Goal: Information Seeking & Learning: Learn about a topic

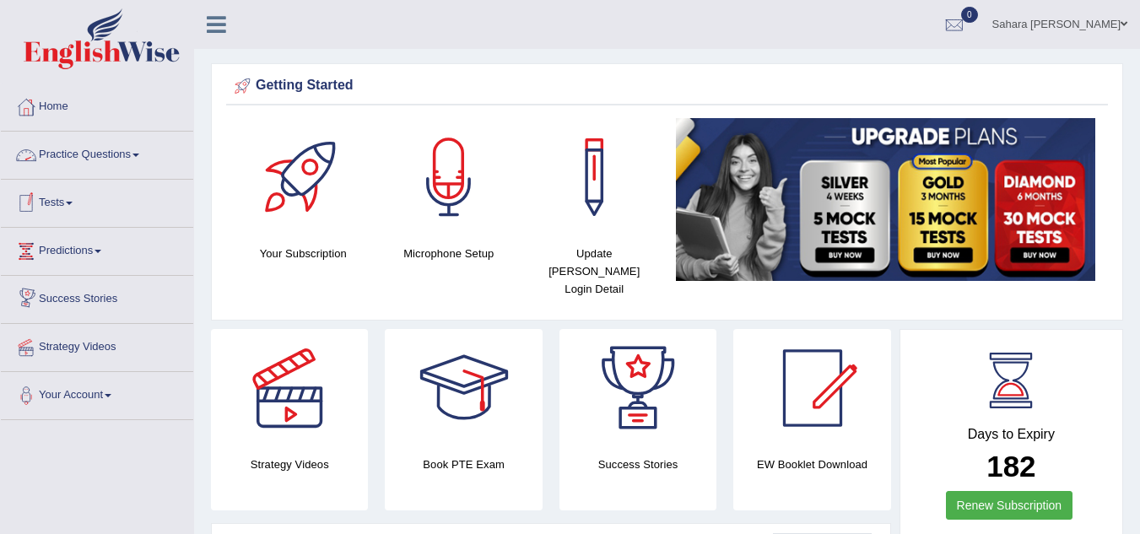
drag, startPoint x: 0, startPoint y: 0, endPoint x: 94, endPoint y: 160, distance: 185.7
click at [94, 160] on link "Practice Questions" at bounding box center [97, 153] width 192 height 42
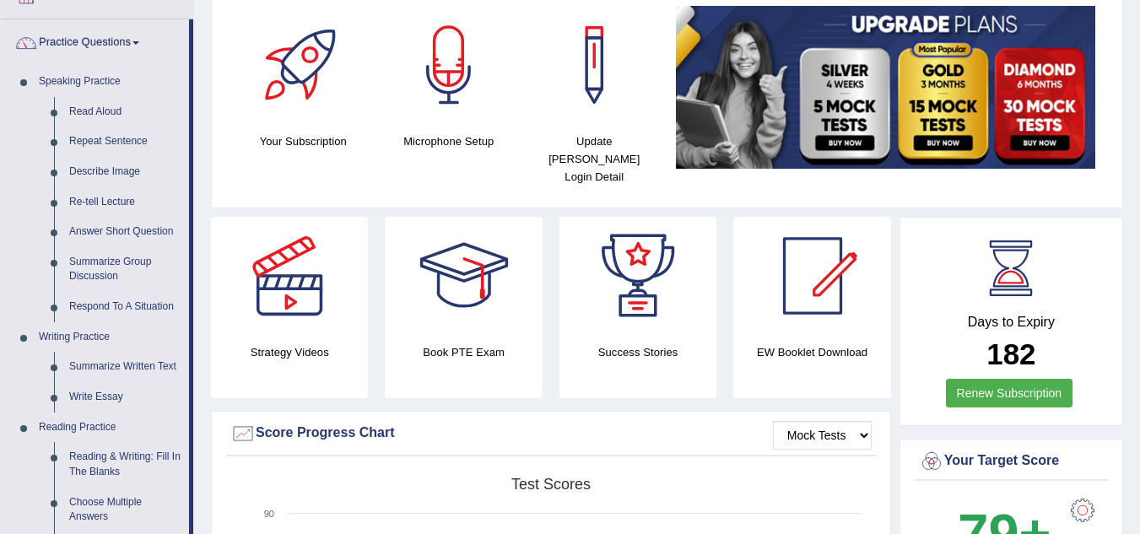
scroll to position [227, 0]
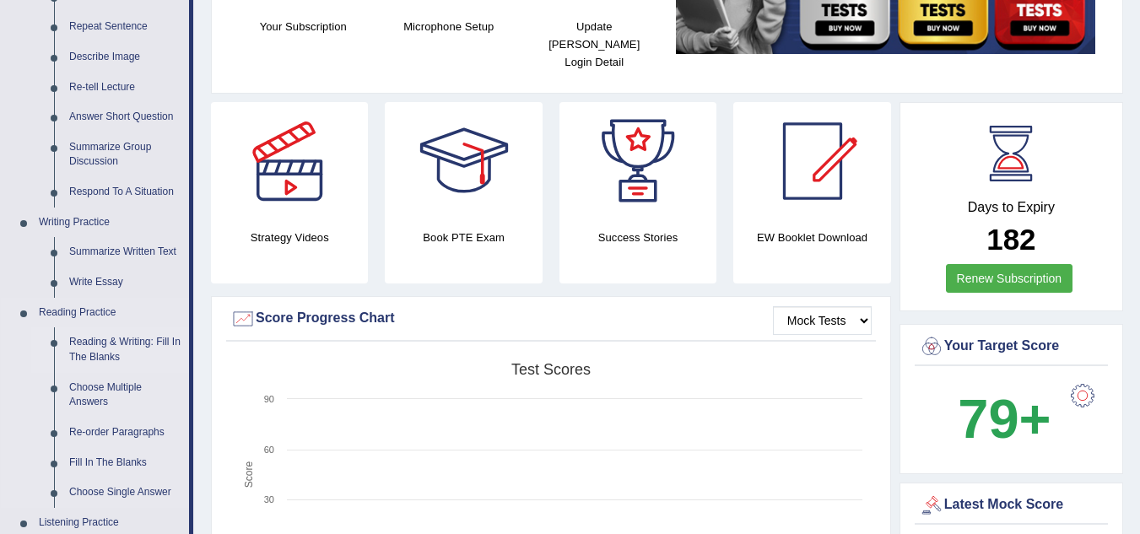
click at [132, 344] on link "Reading & Writing: Fill In The Blanks" at bounding box center [125, 349] width 127 height 45
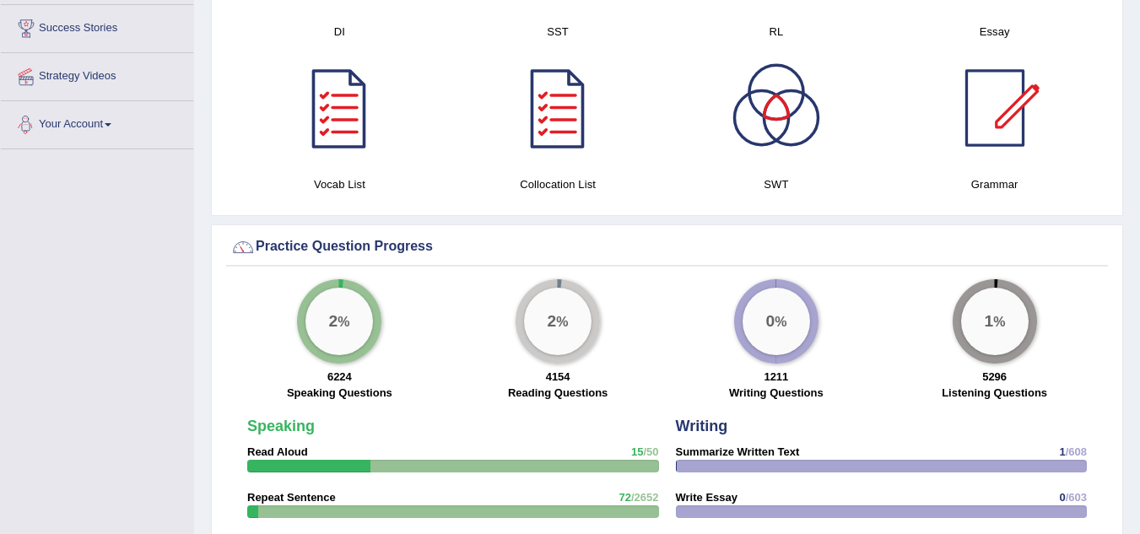
scroll to position [950, 0]
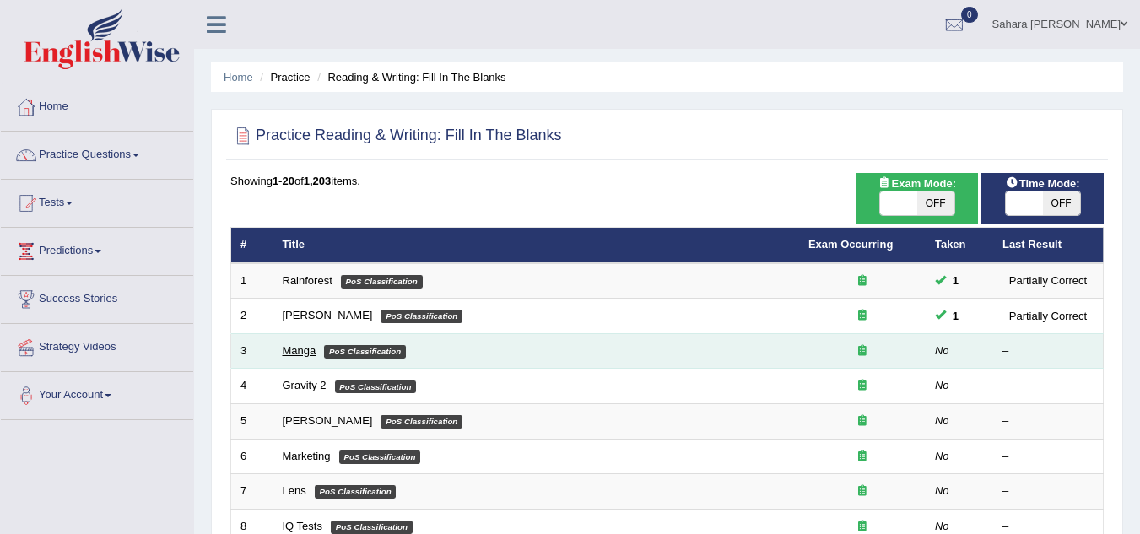
click at [296, 347] on link "Manga" at bounding box center [300, 350] width 34 height 13
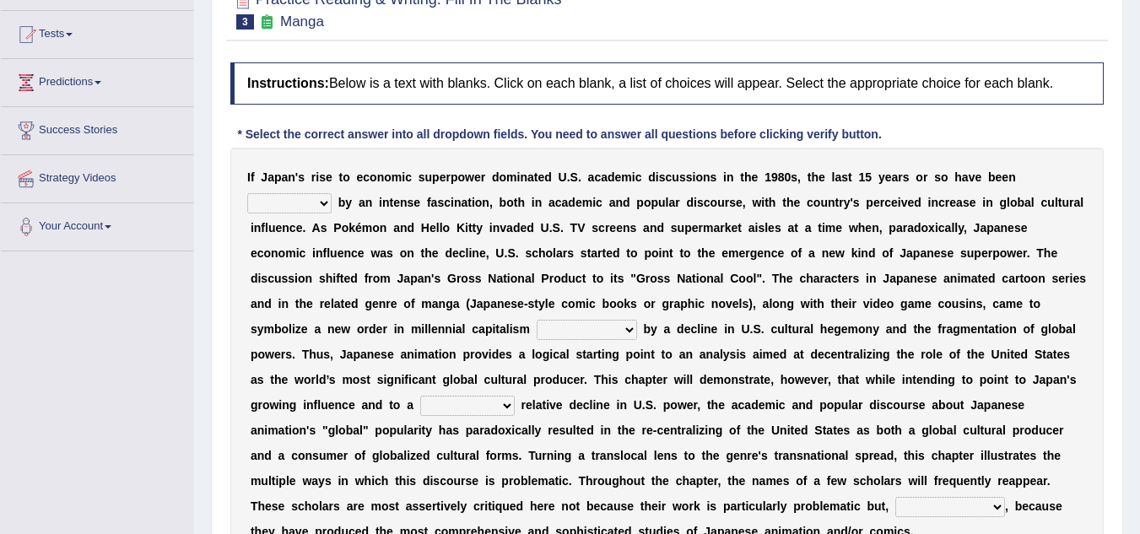
scroll to position [203, 0]
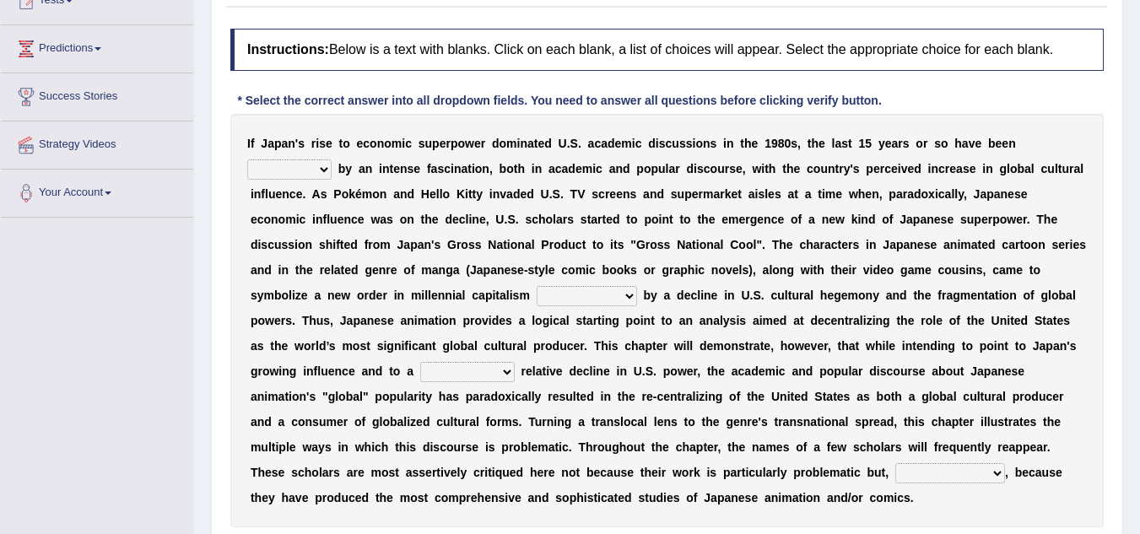
click at [300, 172] on select "marked dedicated made inspired" at bounding box center [289, 169] width 84 height 20
select select "made"
click at [247, 159] on select "marked dedicated made inspired" at bounding box center [289, 169] width 84 height 20
click at [565, 298] on select "pocessed characterized opposed tangled" at bounding box center [587, 296] width 100 height 20
click at [451, 379] on select "concomitant discrete proportional legitimate" at bounding box center [467, 372] width 95 height 20
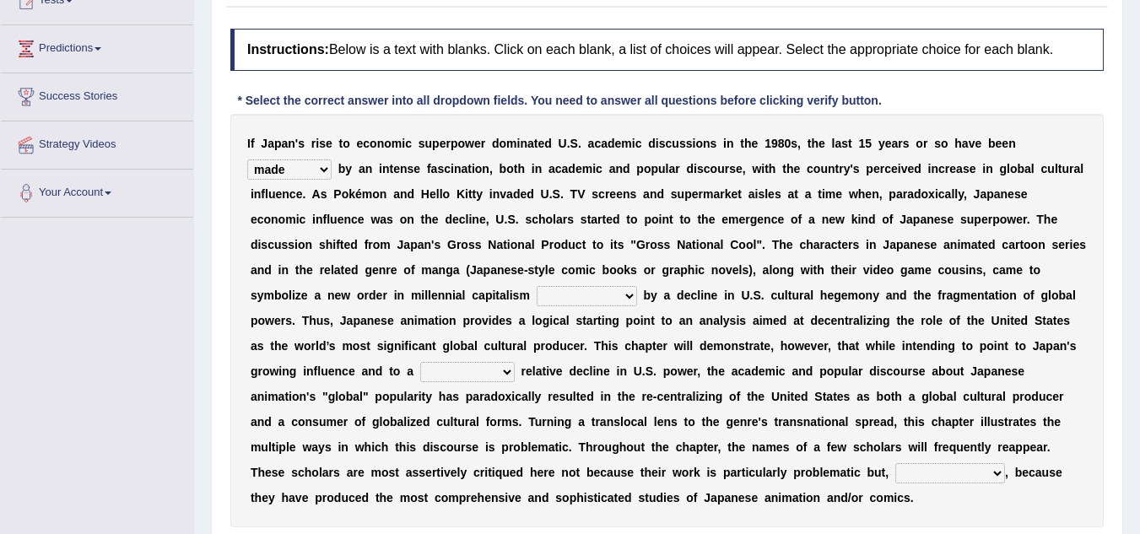
click at [595, 299] on select "pocessed characterized opposed tangled" at bounding box center [587, 296] width 100 height 20
select select "characterized"
click at [537, 286] on select "pocessed characterized opposed tangled" at bounding box center [587, 296] width 100 height 20
click at [486, 359] on div "I f J a p a n ' s r i s e t o e c o n o m i c s u p e r p o w e r d o m i n a t…" at bounding box center [666, 320] width 873 height 413
click at [482, 367] on select "concomitant discrete proportional legitimate" at bounding box center [467, 372] width 95 height 20
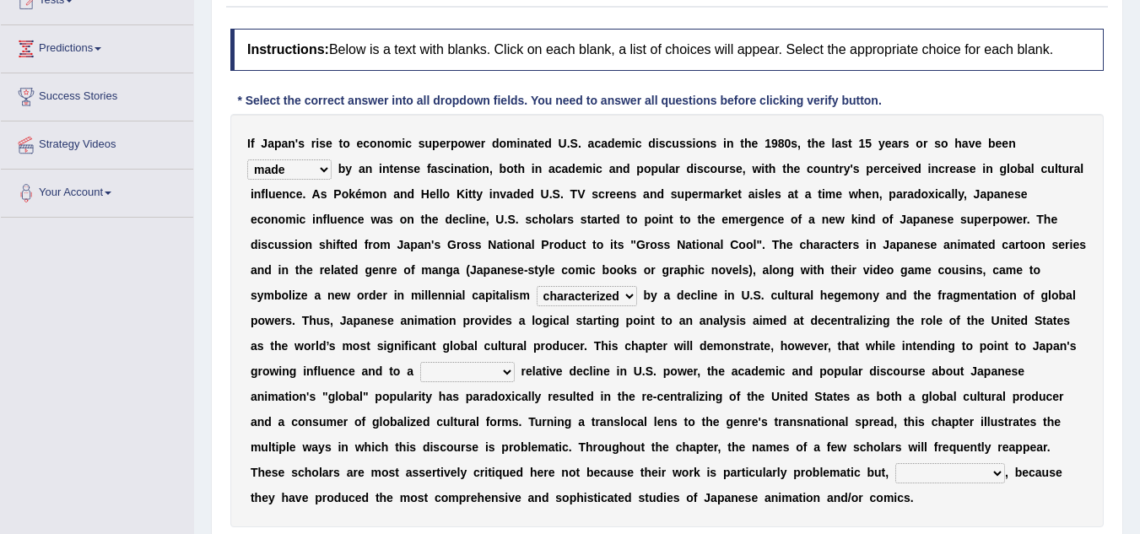
select select "discrete"
click at [420, 362] on select "concomitant discrete proportional legitimate" at bounding box center [467, 372] width 95 height 20
click at [959, 462] on div "I f J a p a n ' s r i s e t o e c o n o m i c s u p e r p o w e r d o m i n a t…" at bounding box center [666, 320] width 873 height 413
click at [959, 464] on select "however on the contrary in addition on the whole" at bounding box center [950, 473] width 110 height 20
click at [895, 463] on select "however on the contrary in addition on the whole" at bounding box center [950, 473] width 110 height 20
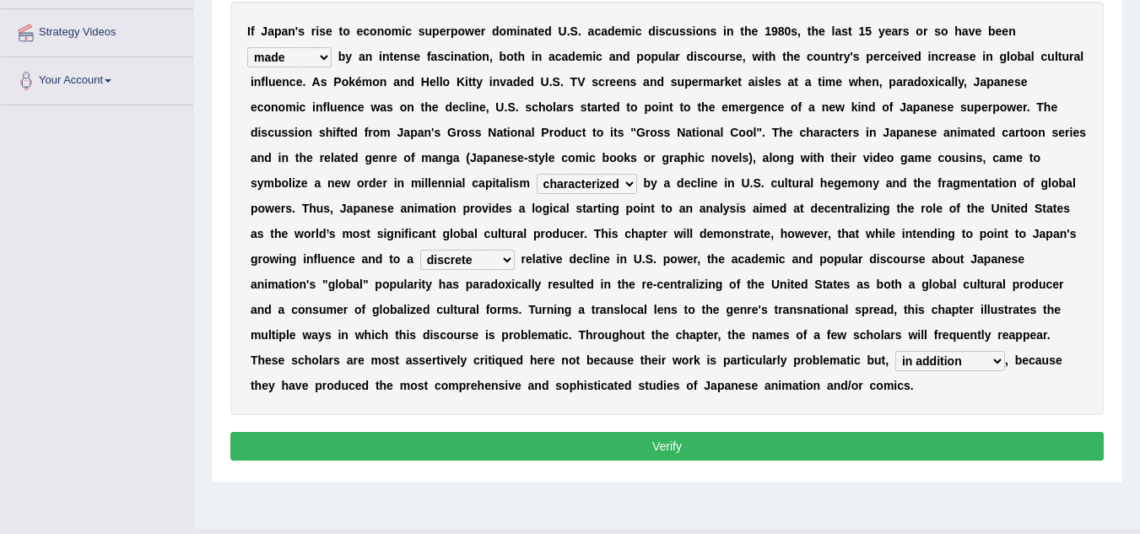
scroll to position [352, 0]
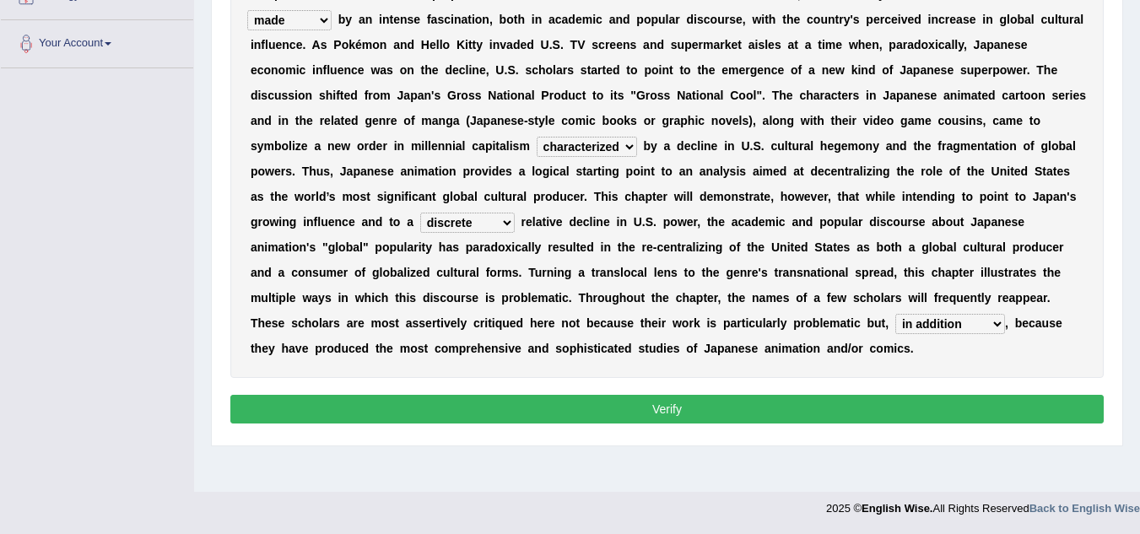
click at [948, 321] on select "however on the contrary in addition on the whole" at bounding box center [950, 324] width 110 height 20
select select "however"
click at [895, 314] on select "however on the contrary in addition on the whole" at bounding box center [950, 324] width 110 height 20
click at [792, 404] on button "Verify" at bounding box center [666, 409] width 873 height 29
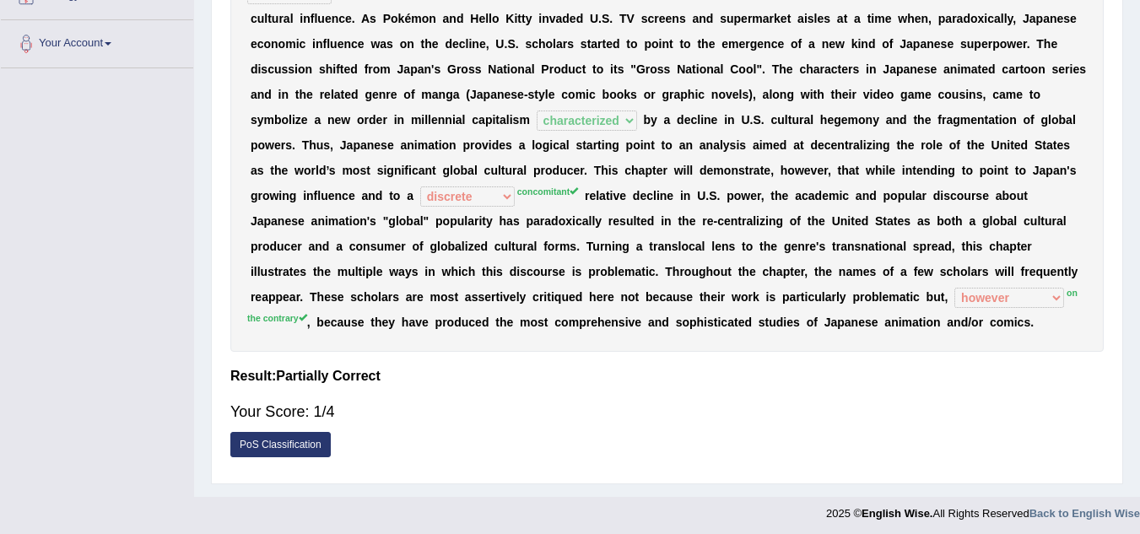
scroll to position [0, 0]
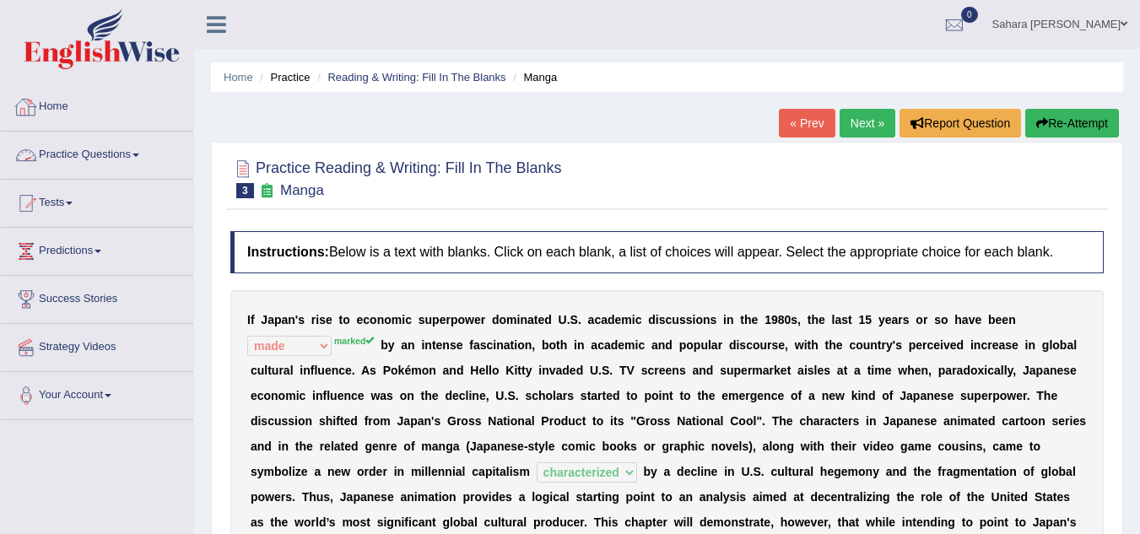
click at [44, 165] on link "Practice Questions" at bounding box center [97, 153] width 192 height 42
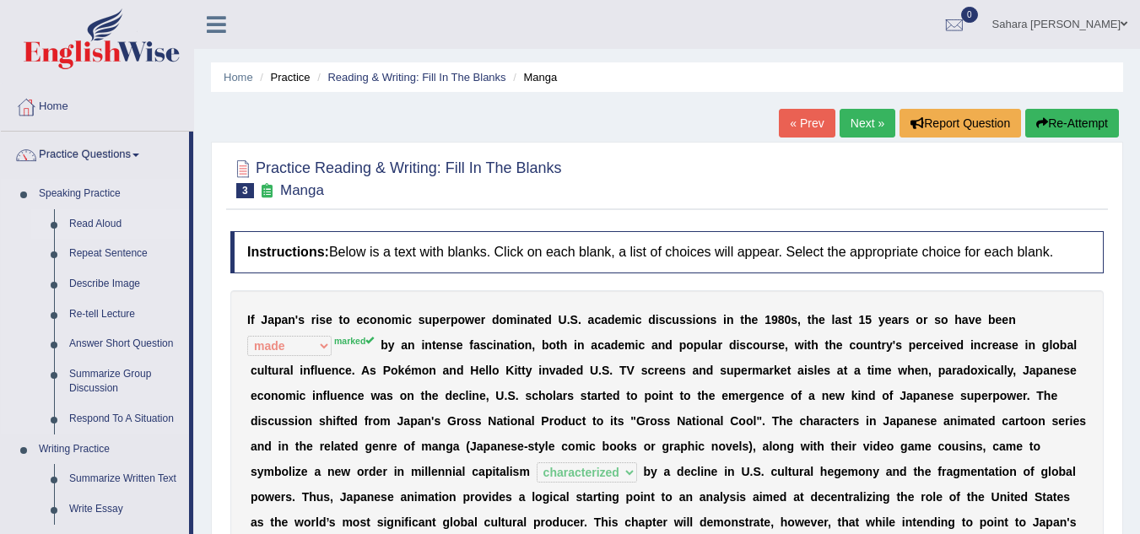
click at [87, 230] on link "Read Aloud" at bounding box center [125, 224] width 127 height 30
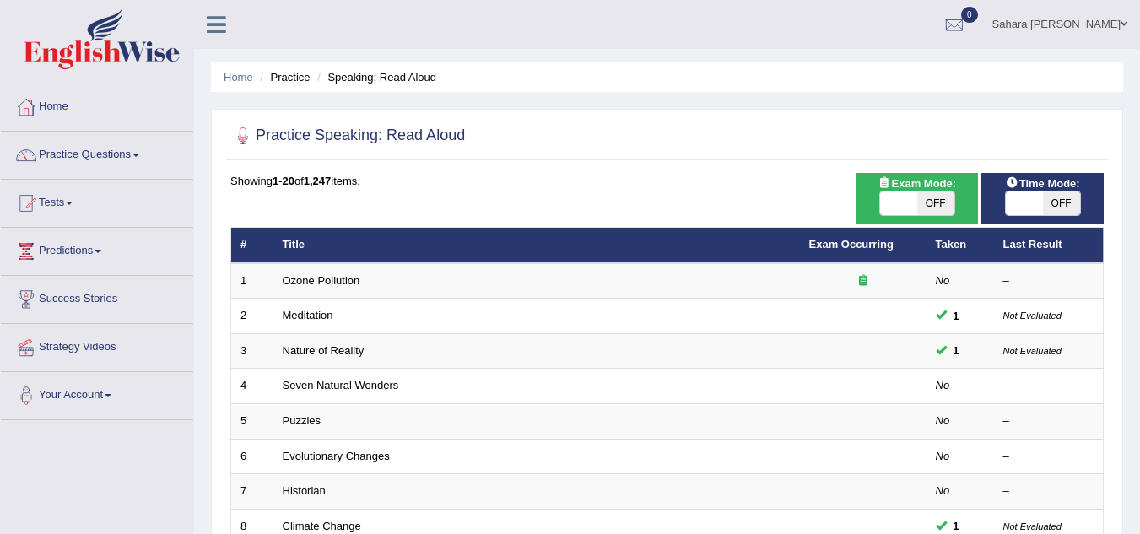
click at [903, 191] on div "ON OFF" at bounding box center [917, 203] width 76 height 25
click at [893, 201] on span at bounding box center [898, 204] width 37 height 24
checkbox input "true"
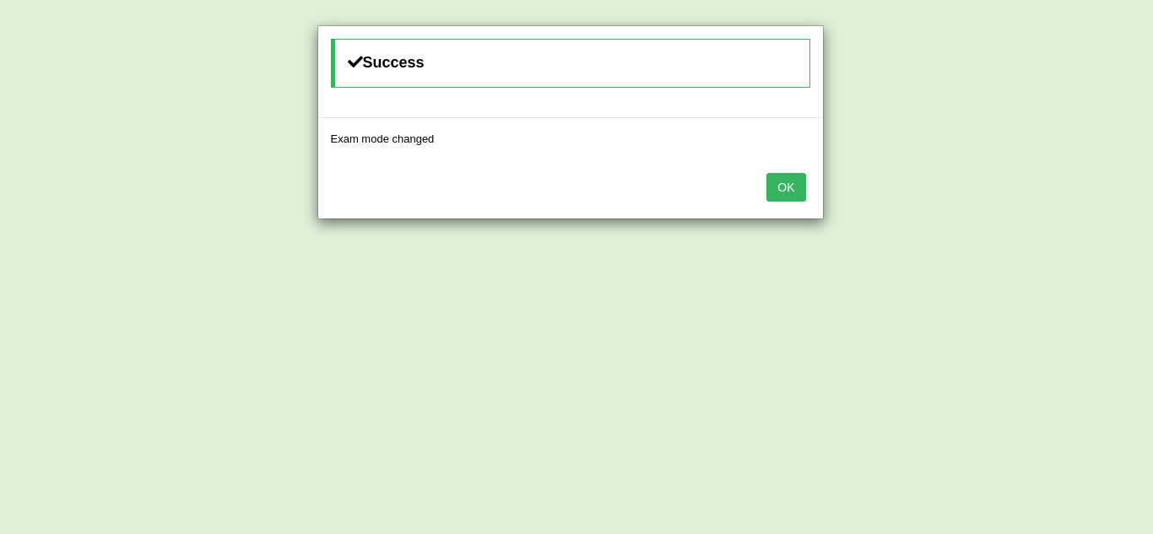
click at [773, 186] on button "OK" at bounding box center [785, 187] width 39 height 29
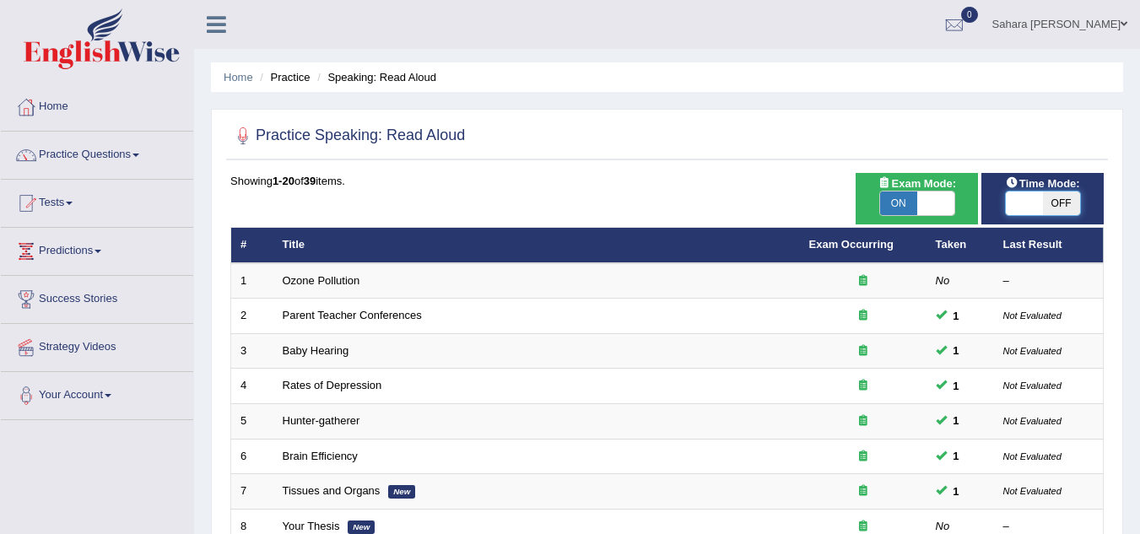
click at [1040, 201] on span at bounding box center [1024, 204] width 37 height 24
checkbox input "true"
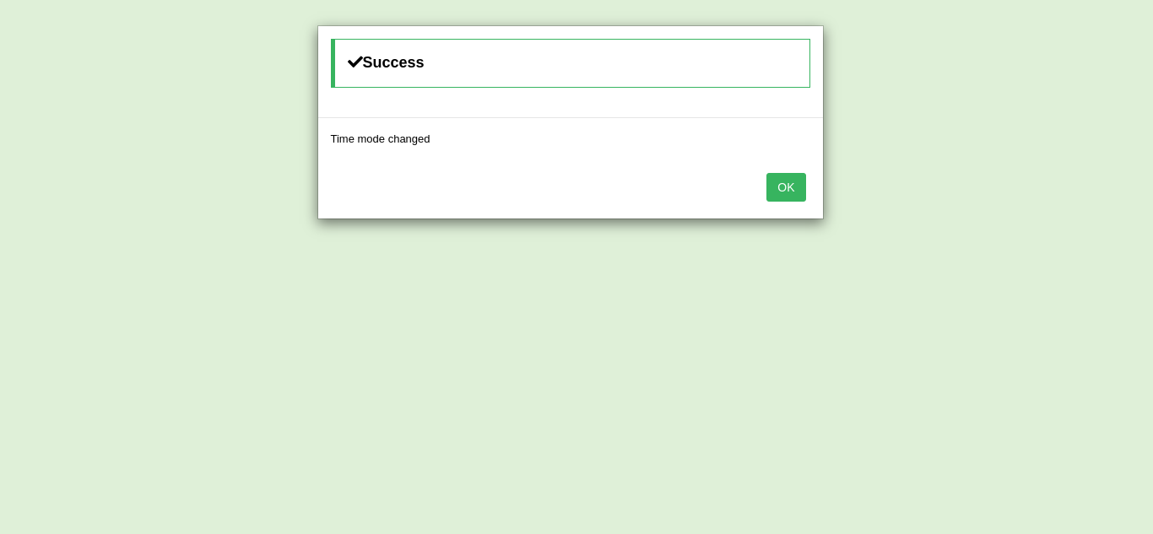
click at [801, 186] on button "OK" at bounding box center [785, 187] width 39 height 29
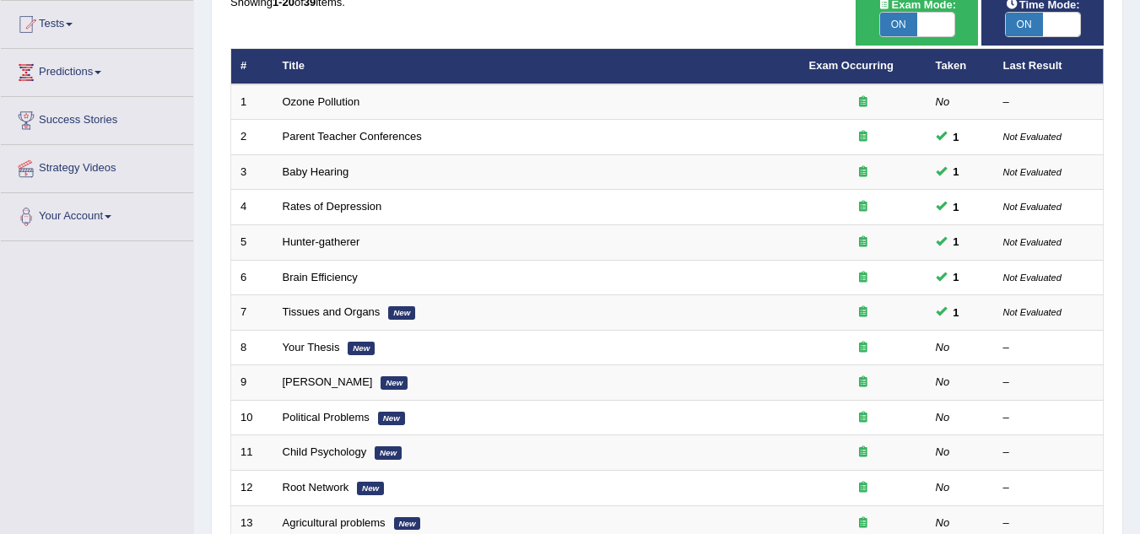
scroll to position [181, 0]
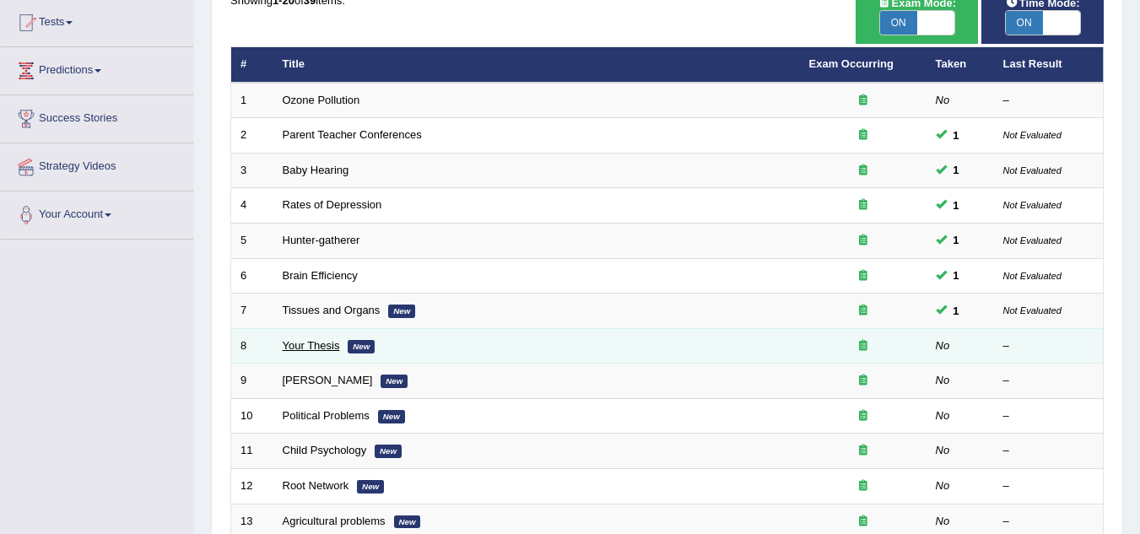
click at [312, 349] on link "Your Thesis" at bounding box center [311, 345] width 57 height 13
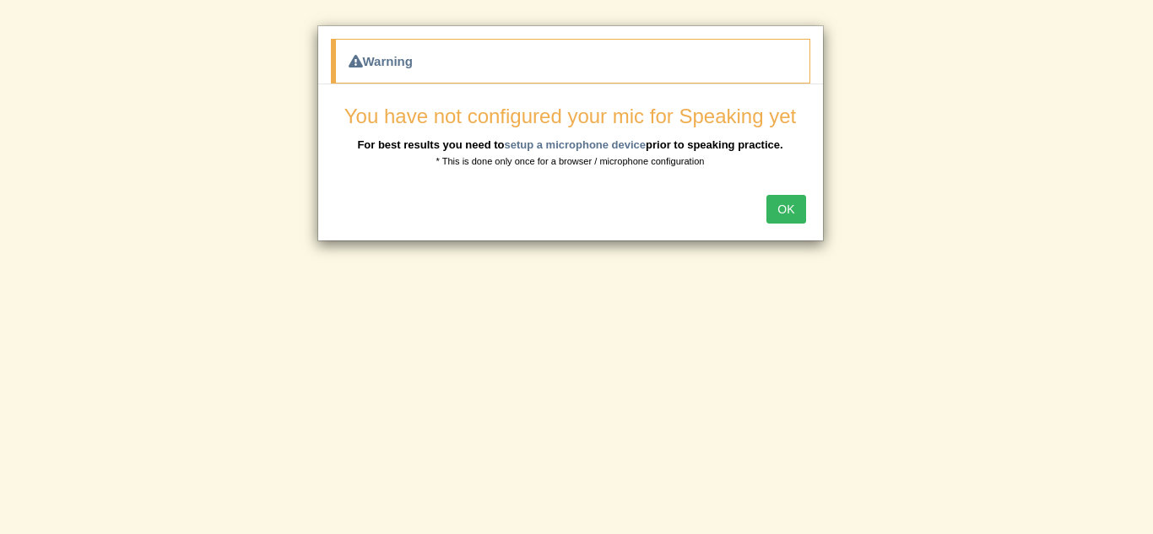
click at [775, 204] on button "OK" at bounding box center [785, 209] width 39 height 29
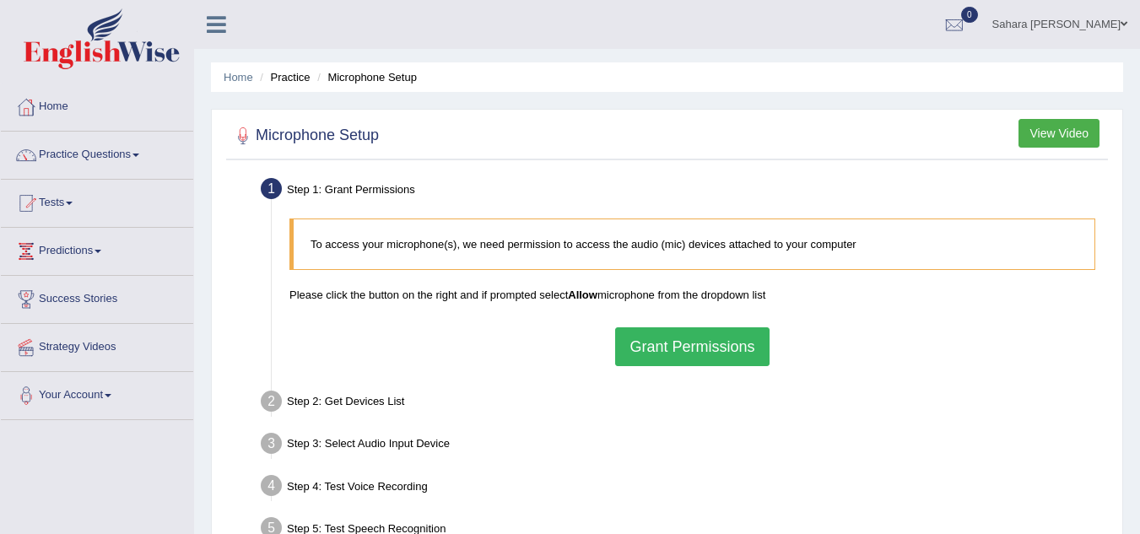
click at [674, 354] on button "Grant Permissions" at bounding box center [692, 346] width 154 height 39
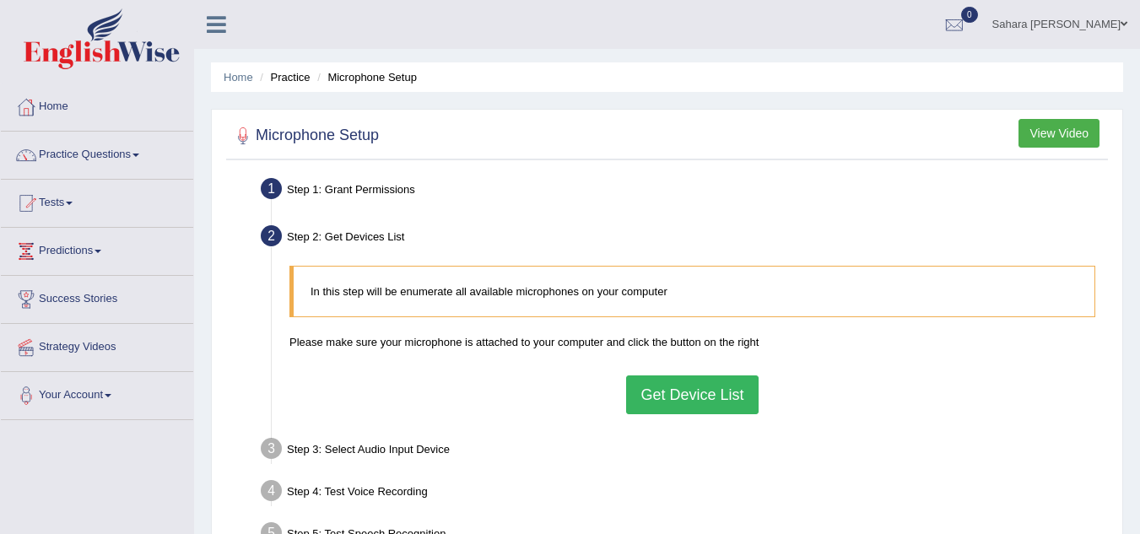
click at [675, 405] on button "Get Device List" at bounding box center [692, 395] width 132 height 39
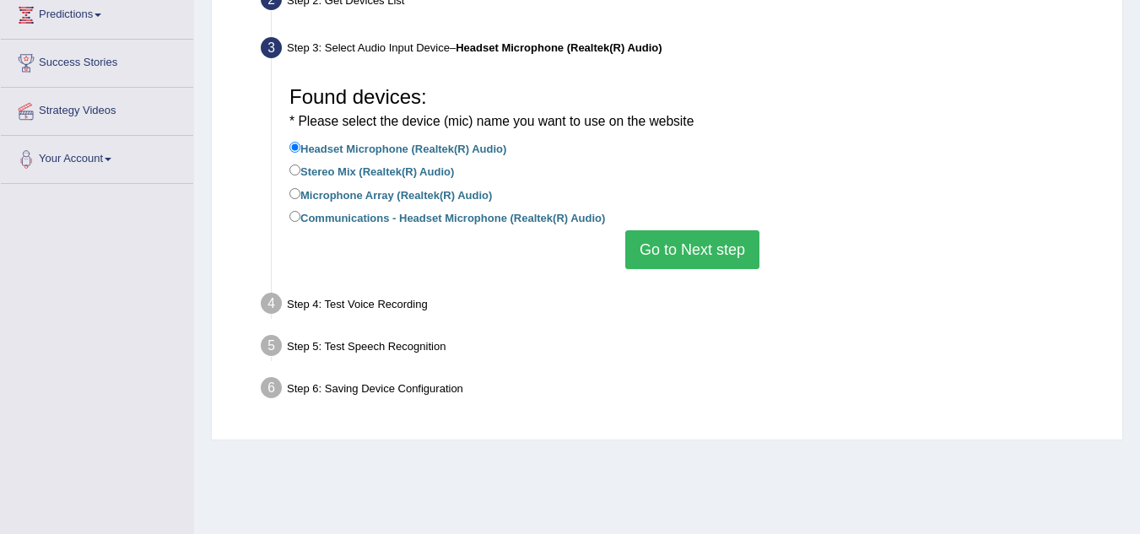
scroll to position [281, 0]
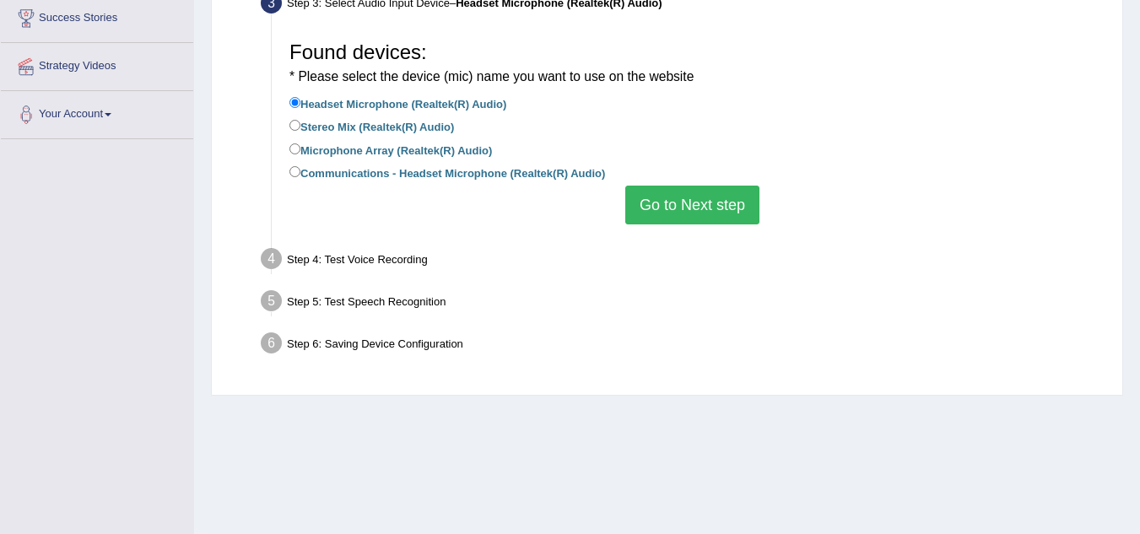
click at [703, 210] on button "Go to Next step" at bounding box center [692, 205] width 134 height 39
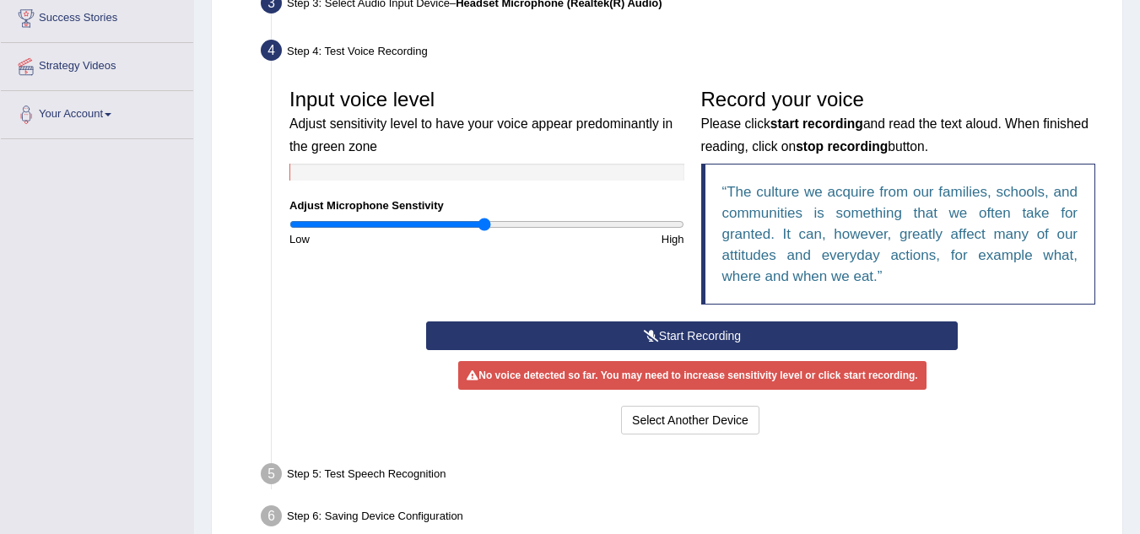
click at [614, 335] on button "Start Recording" at bounding box center [692, 336] width 532 height 29
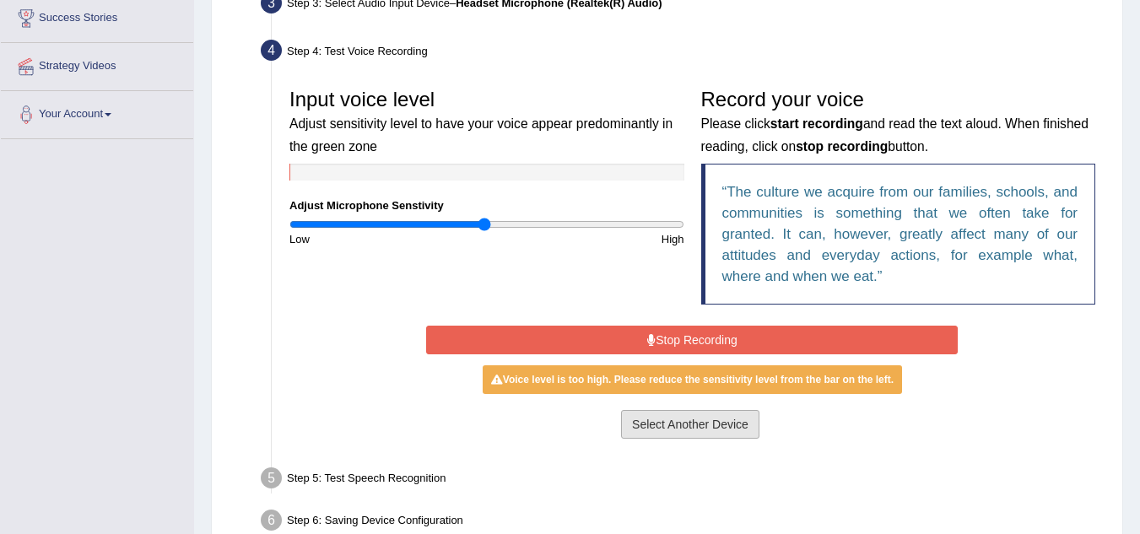
click at [689, 424] on button "Select Another Device" at bounding box center [690, 424] width 138 height 29
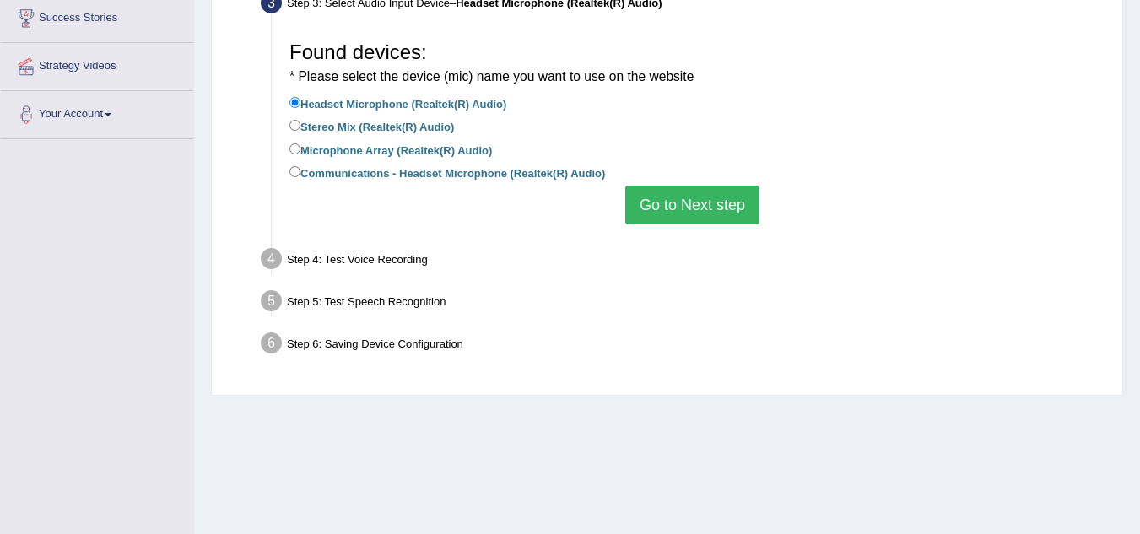
click at [634, 203] on button "Go to Next step" at bounding box center [692, 205] width 134 height 39
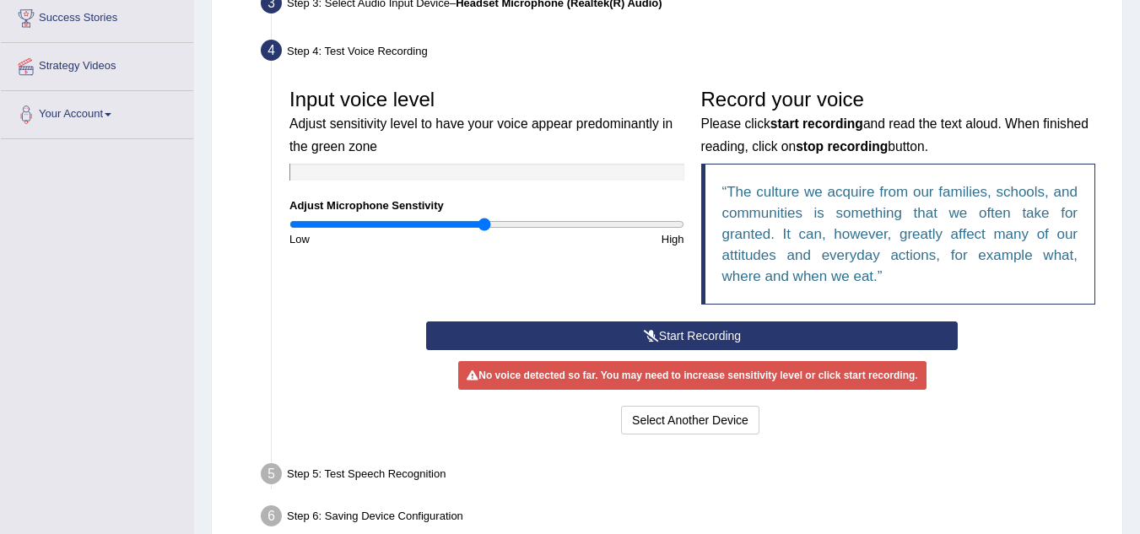
click at [673, 331] on button "Start Recording" at bounding box center [692, 336] width 532 height 29
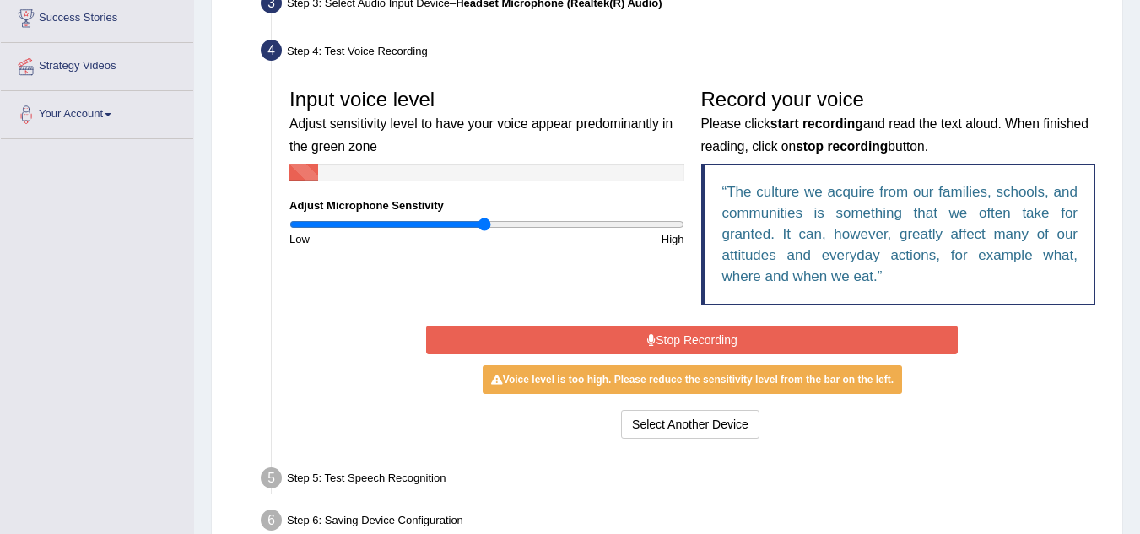
click at [673, 331] on button "Stop Recording" at bounding box center [692, 340] width 532 height 29
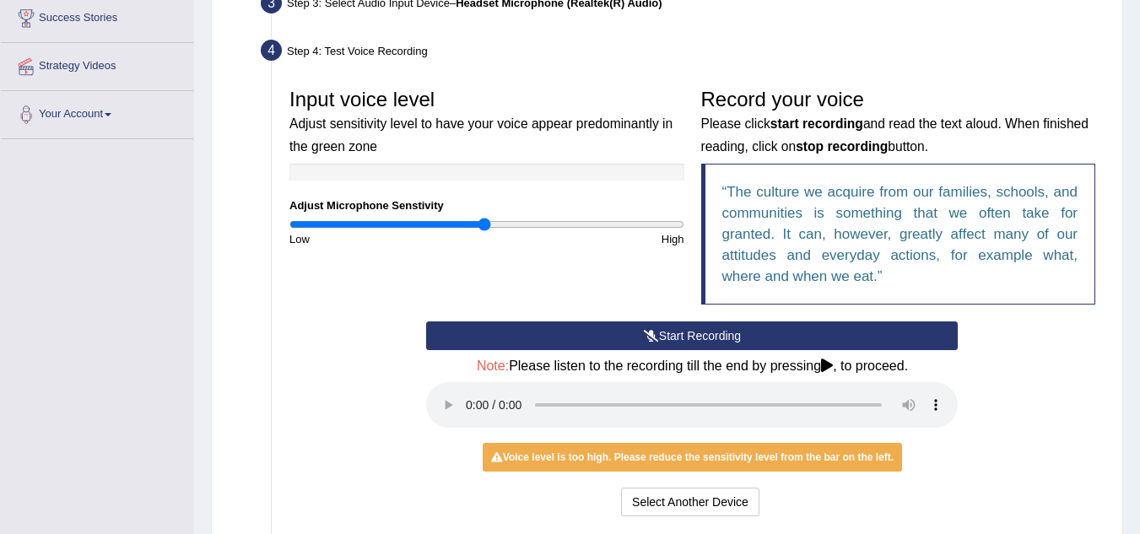
click at [651, 342] on button "Start Recording" at bounding box center [692, 336] width 532 height 29
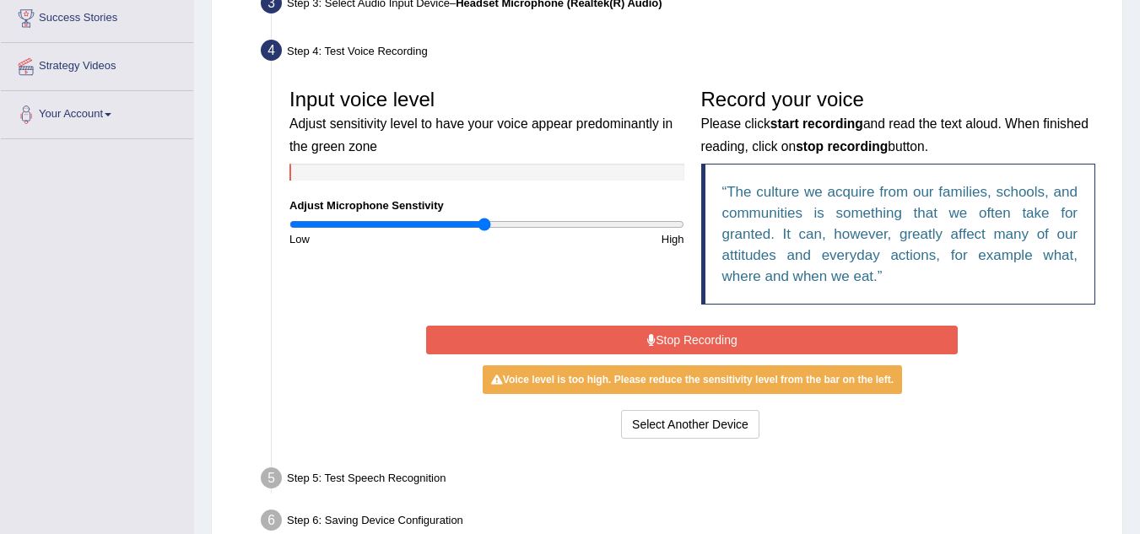
click at [651, 342] on icon at bounding box center [651, 340] width 8 height 12
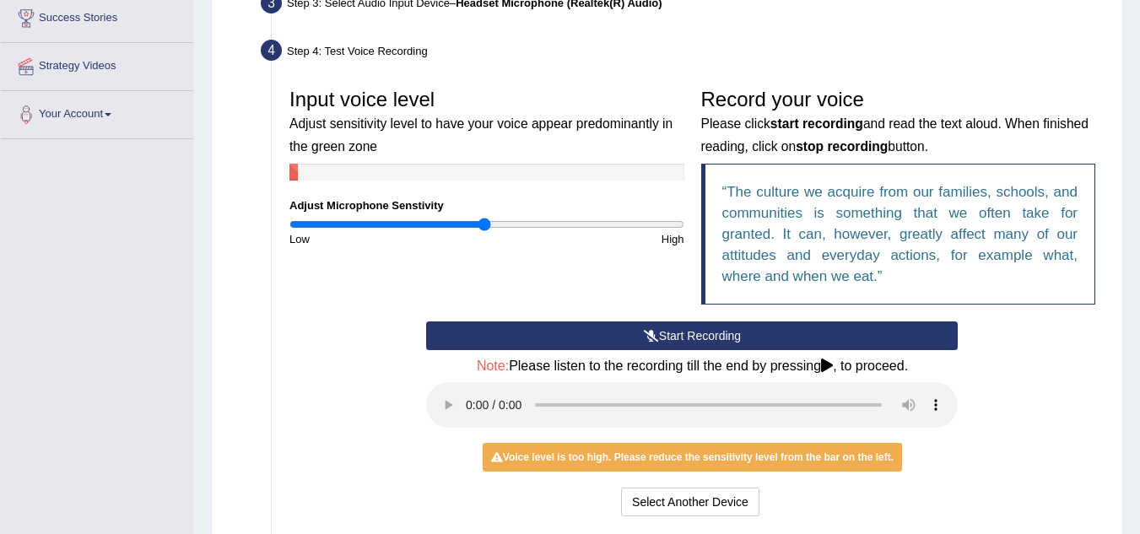
click at [651, 342] on button "Start Recording" at bounding box center [692, 336] width 532 height 29
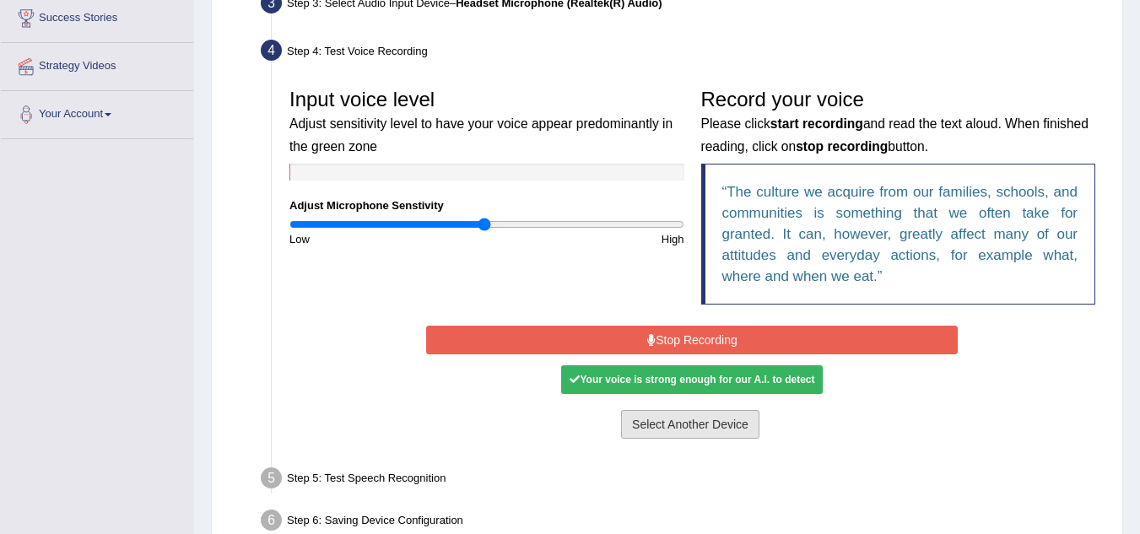
click at [678, 428] on button "Select Another Device" at bounding box center [690, 424] width 138 height 29
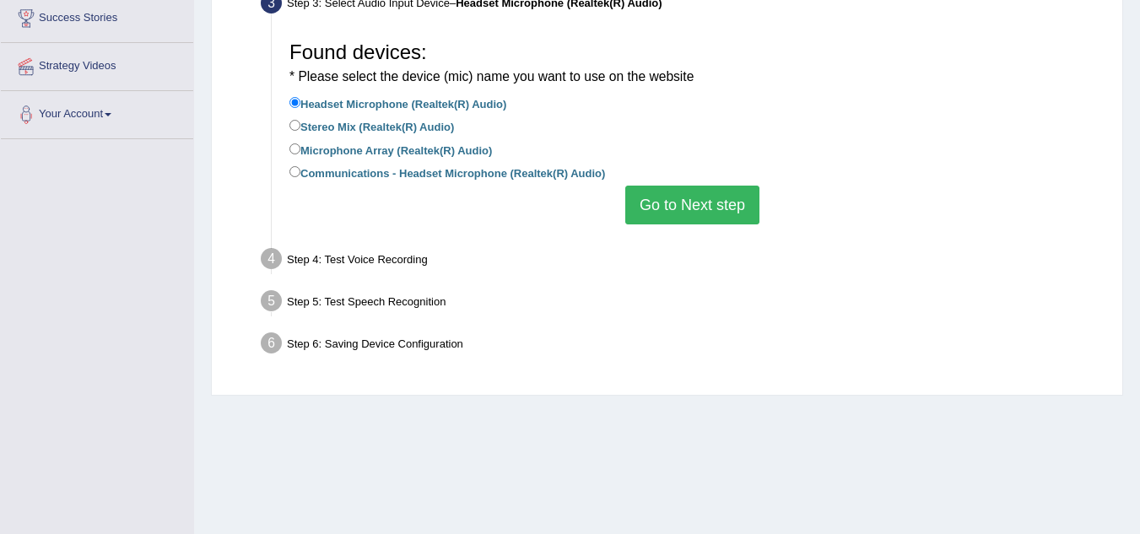
click at [705, 201] on button "Go to Next step" at bounding box center [692, 205] width 134 height 39
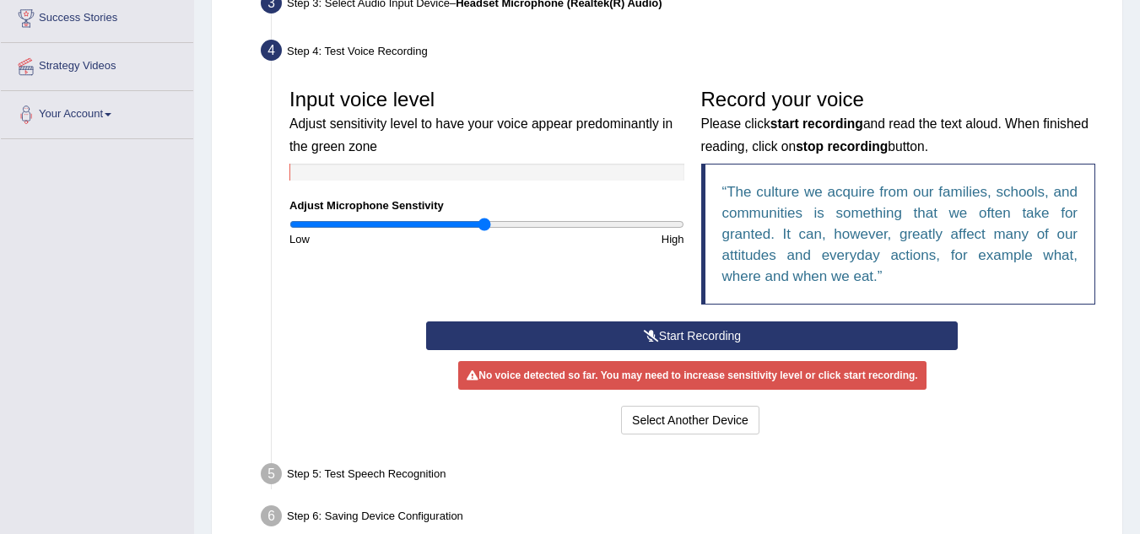
click at [670, 340] on button "Start Recording" at bounding box center [692, 336] width 532 height 29
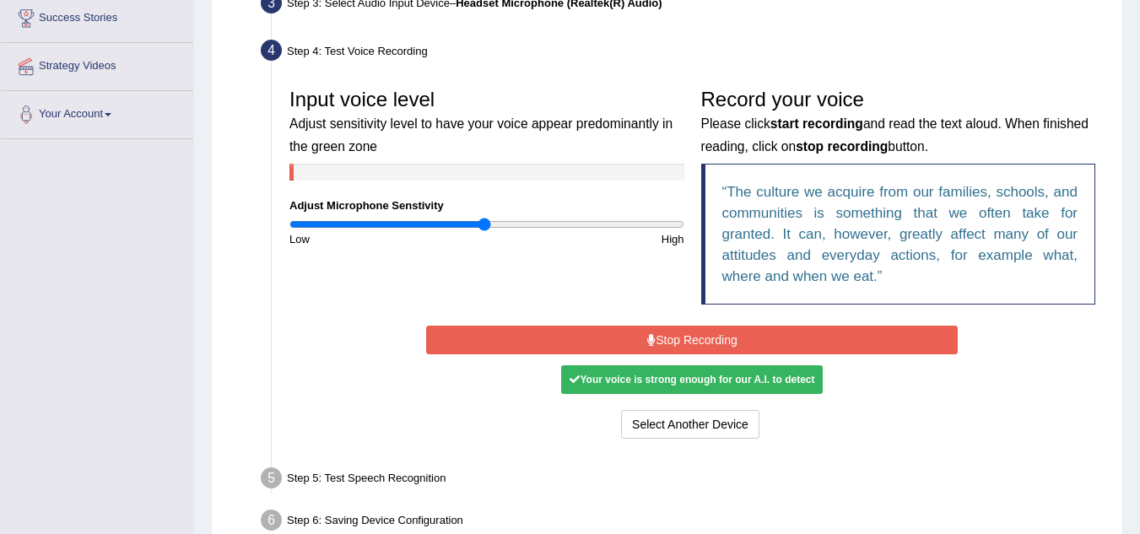
click at [662, 384] on div "Your voice is strong enough for our A.I. to detect" at bounding box center [692, 379] width 262 height 29
click at [689, 416] on button "Select Another Device" at bounding box center [690, 424] width 138 height 29
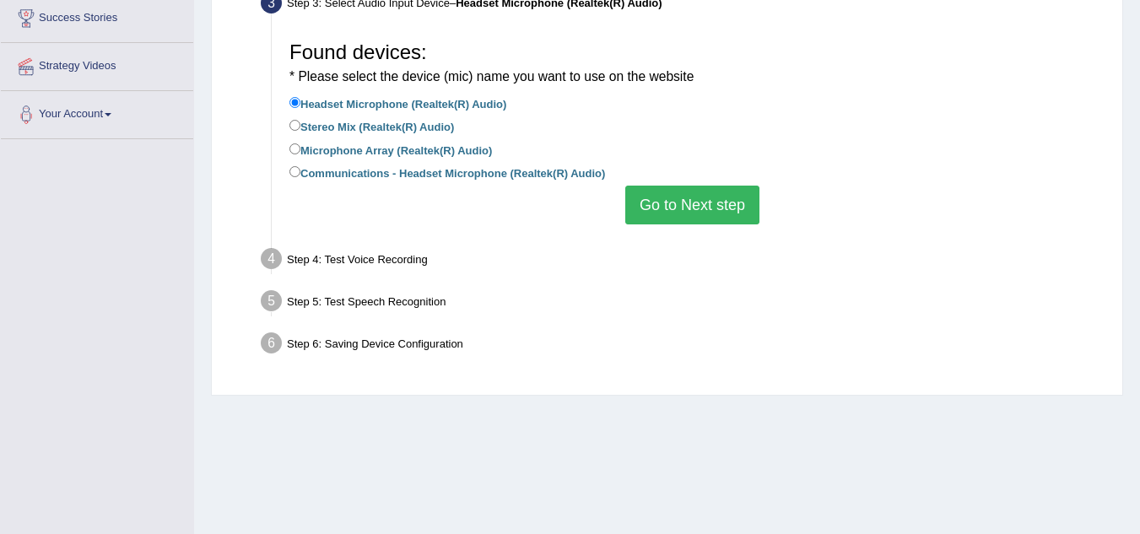
click at [687, 208] on button "Go to Next step" at bounding box center [692, 205] width 134 height 39
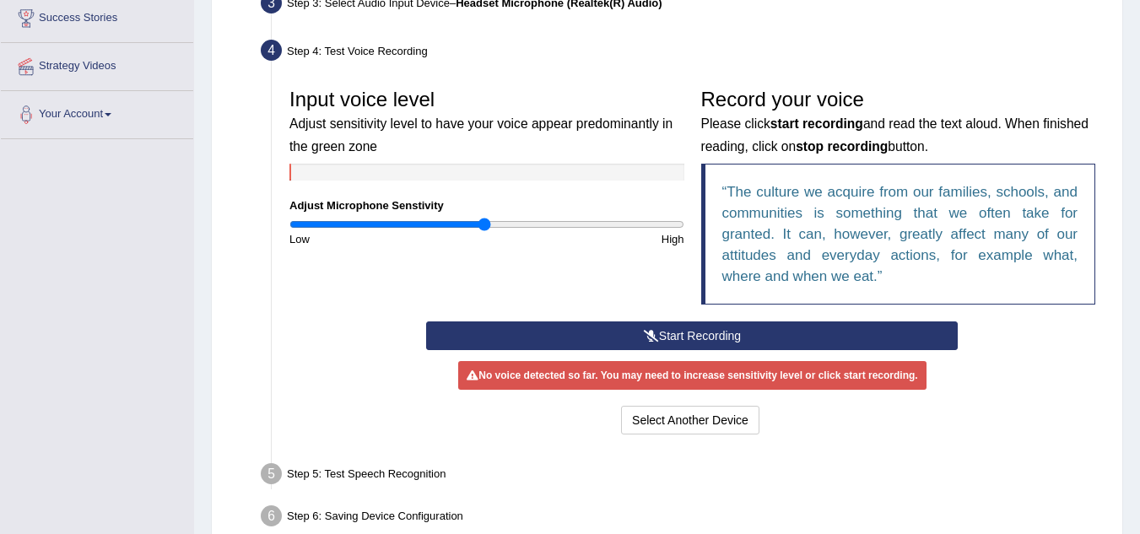
click at [662, 339] on button "Start Recording" at bounding box center [692, 336] width 532 height 29
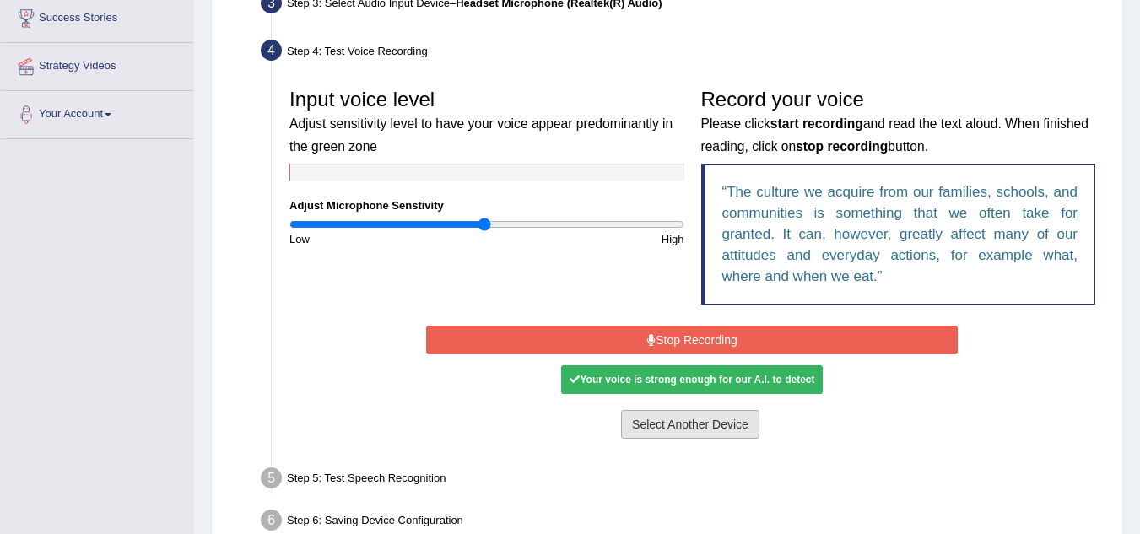
click at [685, 419] on button "Select Another Device" at bounding box center [690, 424] width 138 height 29
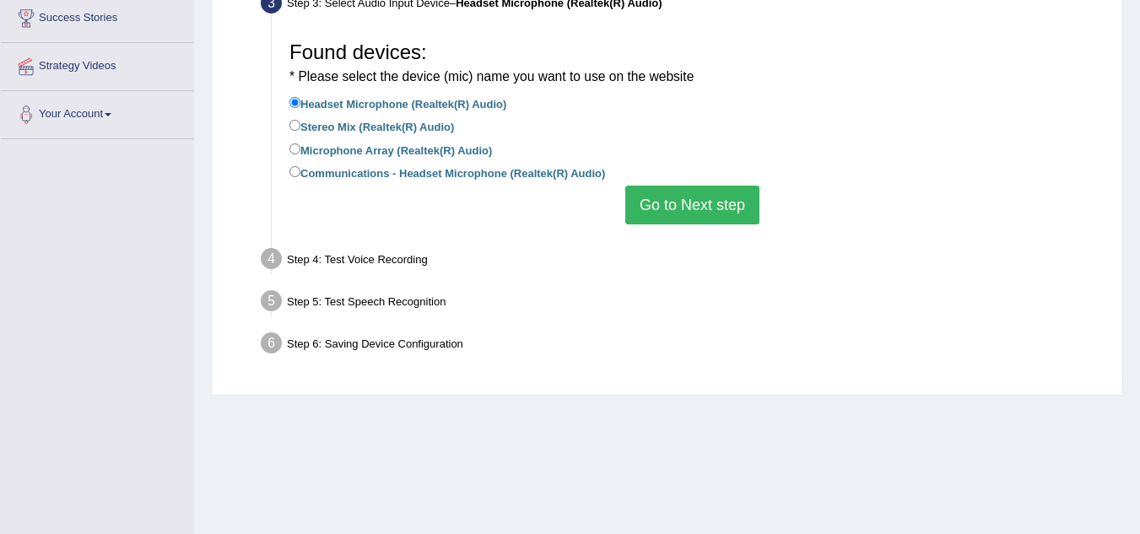
click at [667, 208] on button "Go to Next step" at bounding box center [692, 205] width 134 height 39
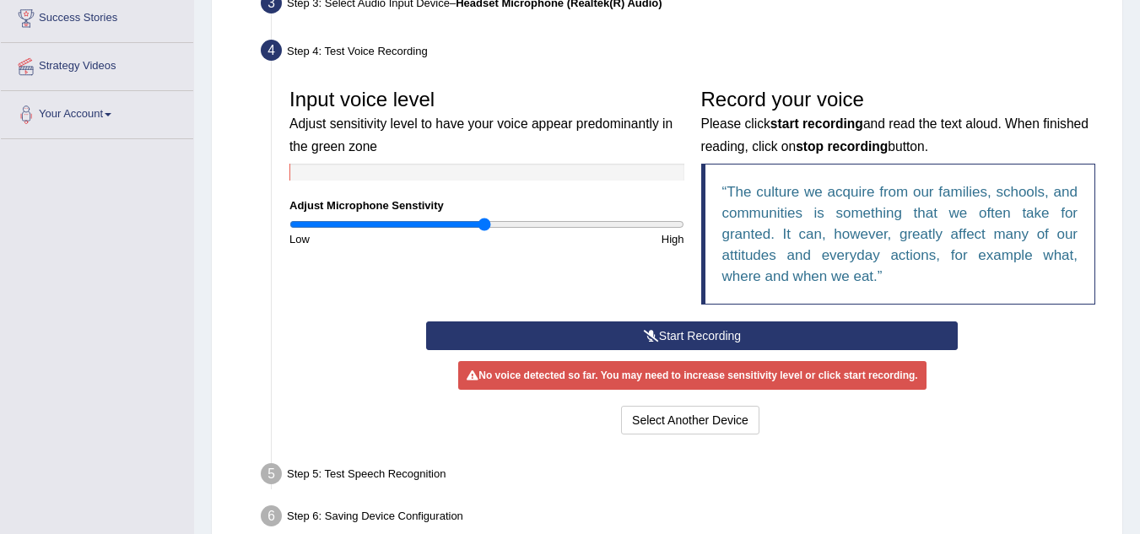
click at [680, 335] on button "Start Recording" at bounding box center [692, 336] width 532 height 29
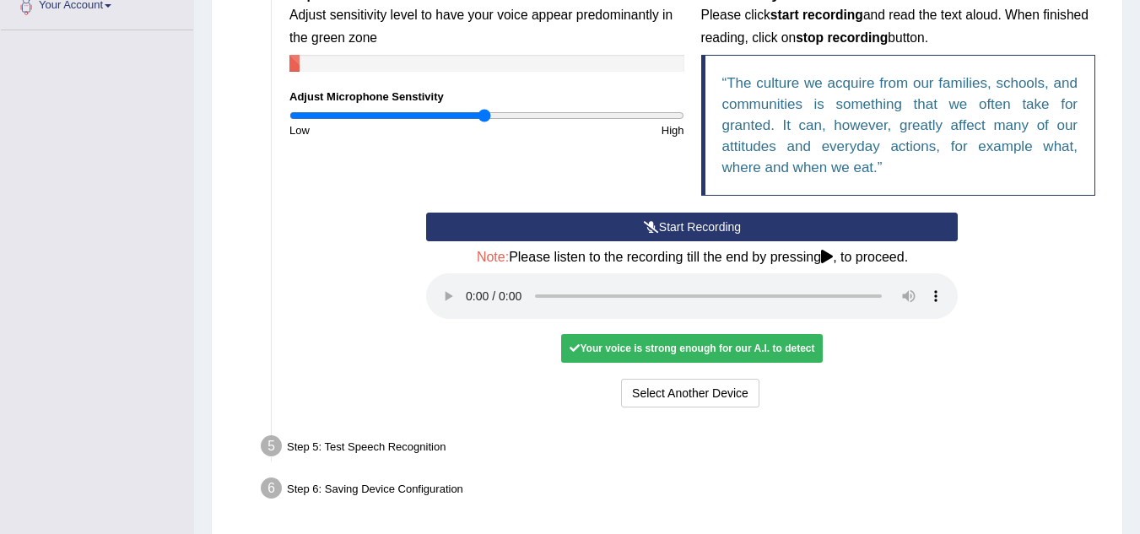
scroll to position [451, 0]
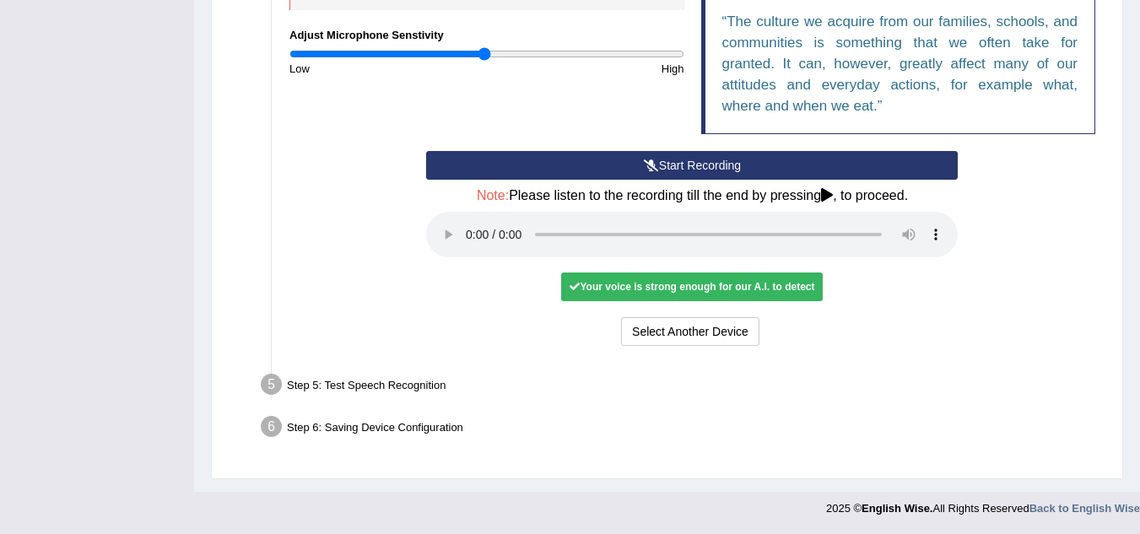
click at [348, 393] on div "Step 5: Test Speech Recognition" at bounding box center [684, 387] width 862 height 37
click at [694, 397] on div "Step 5: Test Speech Recognition" at bounding box center [684, 387] width 862 height 37
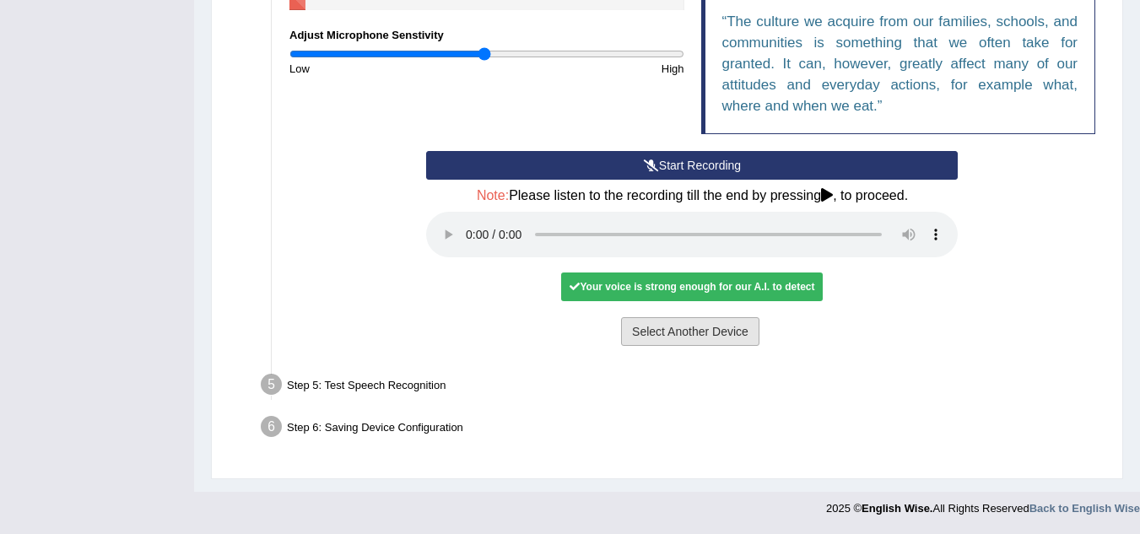
click at [673, 326] on button "Select Another Device" at bounding box center [690, 331] width 138 height 29
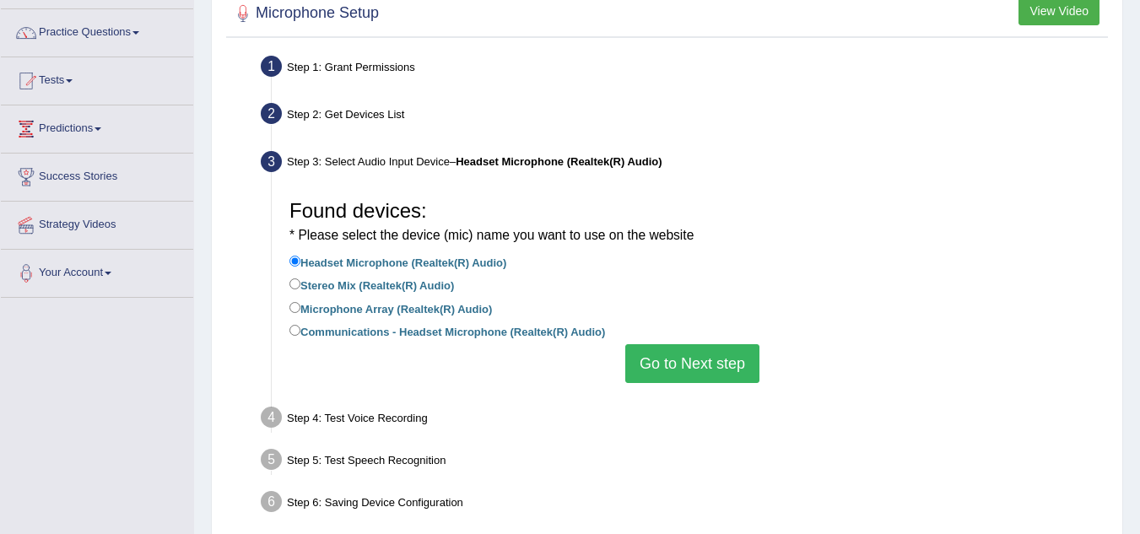
scroll to position [0, 0]
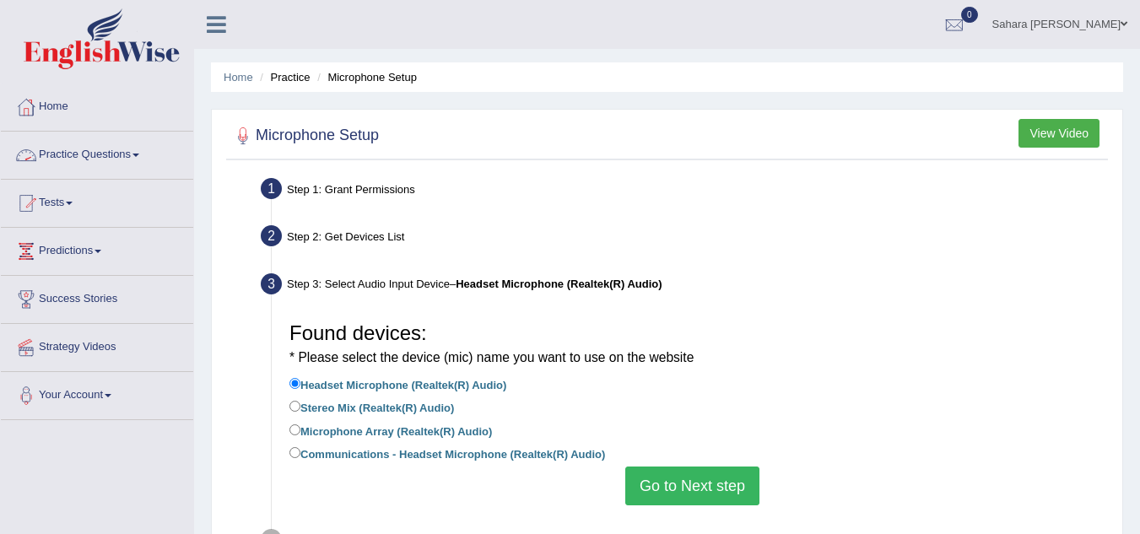
click at [77, 146] on link "Practice Questions" at bounding box center [97, 153] width 192 height 42
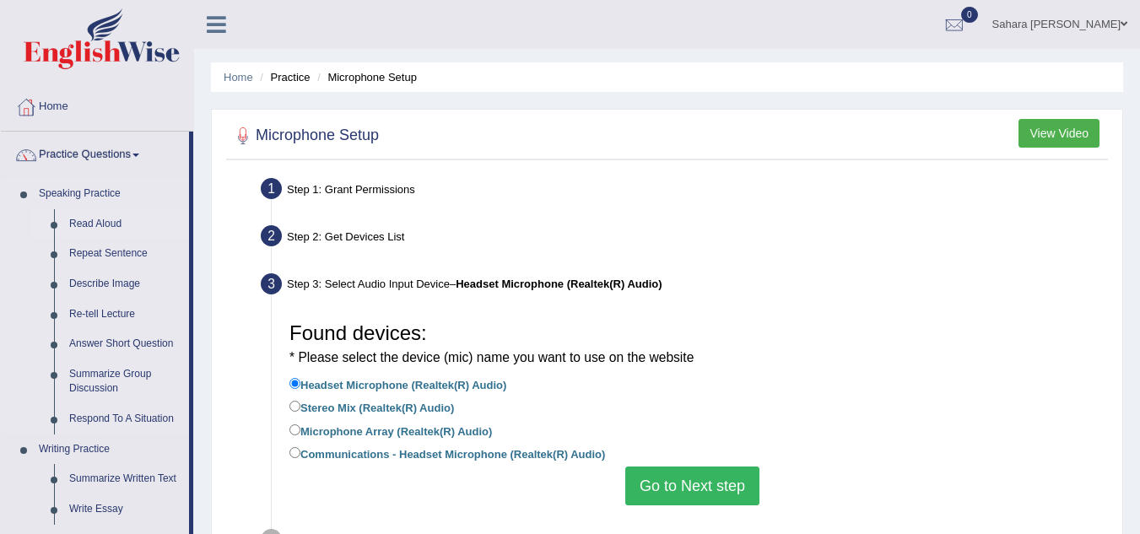
click at [123, 226] on link "Read Aloud" at bounding box center [125, 224] width 127 height 30
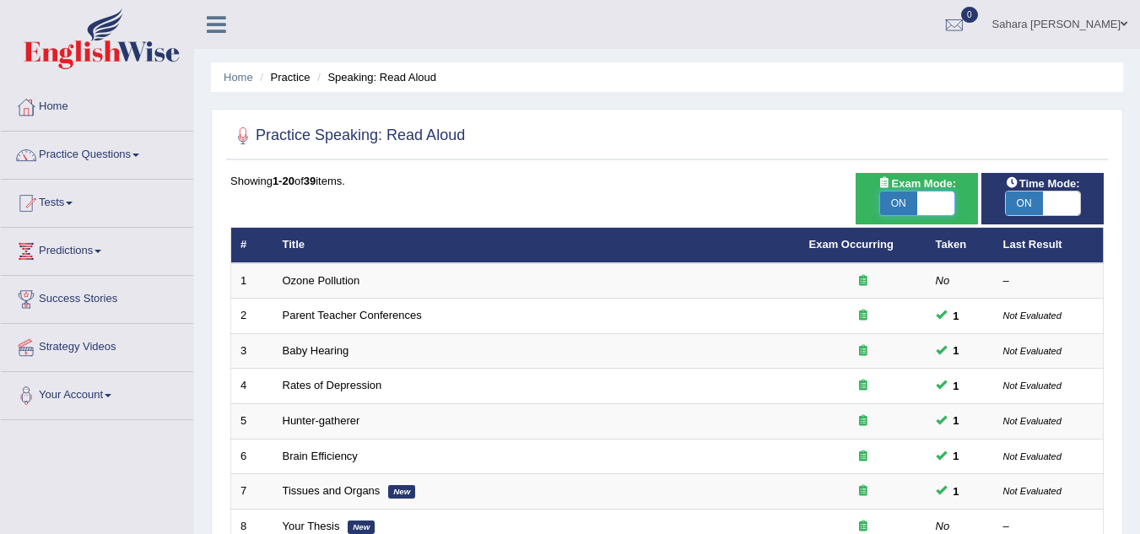
click at [932, 197] on span at bounding box center [935, 204] width 37 height 24
checkbox input "false"
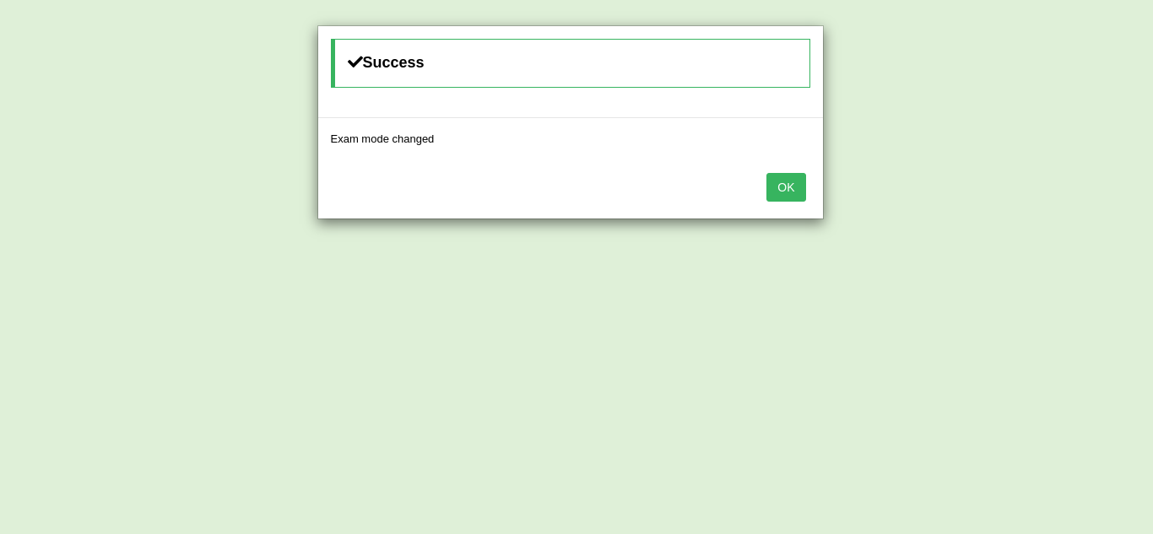
click at [782, 192] on button "OK" at bounding box center [785, 187] width 39 height 29
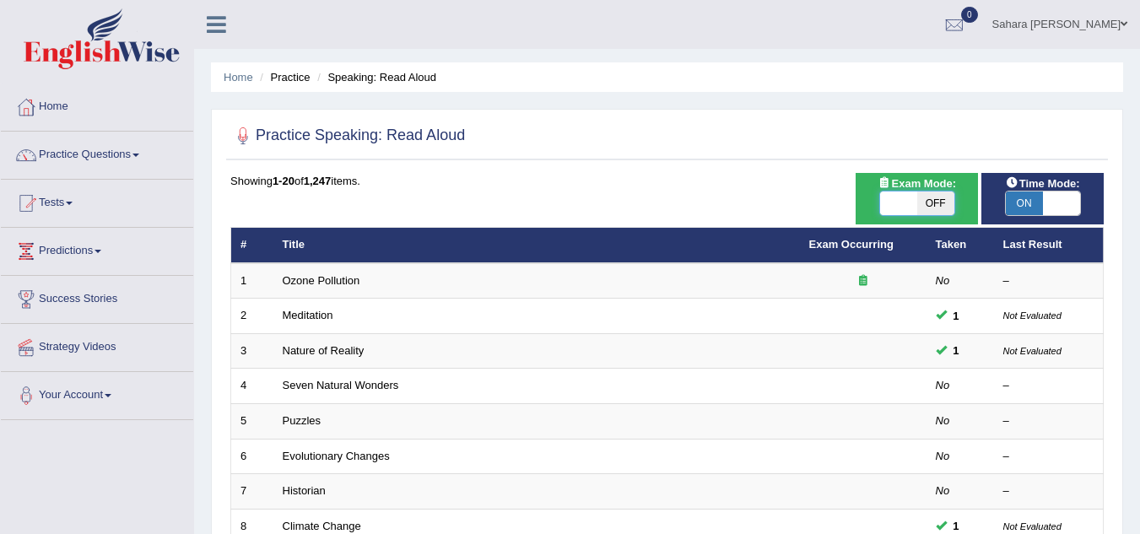
click at [889, 203] on span at bounding box center [898, 204] width 37 height 24
checkbox input "true"
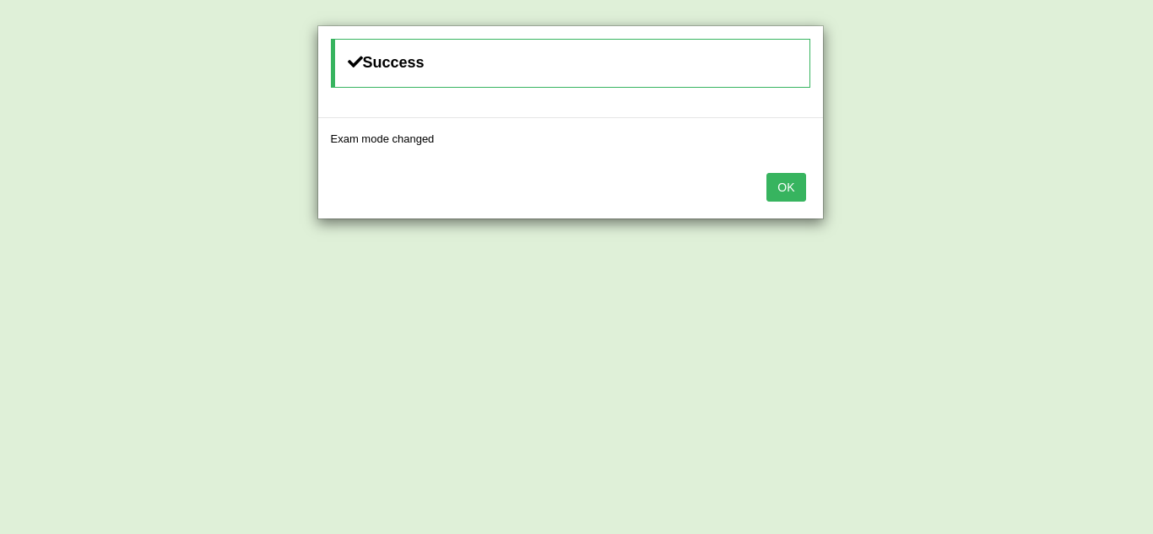
click at [790, 179] on button "OK" at bounding box center [785, 187] width 39 height 29
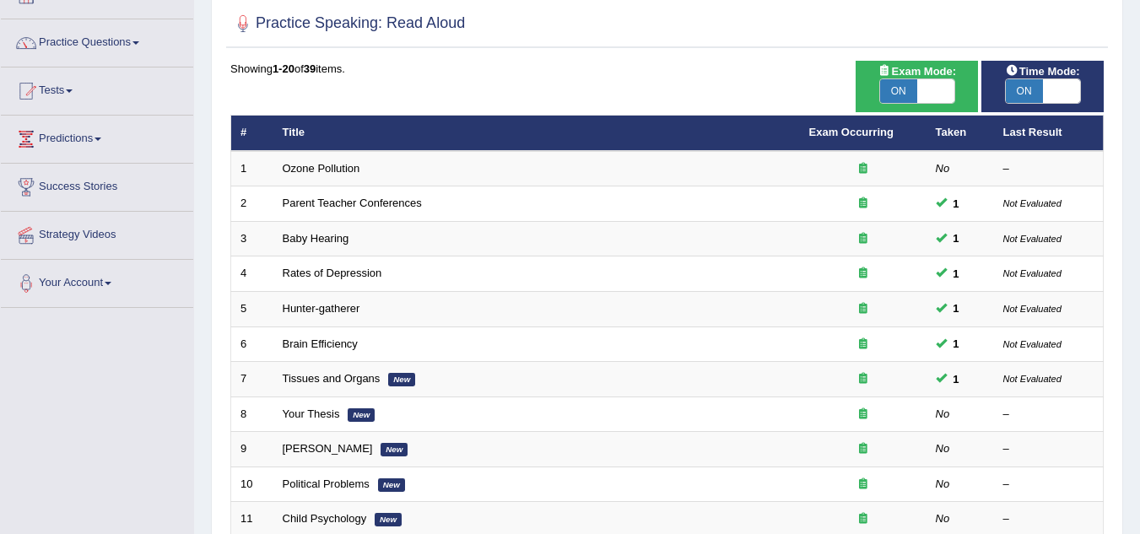
scroll to position [192, 0]
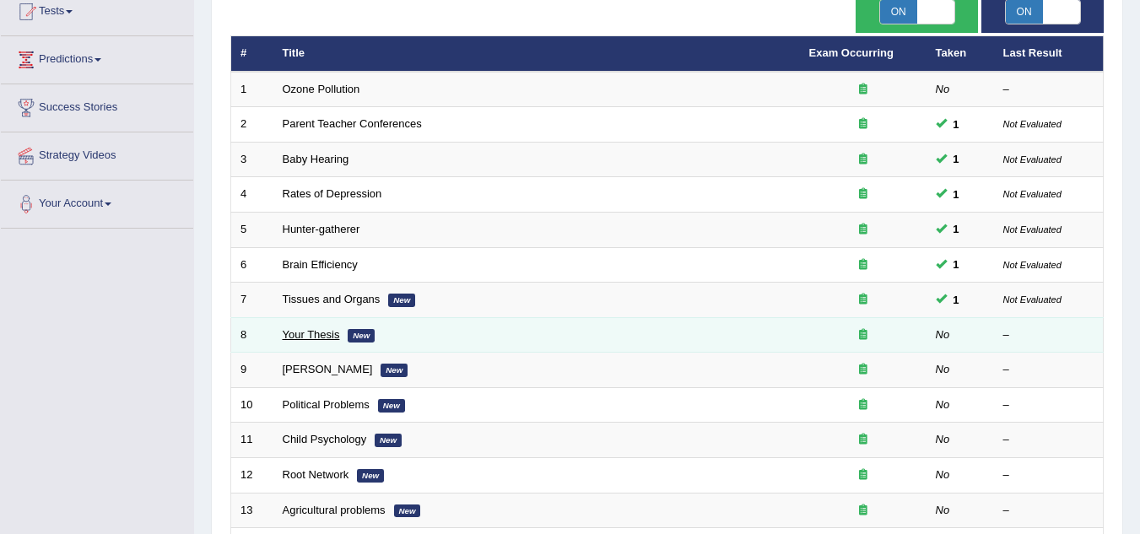
click at [308, 330] on link "Your Thesis" at bounding box center [311, 334] width 57 height 13
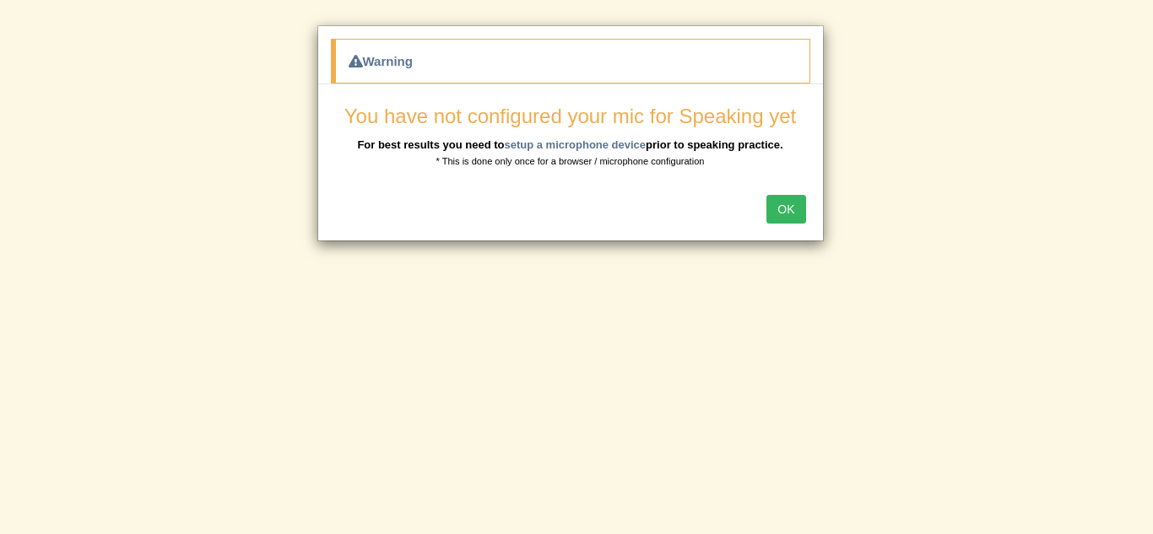
click at [804, 211] on button "OK" at bounding box center [785, 209] width 39 height 29
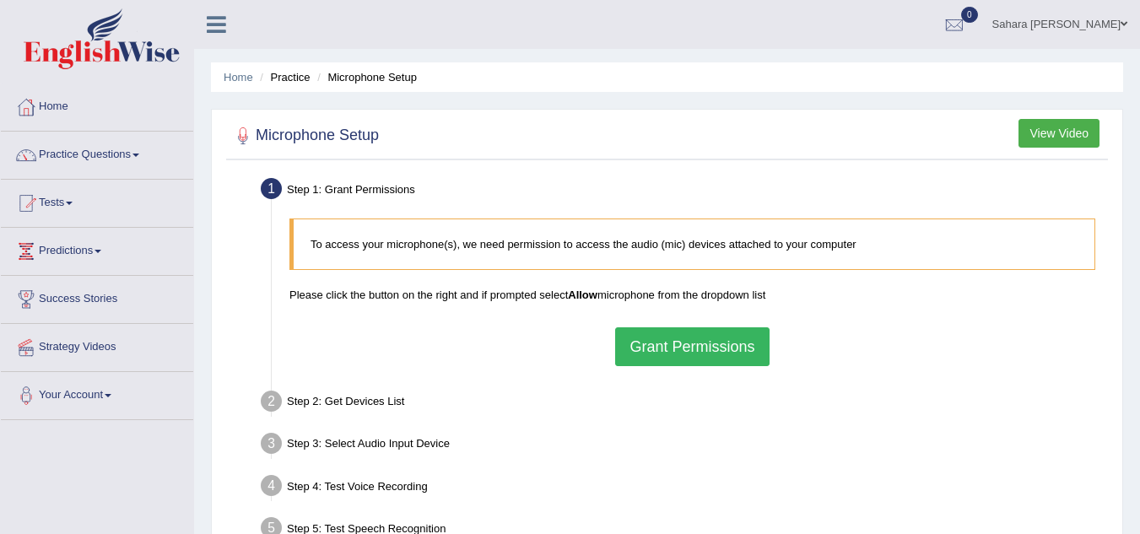
click at [1046, 132] on button "View Video" at bounding box center [1059, 133] width 81 height 29
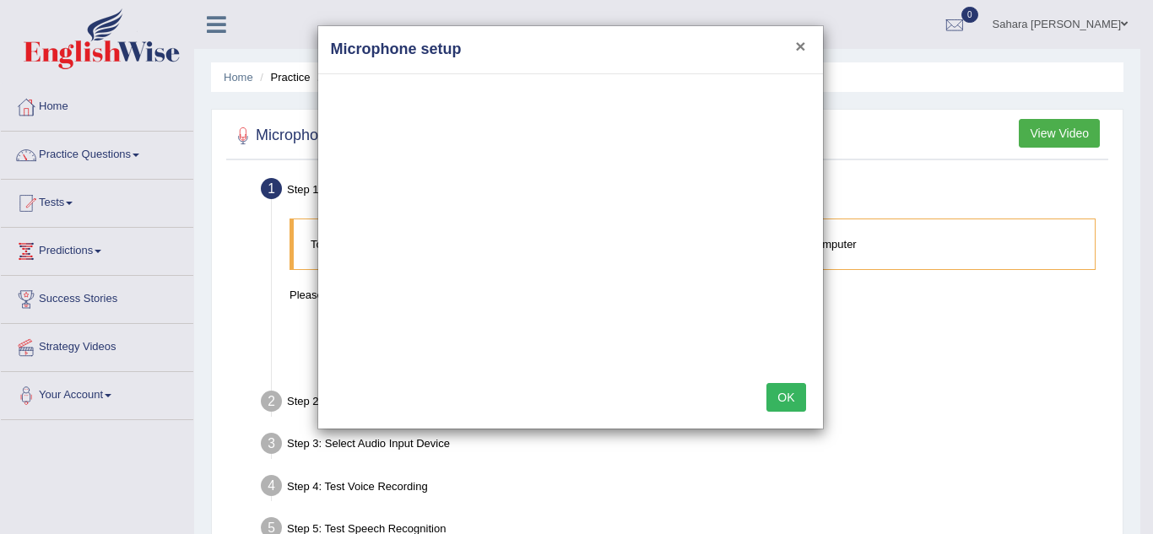
click at [803, 42] on button "×" at bounding box center [800, 46] width 10 height 18
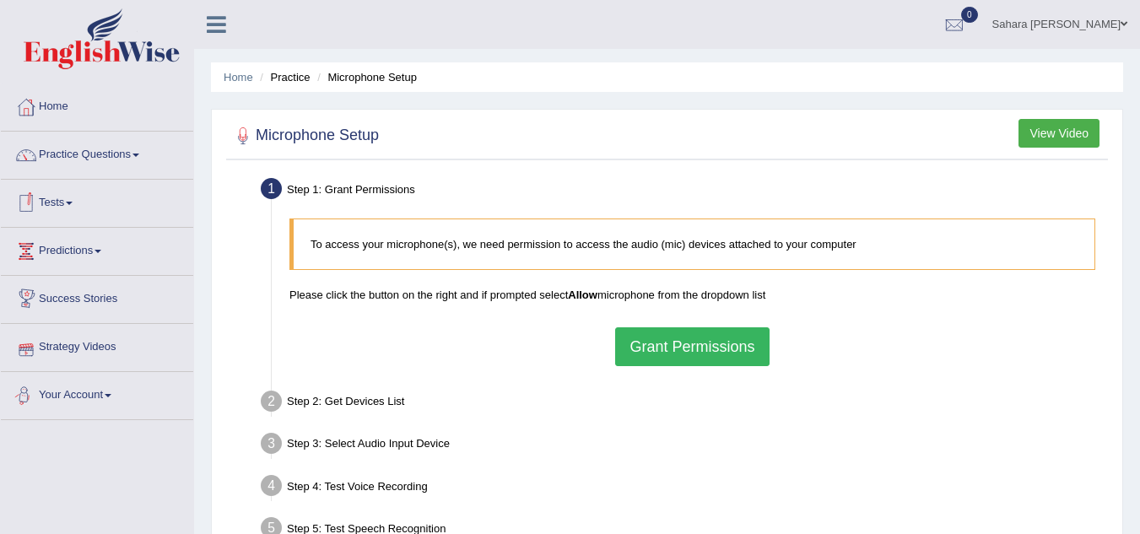
click at [84, 397] on link "Your Account" at bounding box center [97, 393] width 192 height 42
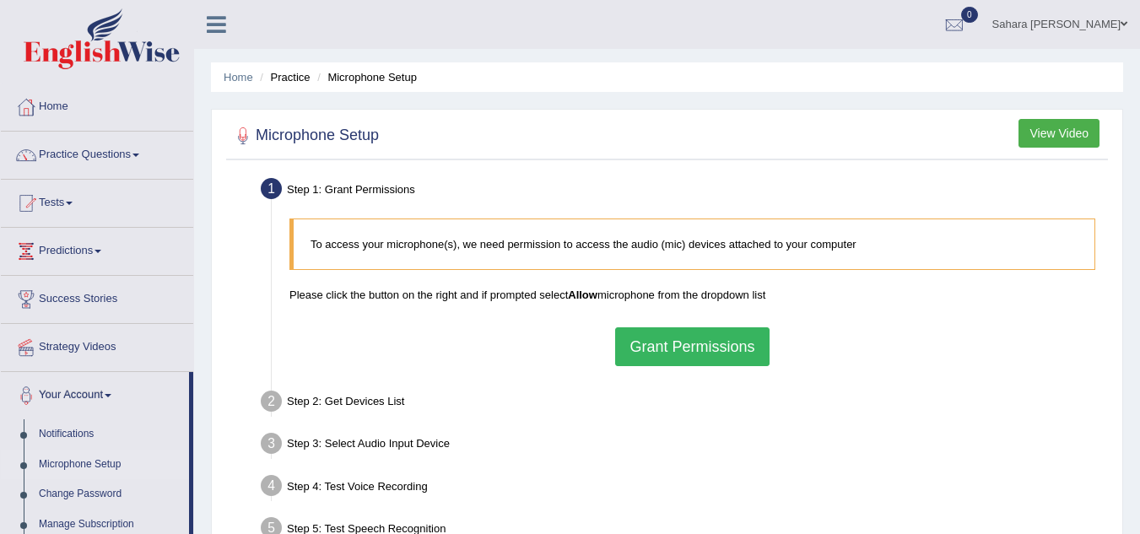
click at [88, 459] on link "Microphone Setup" at bounding box center [110, 465] width 158 height 30
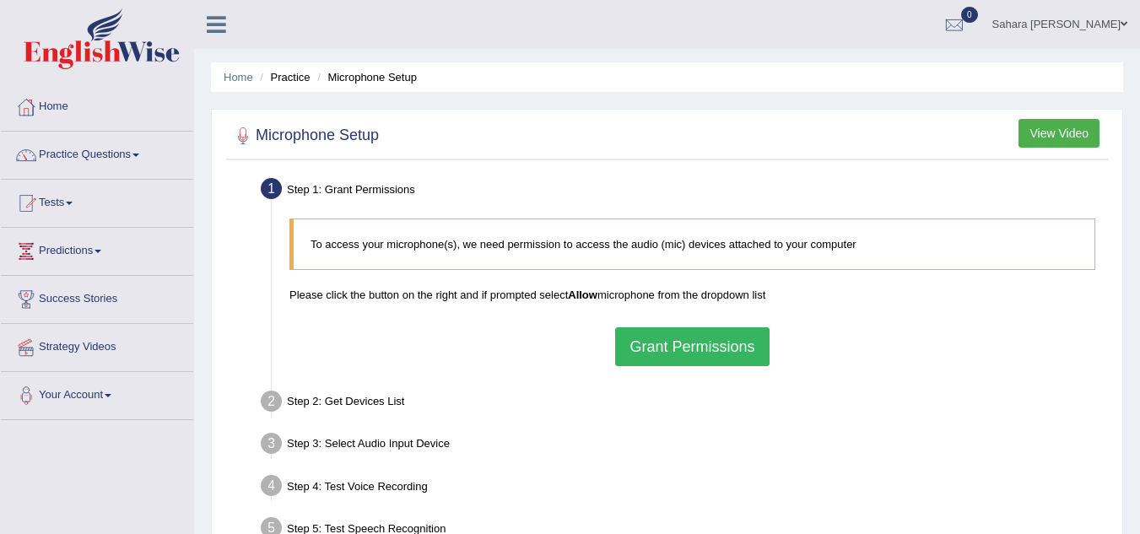
click at [1054, 129] on button "View Video" at bounding box center [1059, 133] width 81 height 29
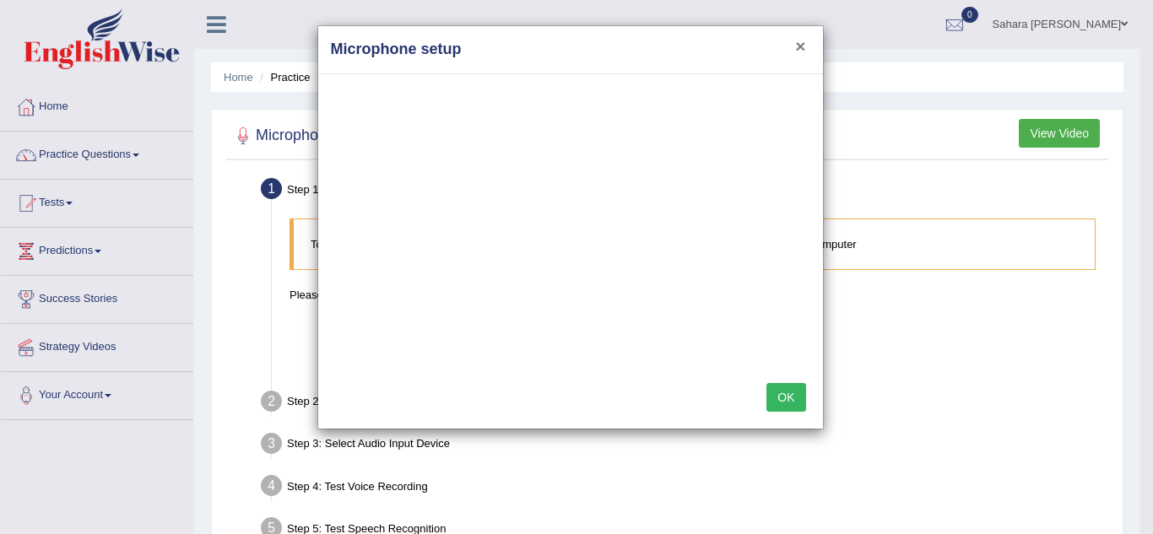
click at [804, 50] on button "×" at bounding box center [800, 46] width 10 height 18
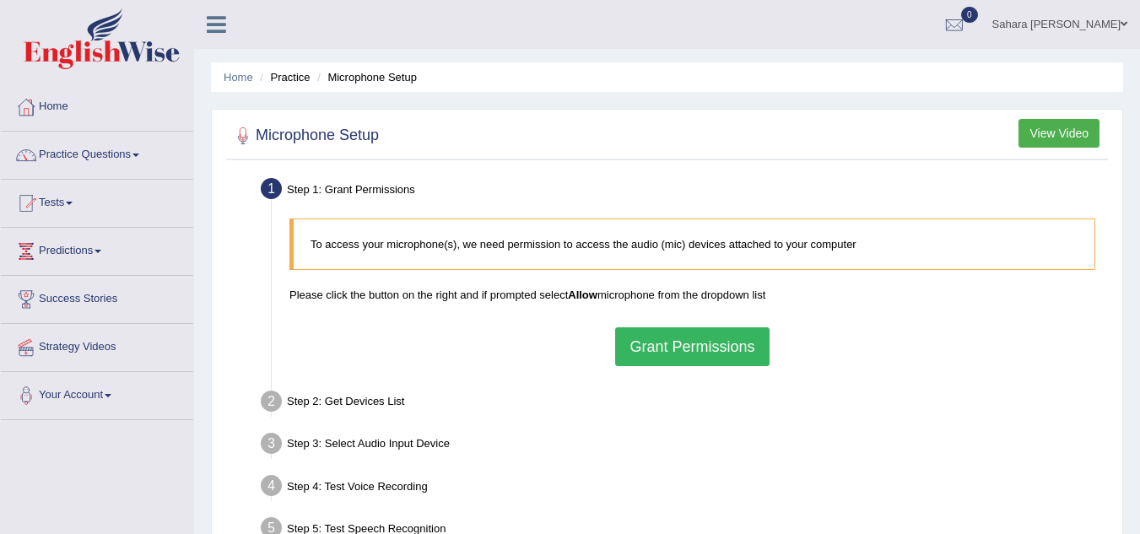
click at [669, 344] on button "Grant Permissions" at bounding box center [692, 346] width 154 height 39
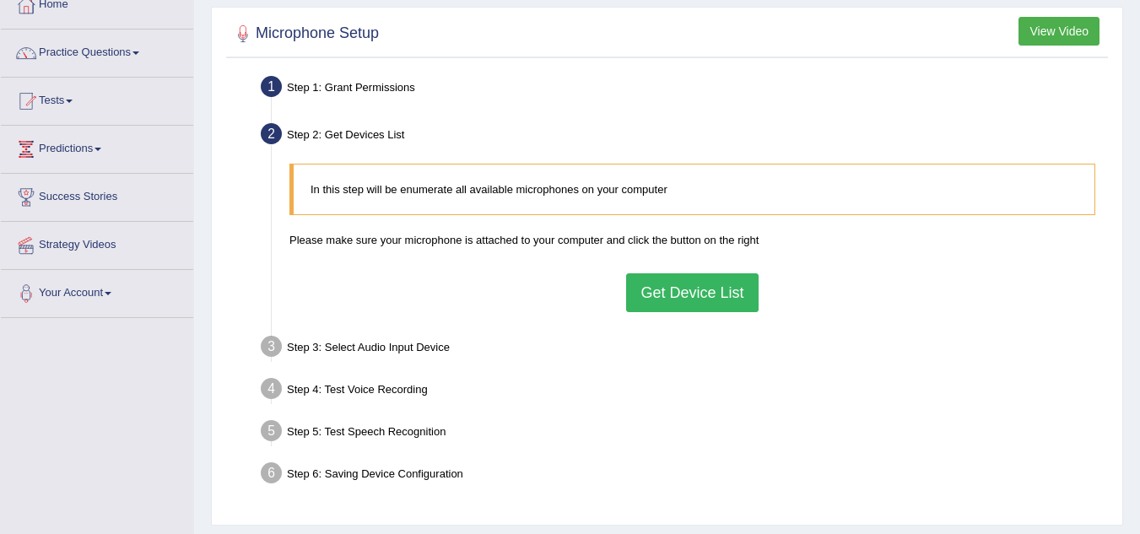
scroll to position [136, 0]
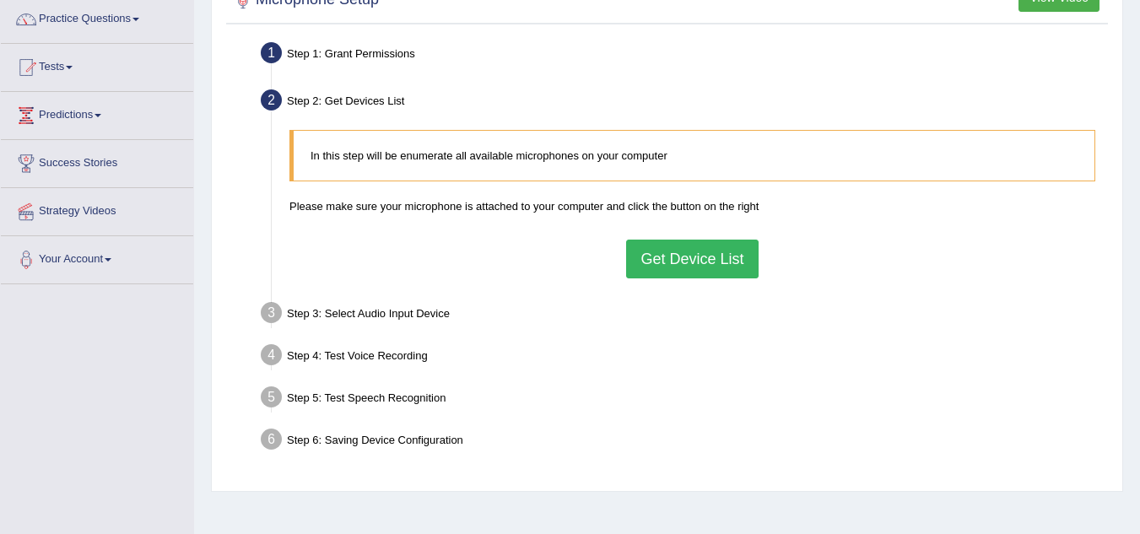
click at [673, 272] on button "Get Device List" at bounding box center [692, 259] width 132 height 39
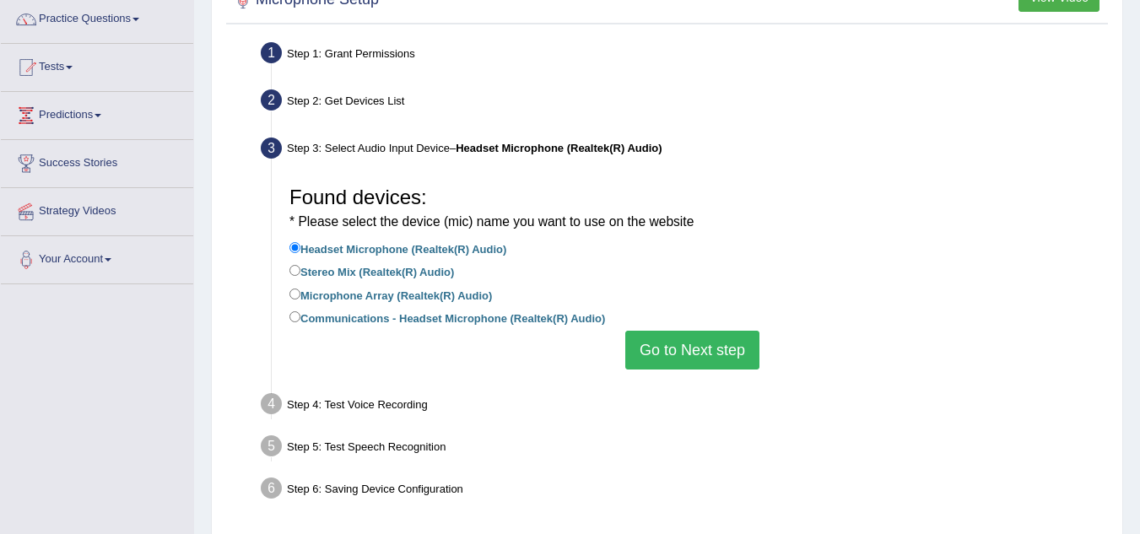
click at [673, 348] on button "Go to Next step" at bounding box center [692, 350] width 134 height 39
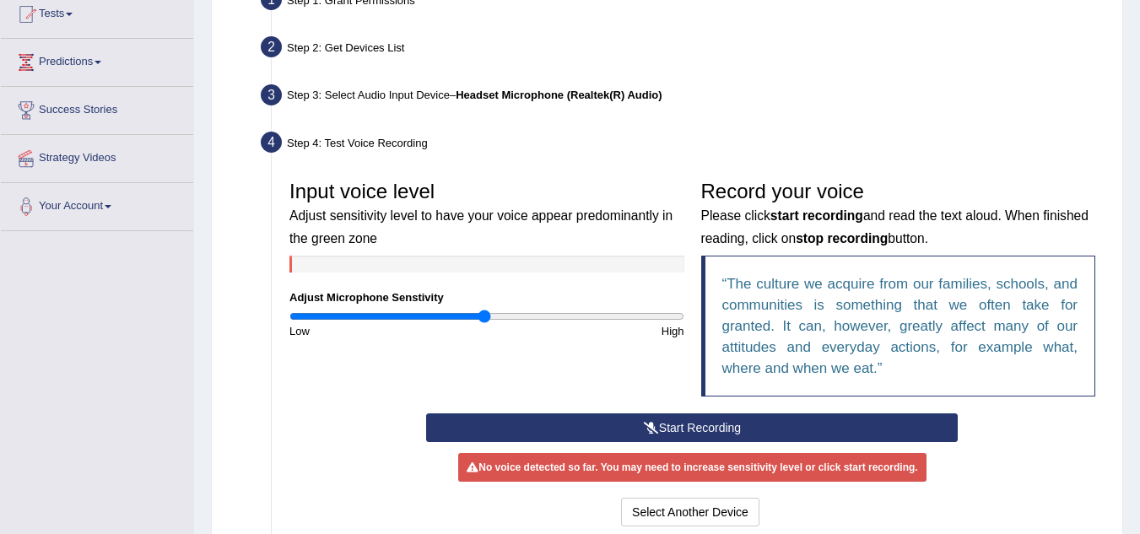
scroll to position [203, 0]
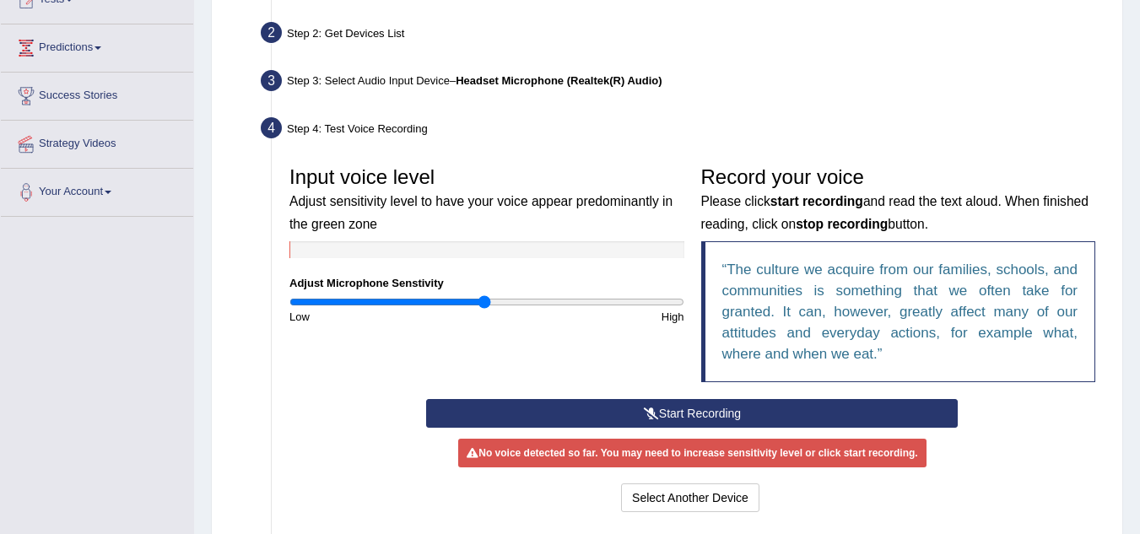
click at [671, 412] on button "Start Recording" at bounding box center [692, 413] width 532 height 29
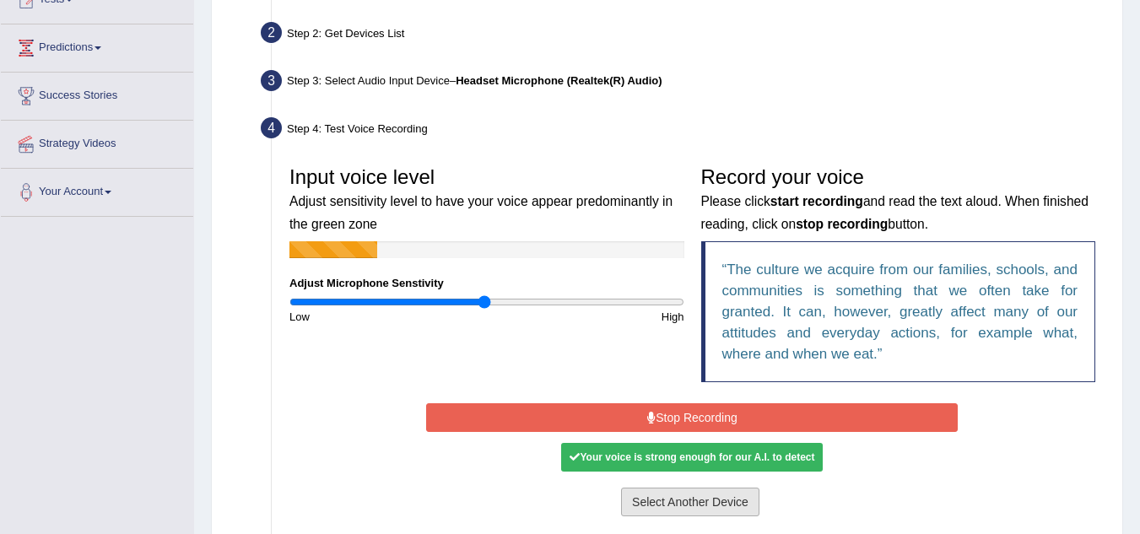
click at [671, 502] on button "Select Another Device" at bounding box center [690, 502] width 138 height 29
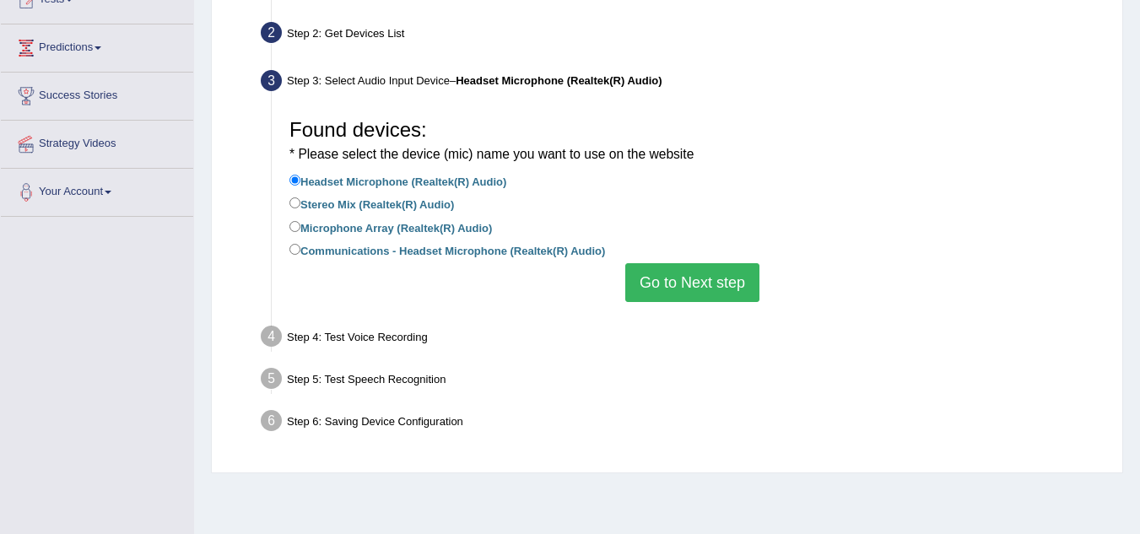
click at [718, 284] on button "Go to Next step" at bounding box center [692, 282] width 134 height 39
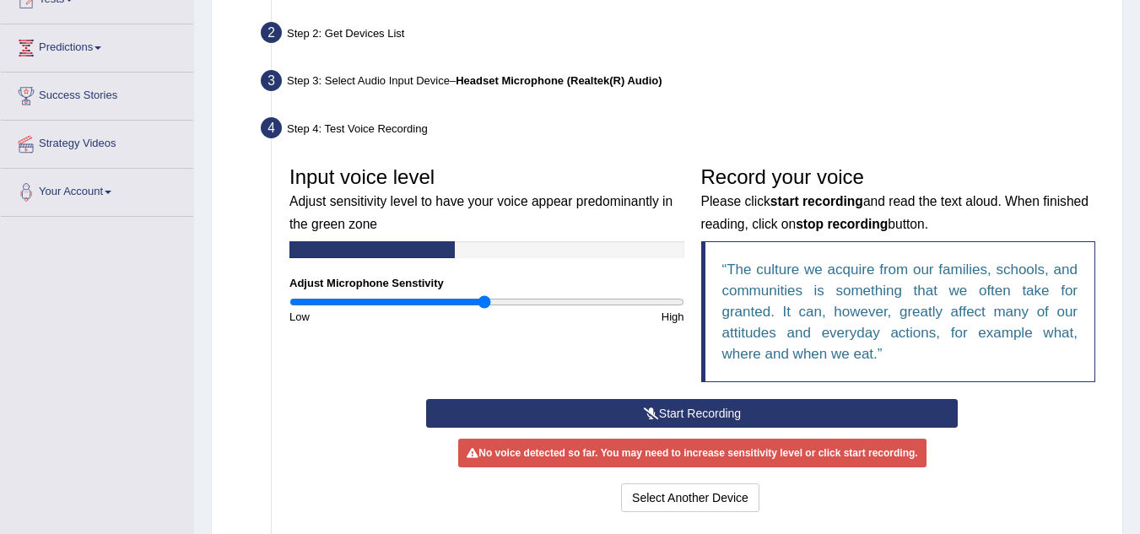
click at [779, 425] on button "Start Recording" at bounding box center [692, 413] width 532 height 29
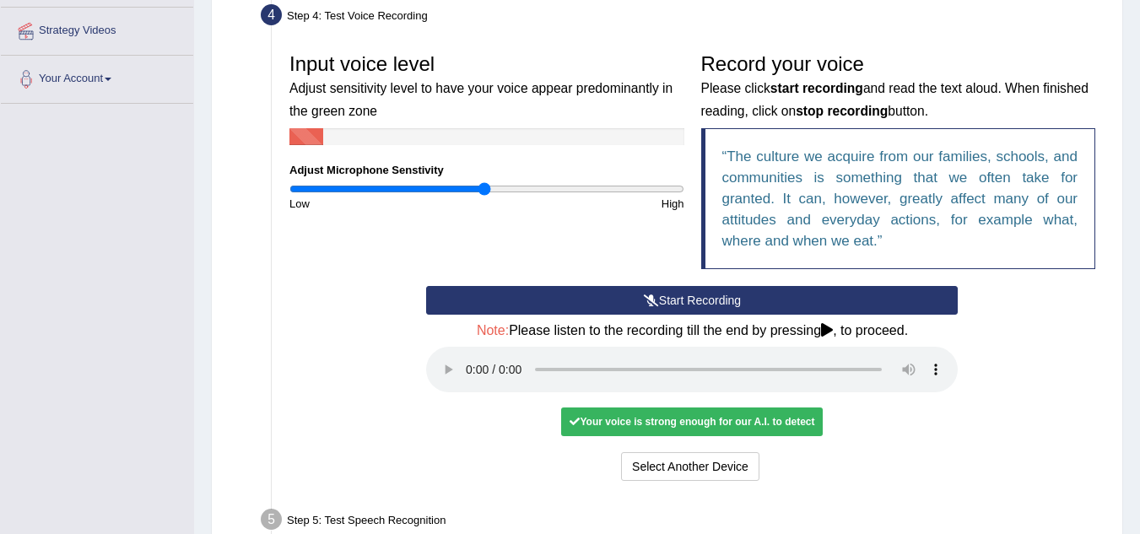
scroll to position [383, 0]
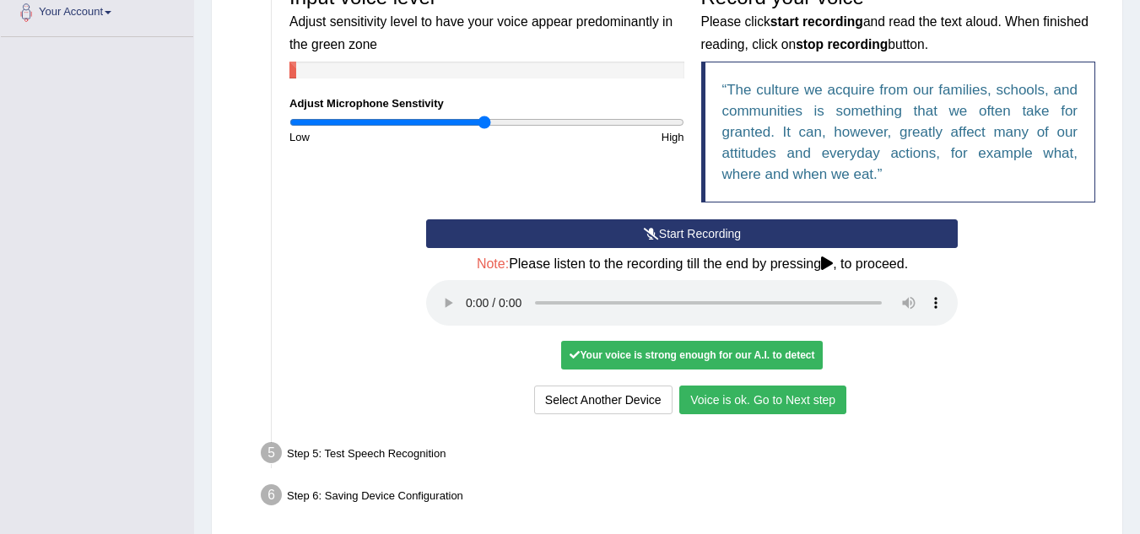
click at [751, 392] on button "Voice is ok. Go to Next step" at bounding box center [762, 400] width 167 height 29
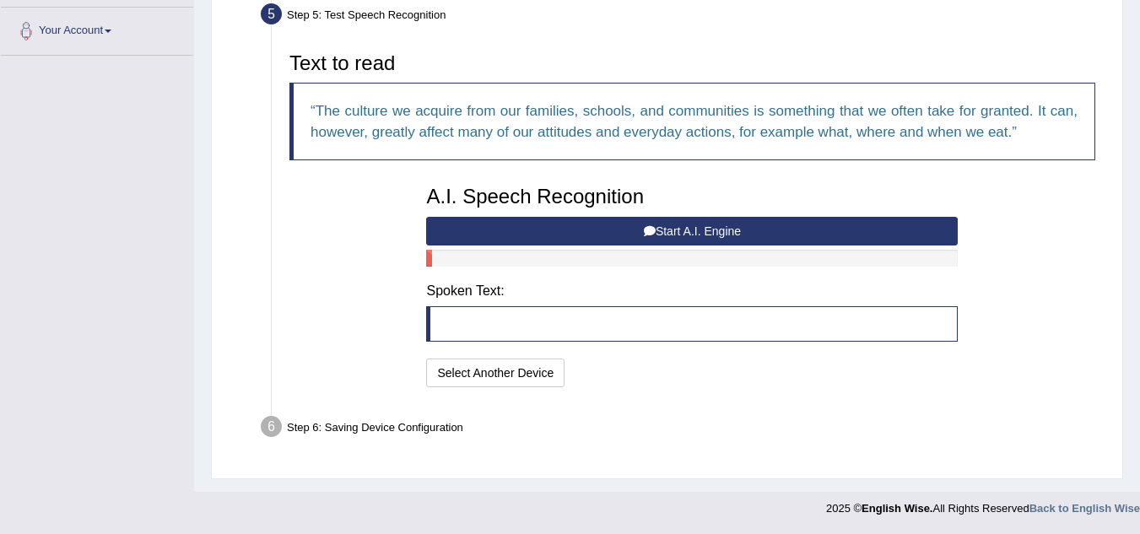
scroll to position [365, 0]
click at [694, 224] on button "Start A.I. Engine" at bounding box center [692, 231] width 532 height 29
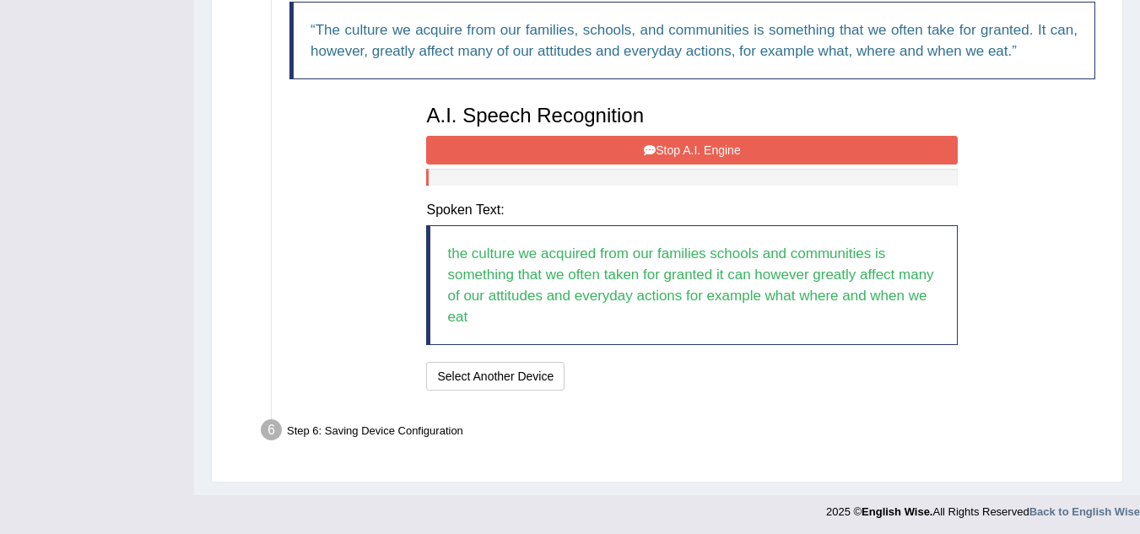
scroll to position [449, 0]
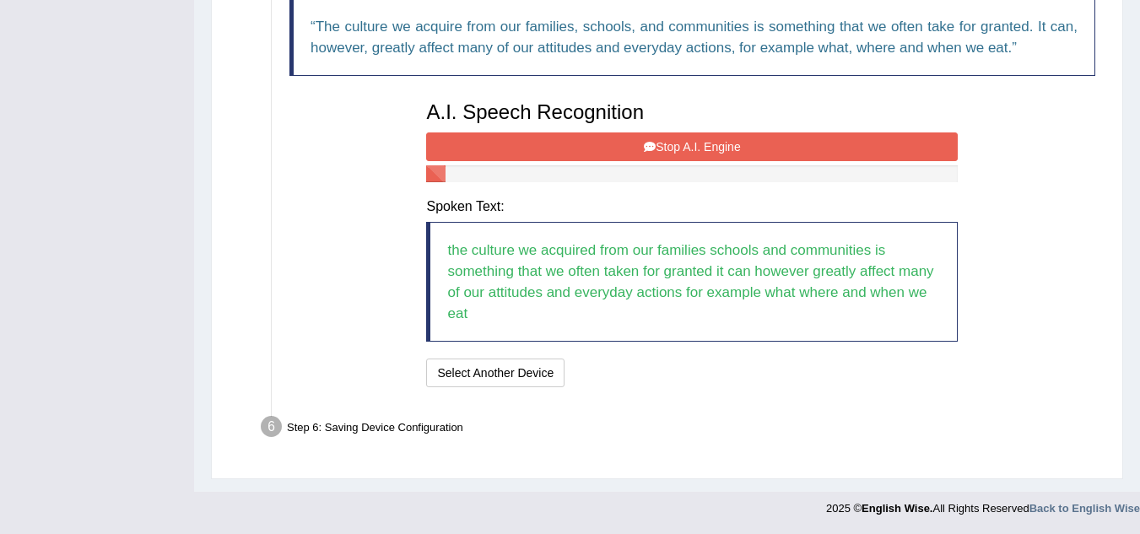
click at [765, 135] on button "Stop A.I. Engine" at bounding box center [692, 146] width 532 height 29
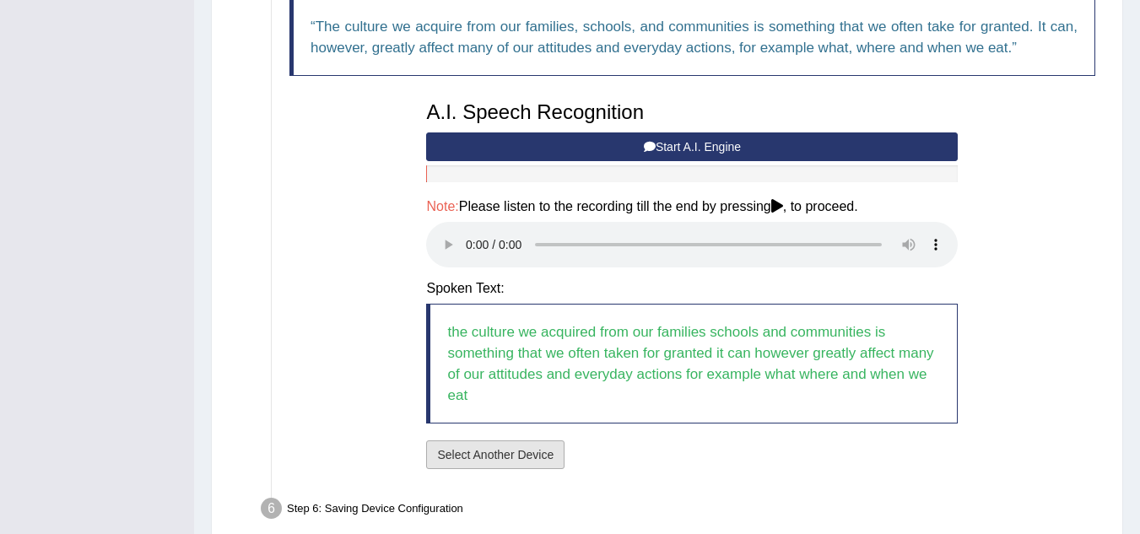
click at [485, 451] on button "Select Another Device" at bounding box center [495, 454] width 138 height 29
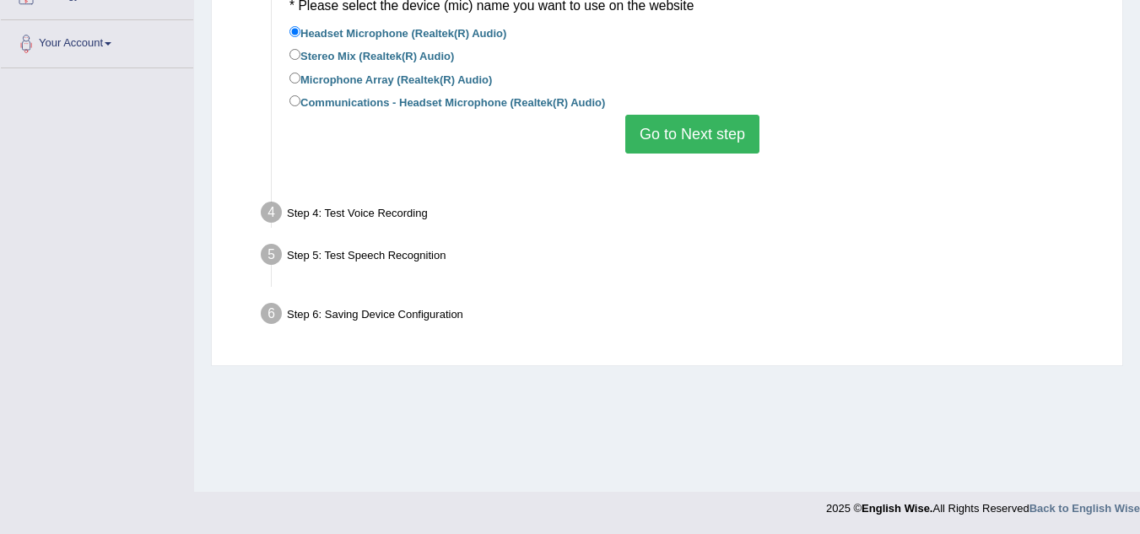
scroll to position [352, 0]
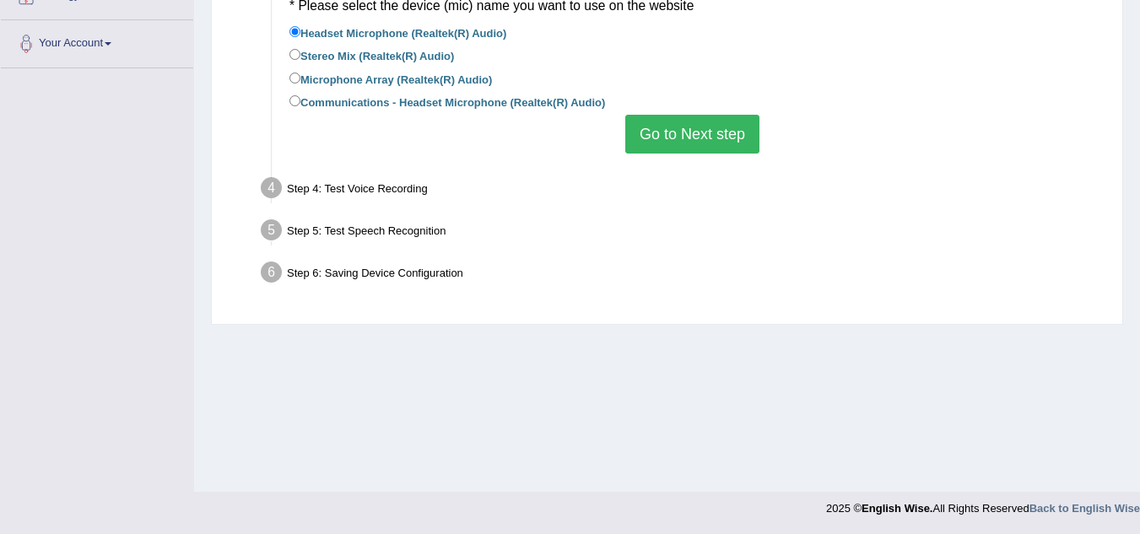
click at [713, 138] on button "Go to Next step" at bounding box center [692, 134] width 134 height 39
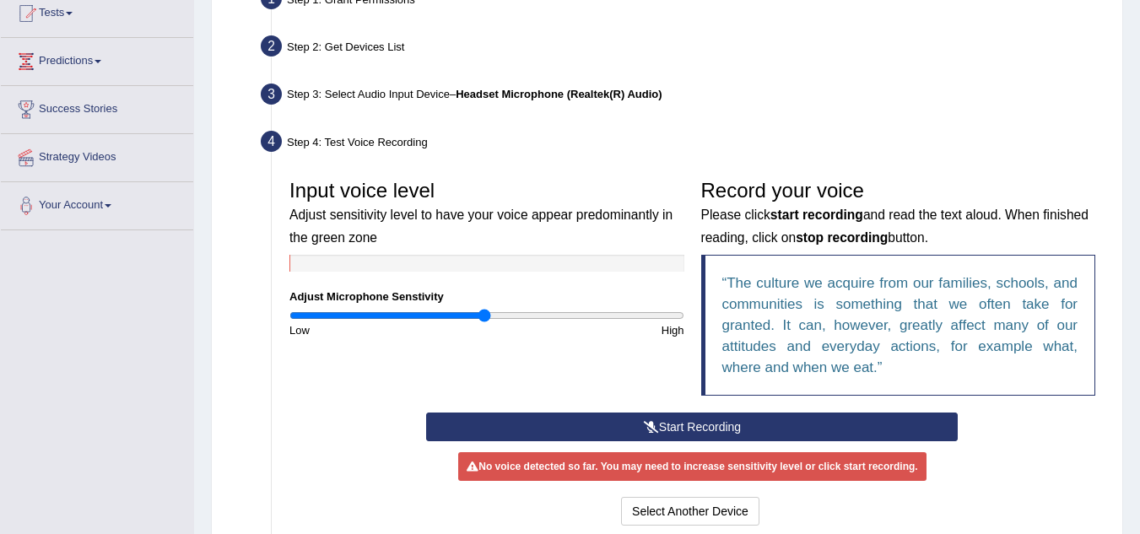
scroll to position [269, 0]
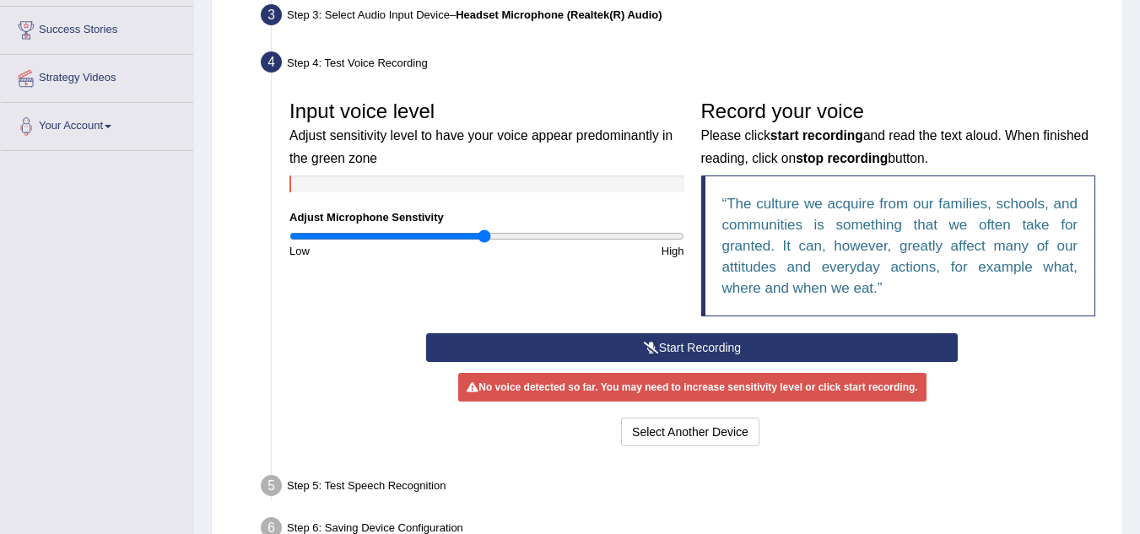
click at [742, 349] on button "Start Recording" at bounding box center [692, 347] width 532 height 29
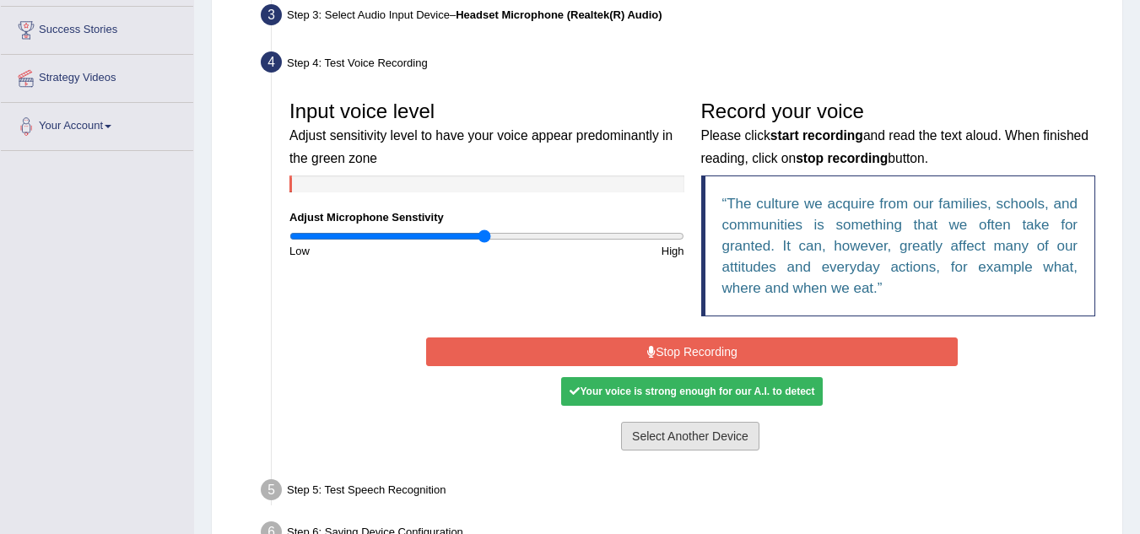
click at [688, 445] on button "Select Another Device" at bounding box center [690, 436] width 138 height 29
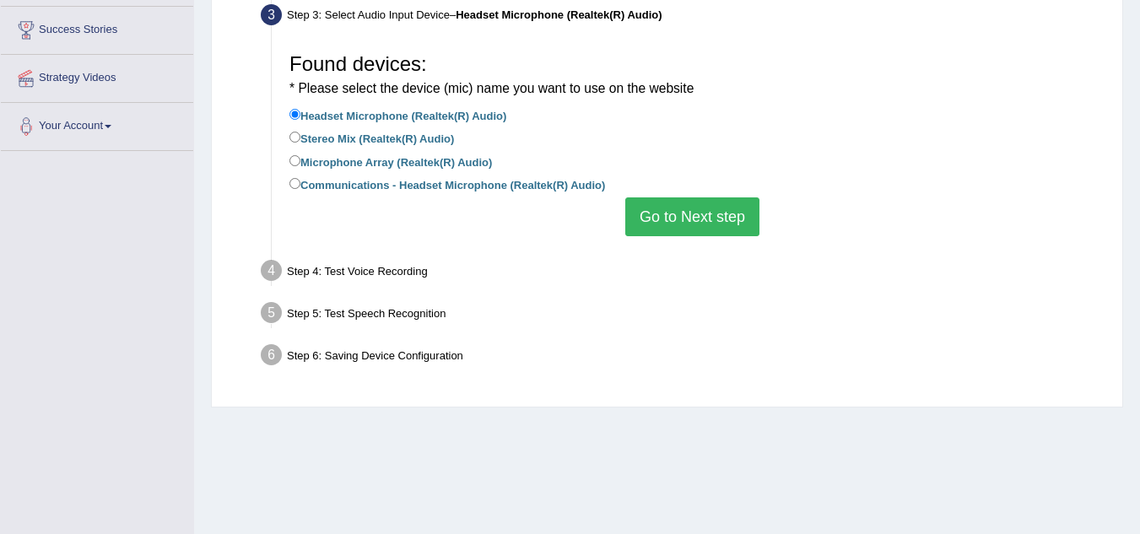
click at [698, 211] on button "Go to Next step" at bounding box center [692, 216] width 134 height 39
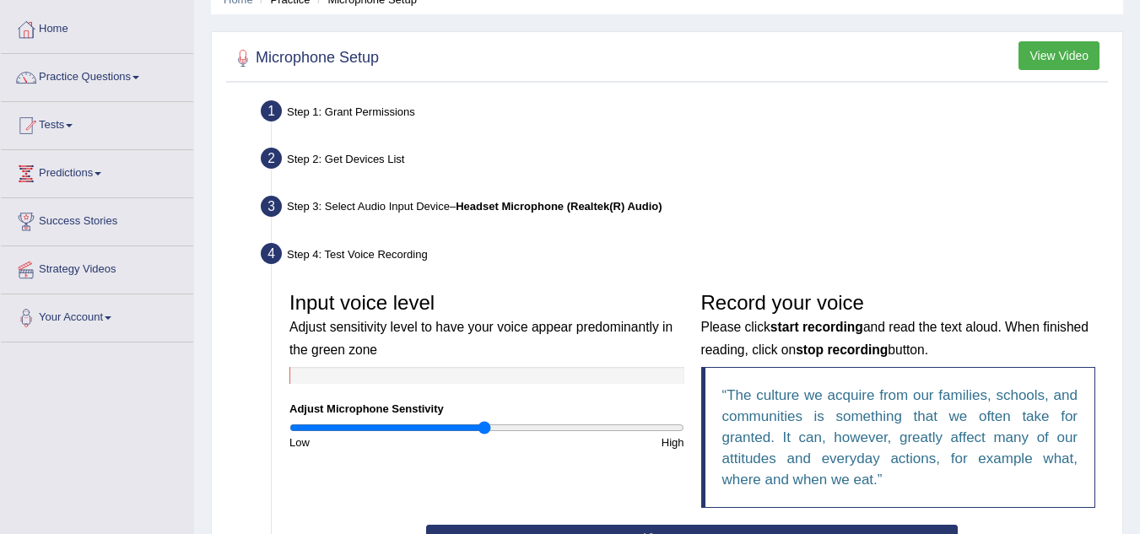
scroll to position [21, 0]
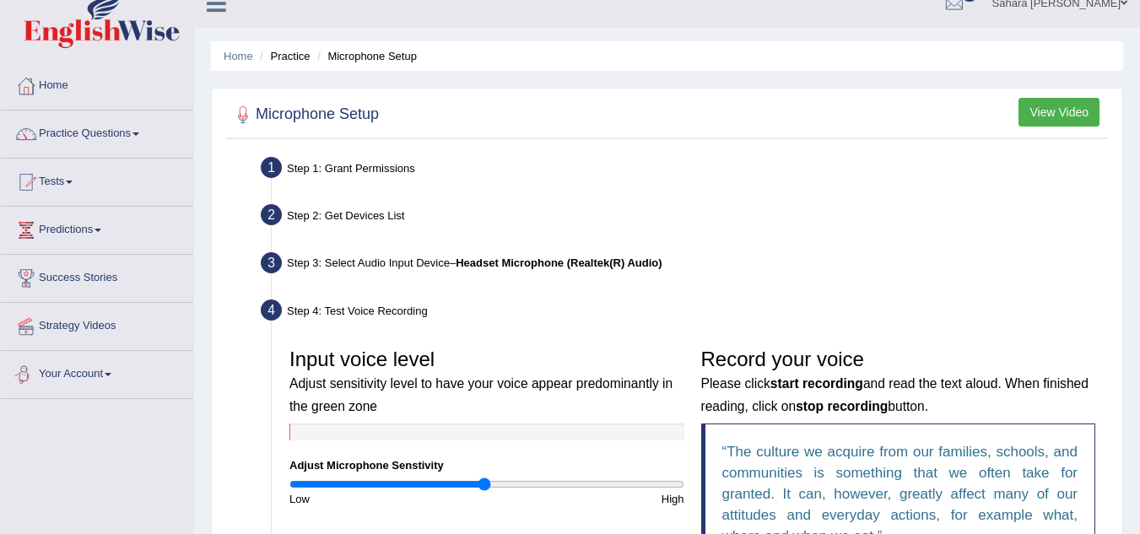
click at [76, 371] on link "Your Account" at bounding box center [97, 372] width 192 height 42
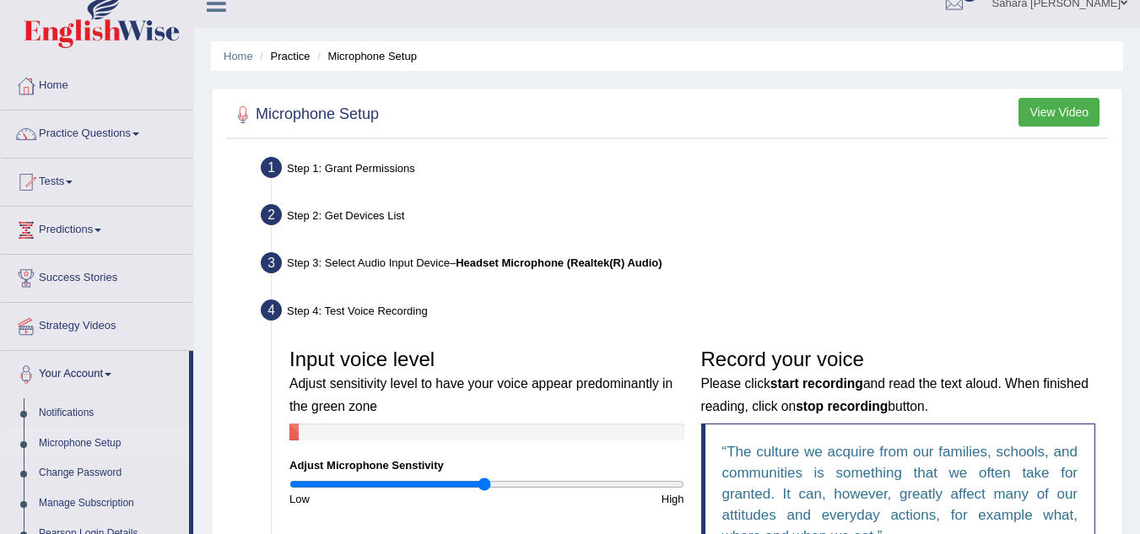
click at [63, 443] on link "Microphone Setup" at bounding box center [110, 444] width 158 height 30
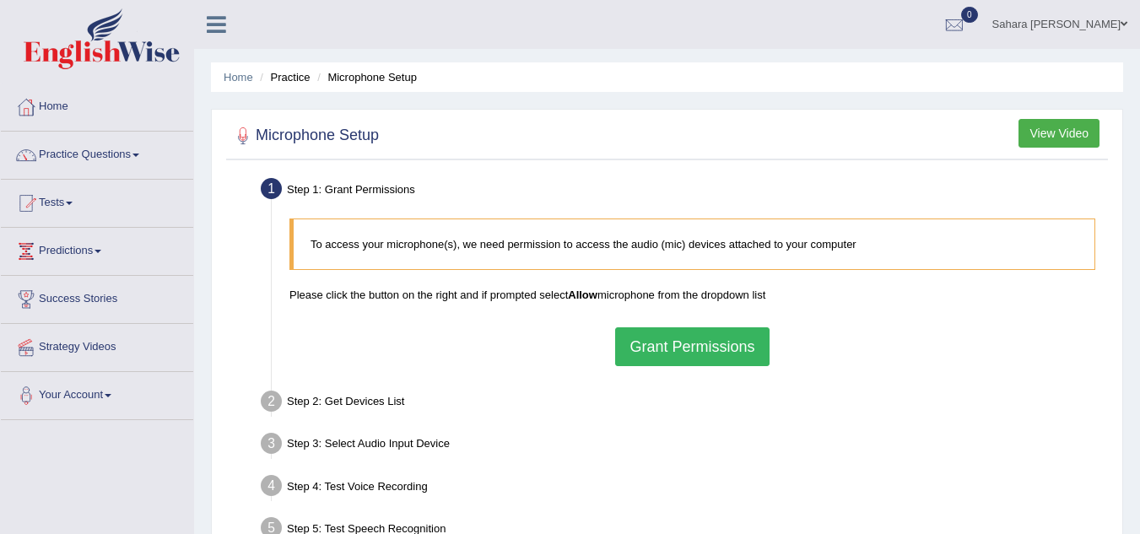
click at [687, 352] on button "Grant Permissions" at bounding box center [692, 346] width 154 height 39
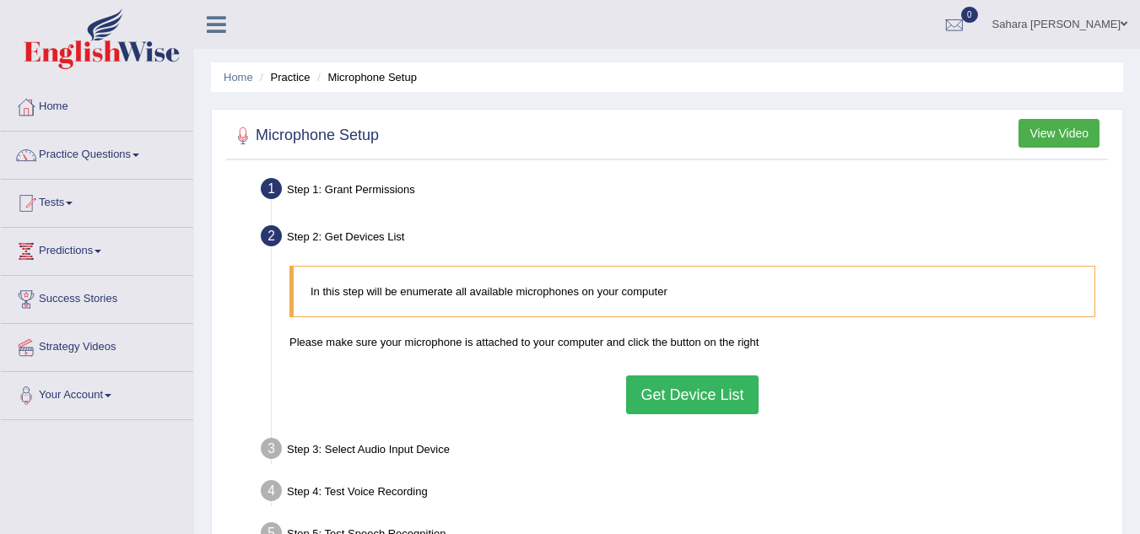
click at [685, 389] on button "Get Device List" at bounding box center [692, 395] width 132 height 39
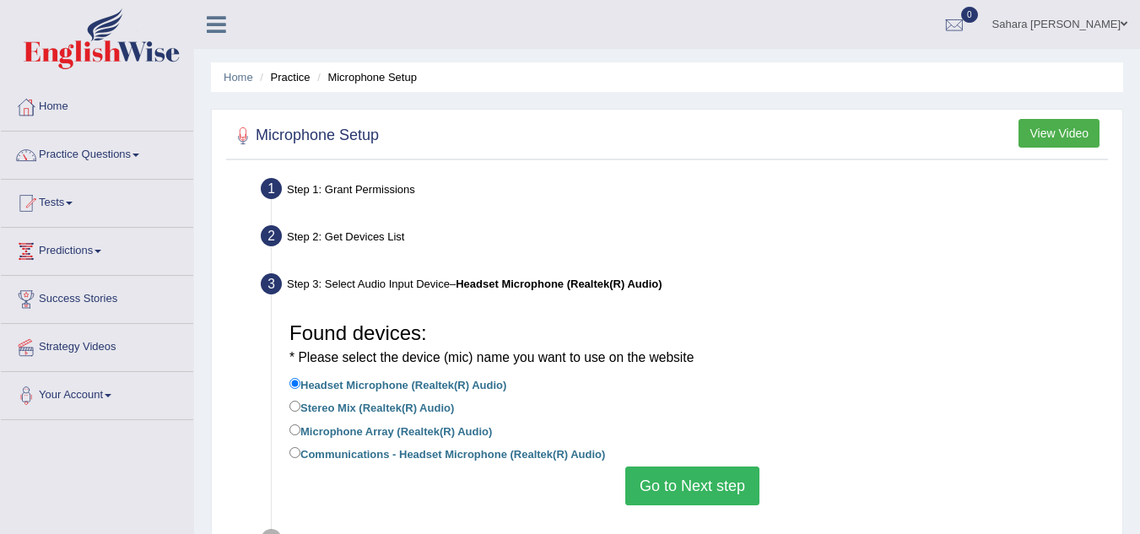
click at [301, 410] on label "Stereo Mix (Realtek(R) Audio)" at bounding box center [371, 406] width 165 height 19
click at [300, 410] on input "Stereo Mix (Realtek(R) Audio)" at bounding box center [294, 406] width 11 height 11
radio input "true"
click at [293, 432] on input "Microphone Array (Realtek(R) Audio)" at bounding box center [294, 429] width 11 height 11
radio input "true"
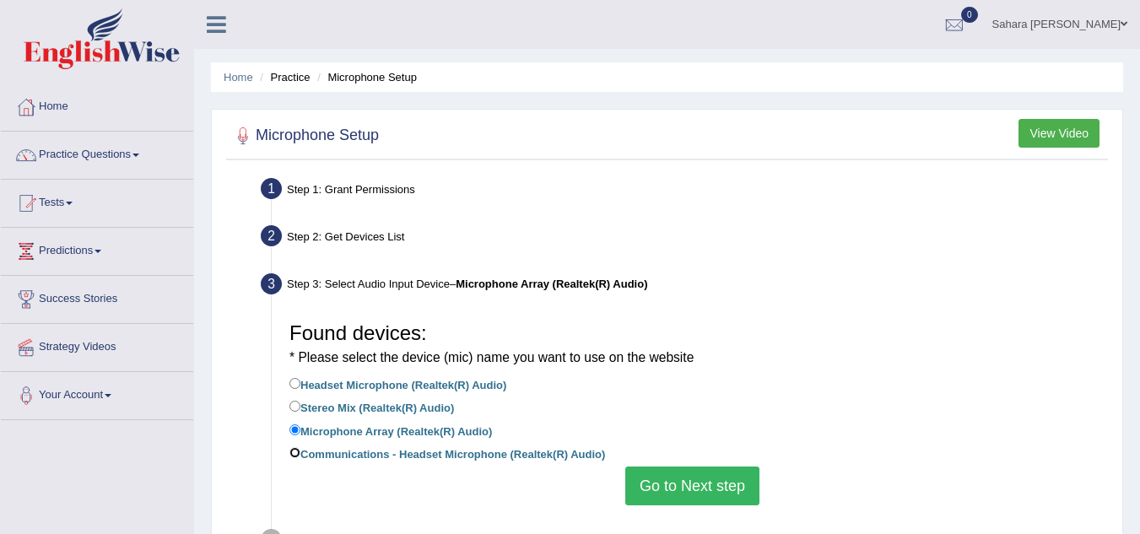
click at [300, 447] on input "Communications - Headset Microphone (Realtek(R) Audio)" at bounding box center [294, 452] width 11 height 11
radio input "true"
click at [307, 381] on label "Headset Microphone (Realtek(R) Audio)" at bounding box center [397, 384] width 217 height 19
click at [300, 381] on input "Headset Microphone (Realtek(R) Audio)" at bounding box center [294, 383] width 11 height 11
radio input "true"
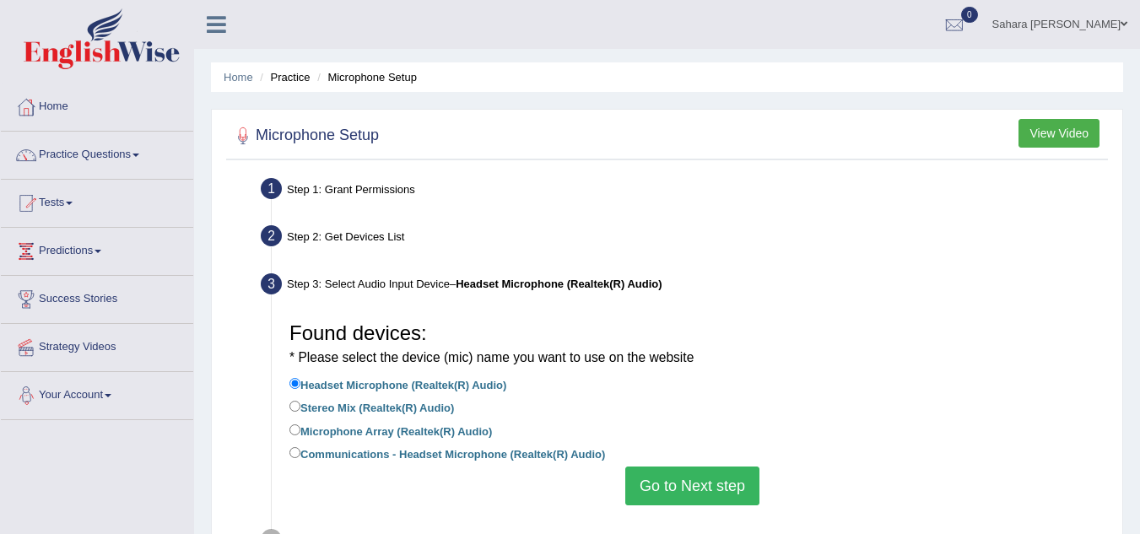
click at [42, 397] on link "Your Account" at bounding box center [97, 393] width 192 height 42
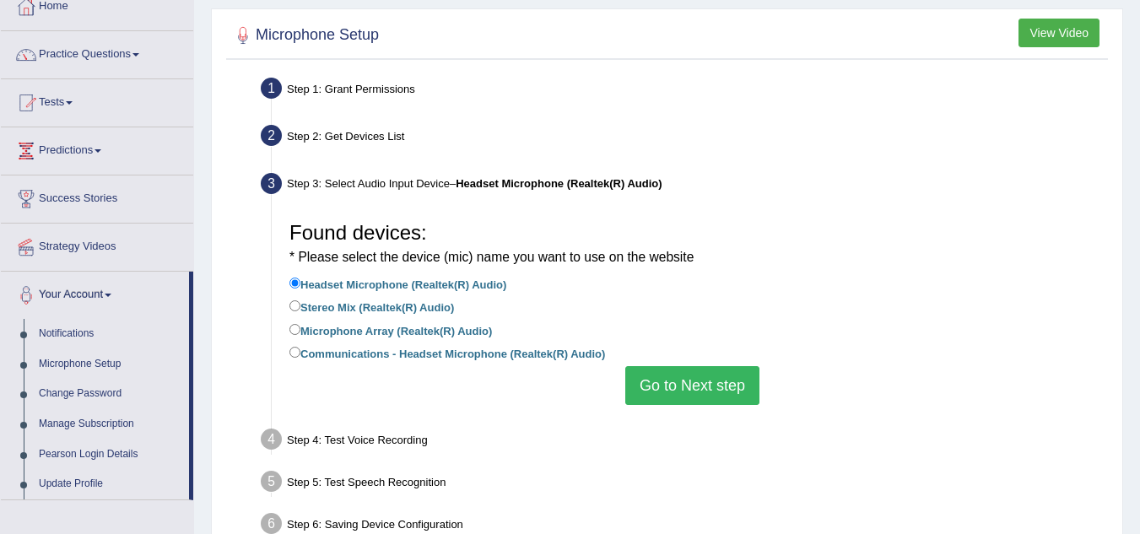
scroll to position [157, 0]
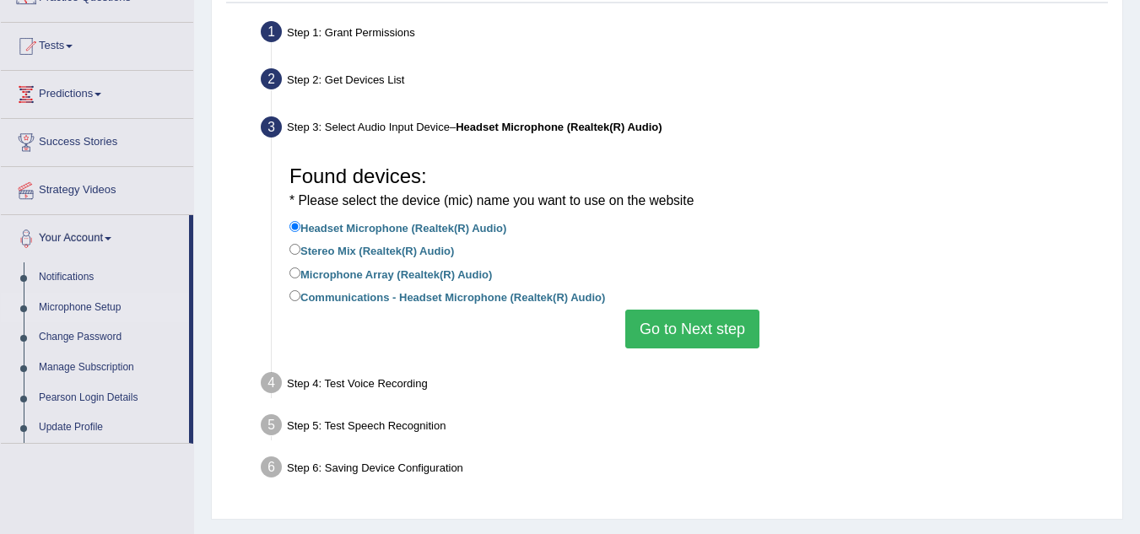
click at [104, 301] on link "Microphone Setup" at bounding box center [110, 308] width 158 height 30
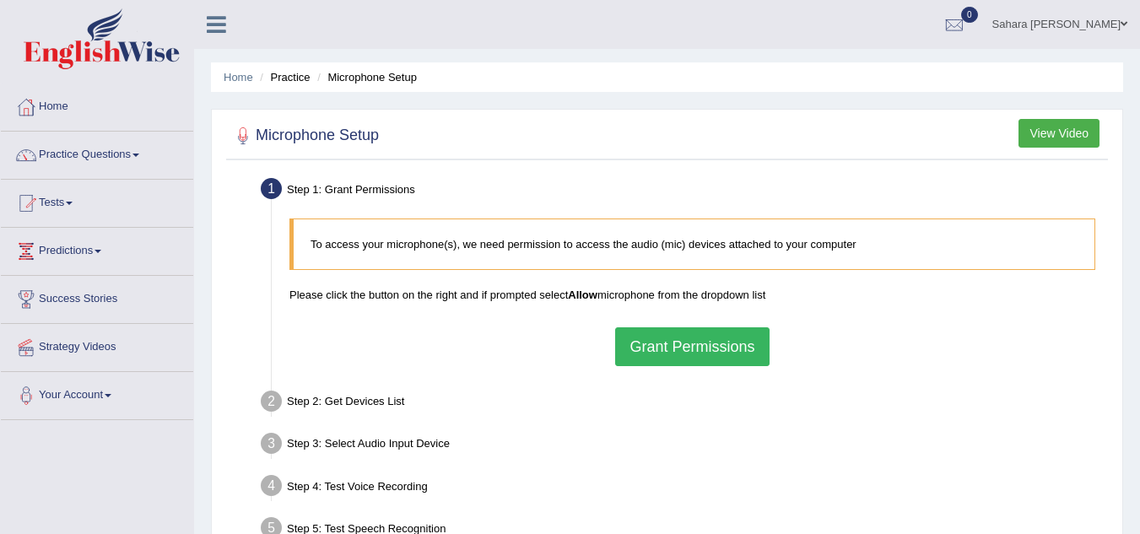
click at [278, 186] on li "Step 1: Grant Permissions To access your microphone(s), we need permission to a…" at bounding box center [684, 274] width 840 height 202
click at [251, 133] on div at bounding box center [242, 135] width 25 height 25
click at [326, 130] on h2 "Microphone Setup" at bounding box center [304, 135] width 149 height 25
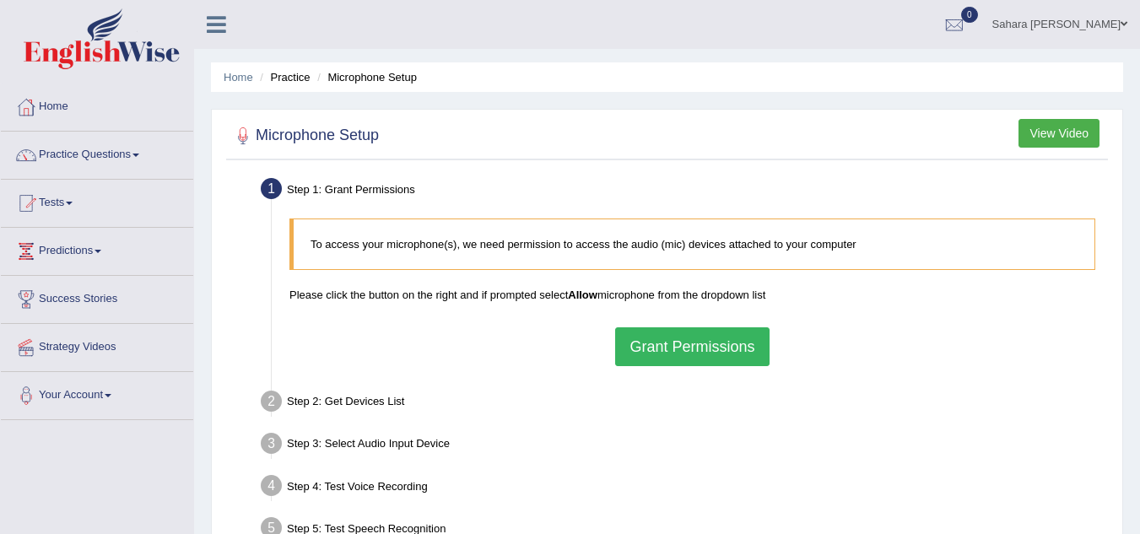
click at [381, 78] on li "Microphone Setup" at bounding box center [365, 77] width 104 height 16
click at [305, 74] on li "Practice" at bounding box center [283, 77] width 54 height 16
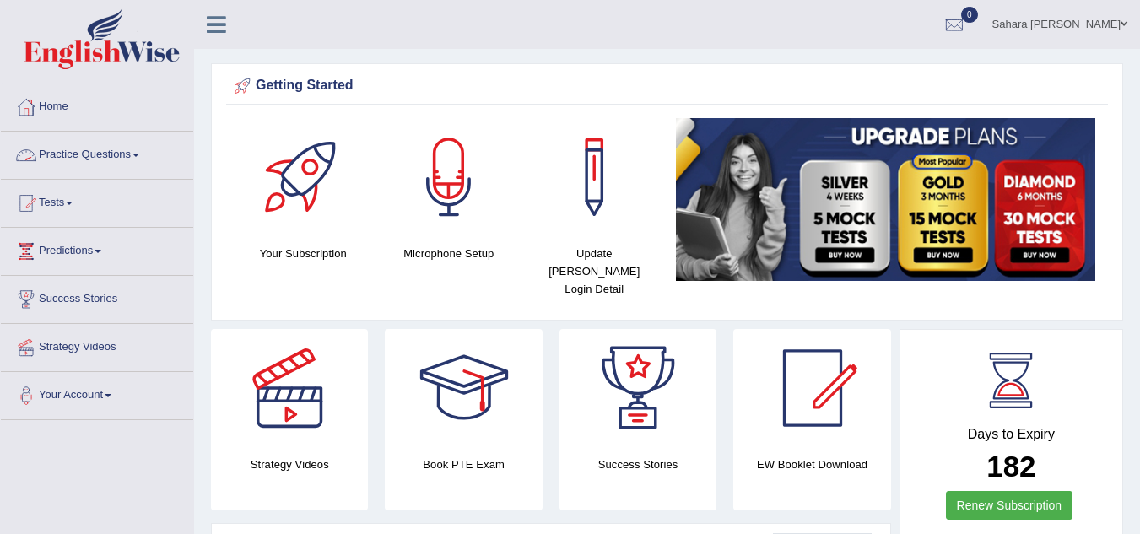
click at [101, 150] on link "Practice Questions" at bounding box center [97, 153] width 192 height 42
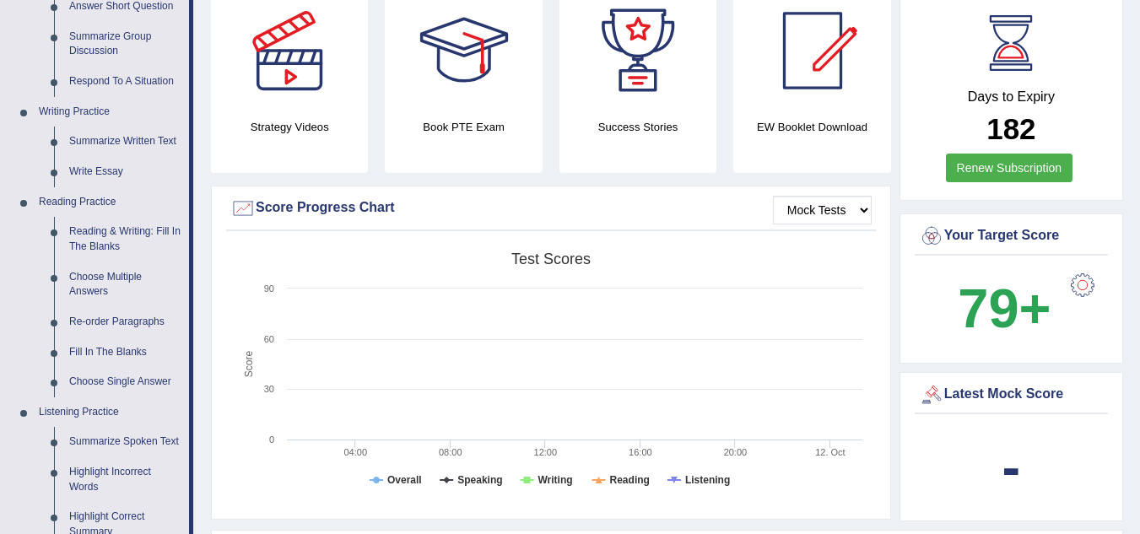
scroll to position [349, 0]
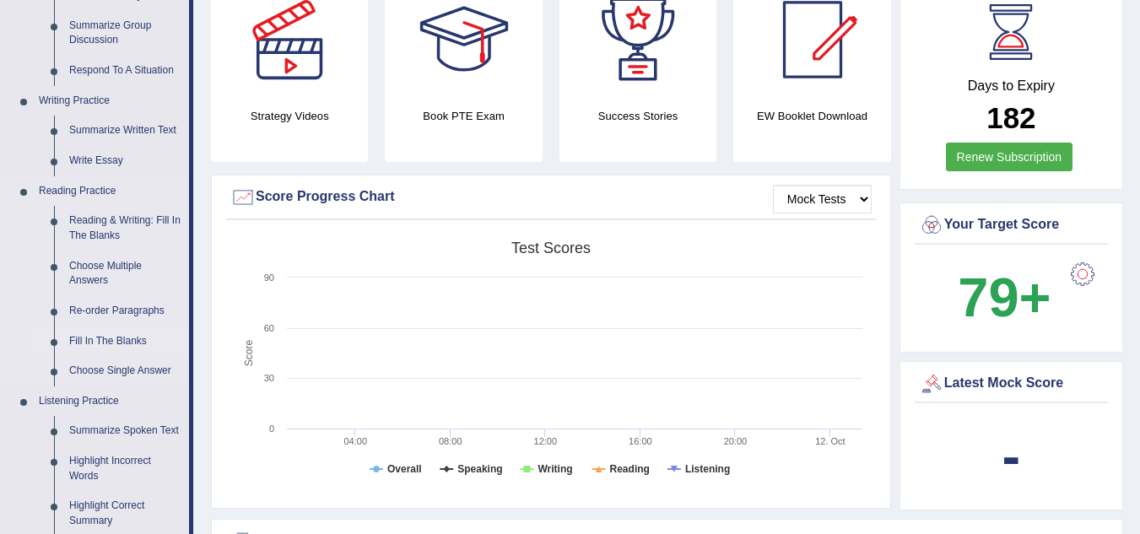
click at [111, 331] on link "Fill In The Blanks" at bounding box center [125, 342] width 127 height 30
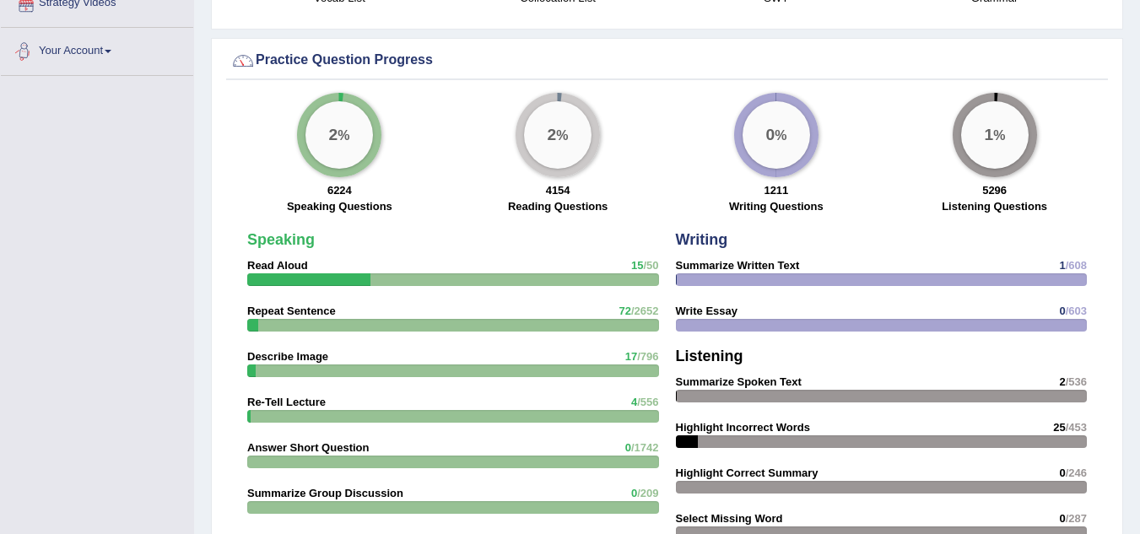
scroll to position [1123, 0]
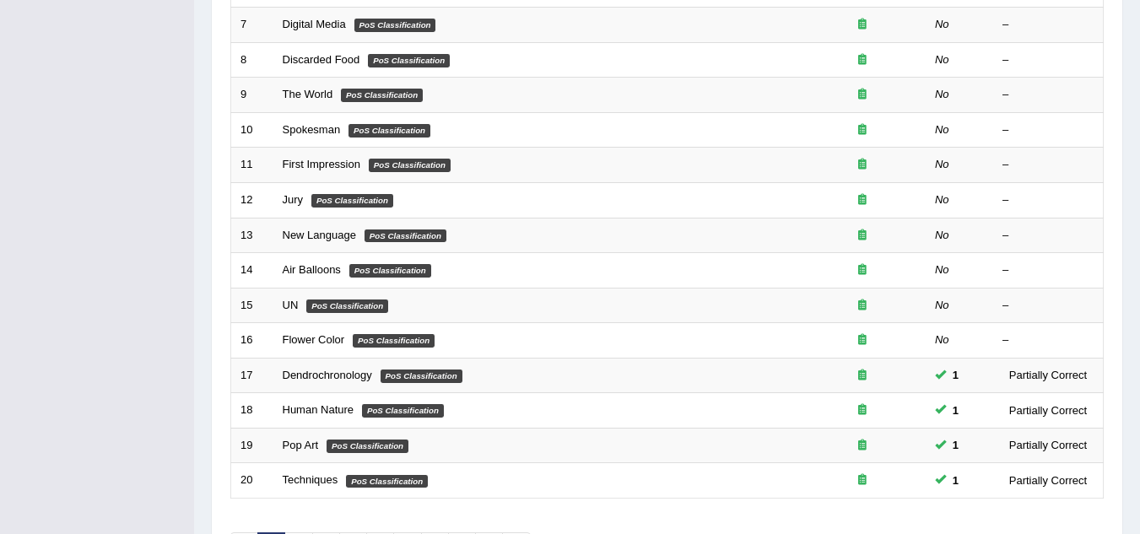
scroll to position [583, 0]
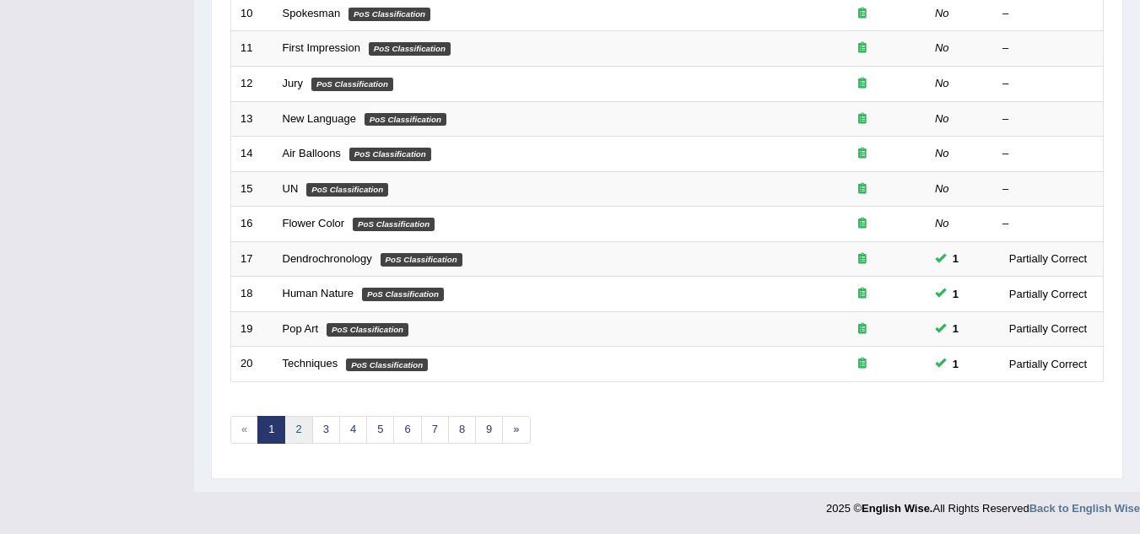
click at [291, 430] on link "2" at bounding box center [298, 430] width 28 height 28
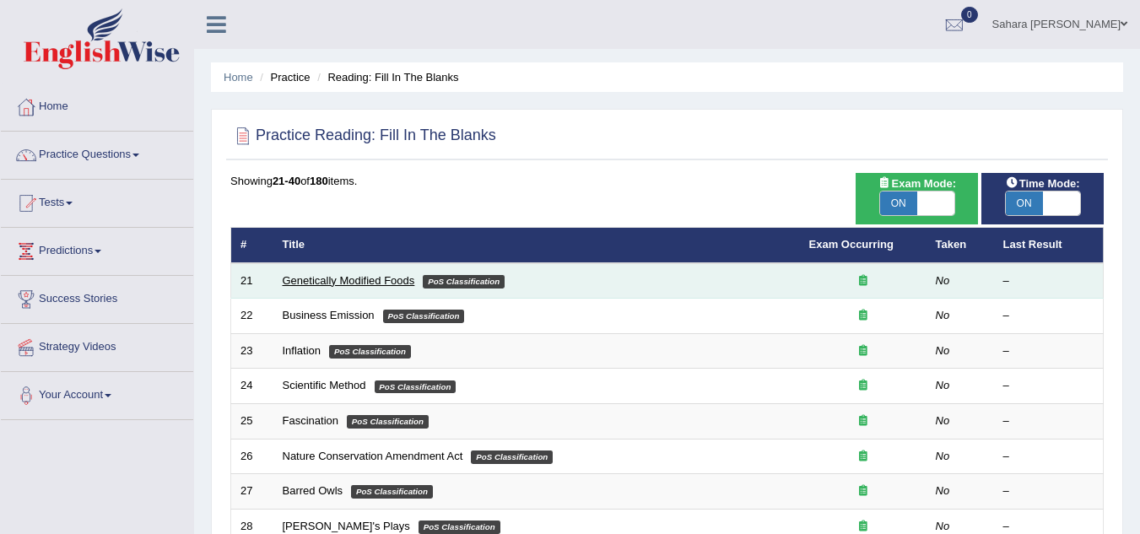
click at [370, 277] on link "Genetically Modified Foods" at bounding box center [349, 280] width 132 height 13
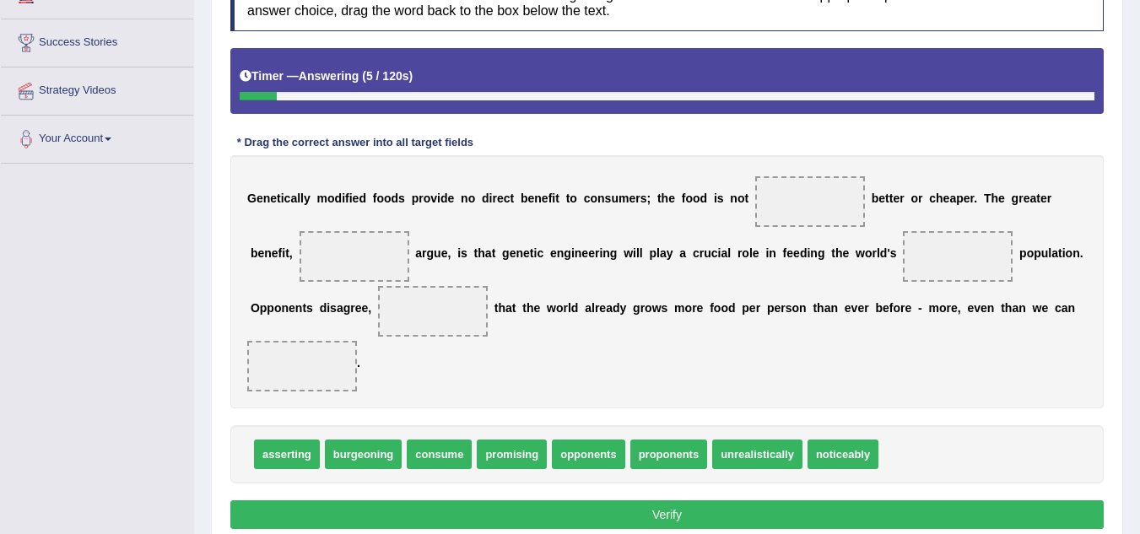
scroll to position [281, 0]
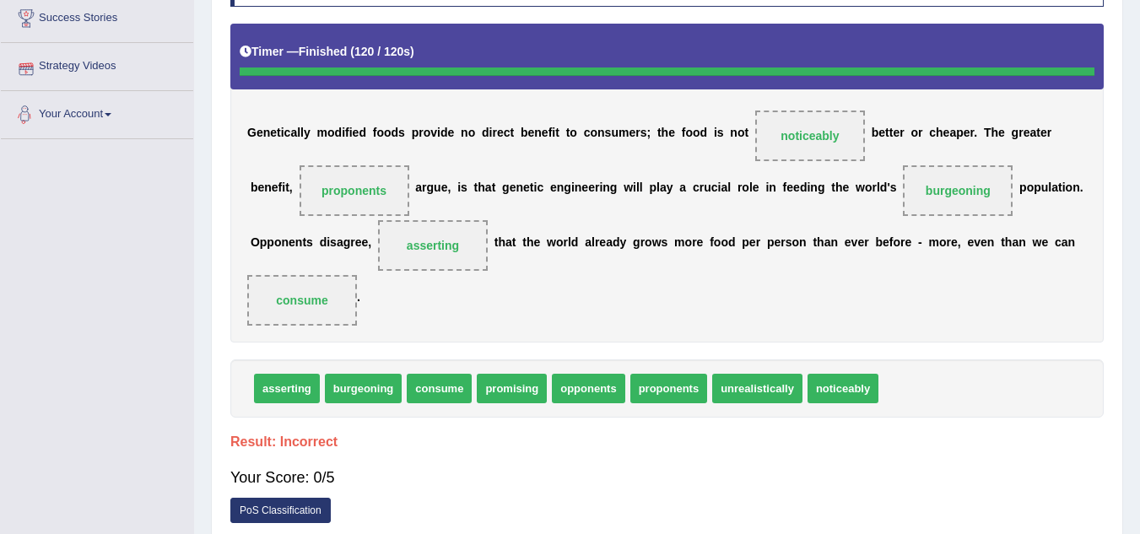
click at [80, 111] on link "Your Account" at bounding box center [97, 112] width 192 height 42
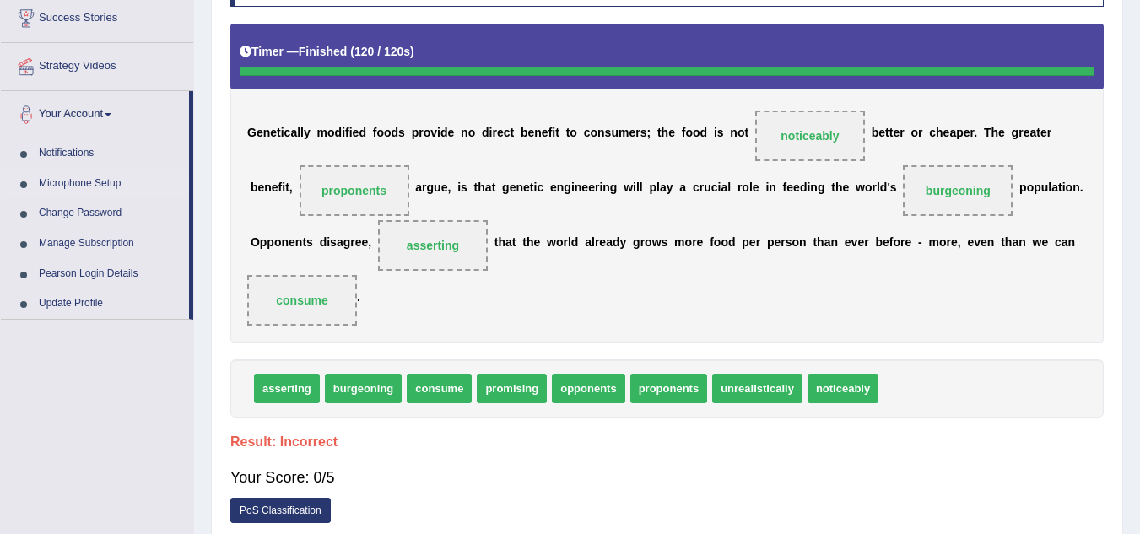
click at [78, 175] on link "Microphone Setup" at bounding box center [110, 184] width 158 height 30
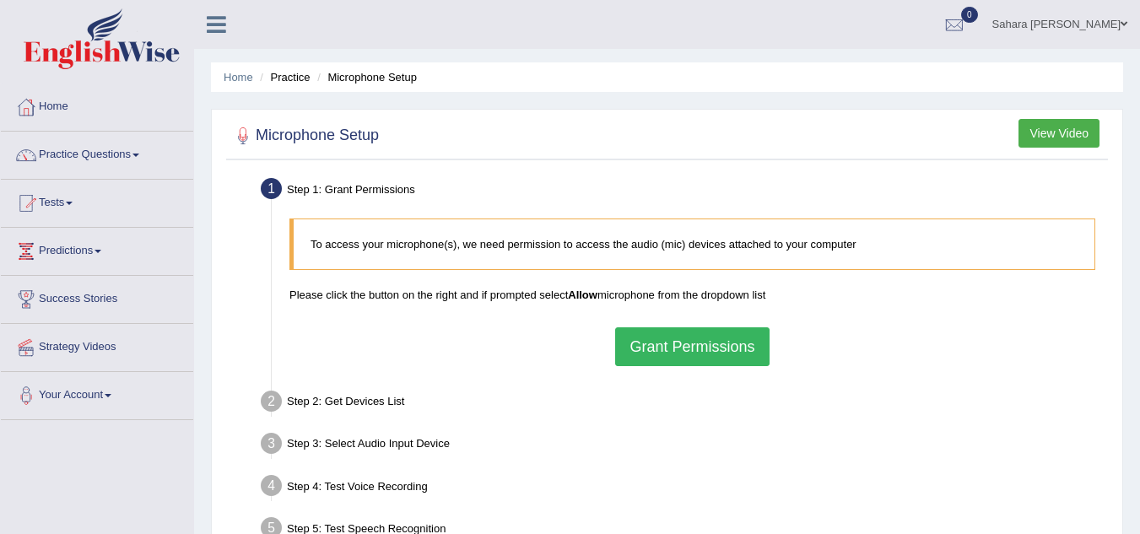
click at [678, 360] on button "Grant Permissions" at bounding box center [692, 346] width 154 height 39
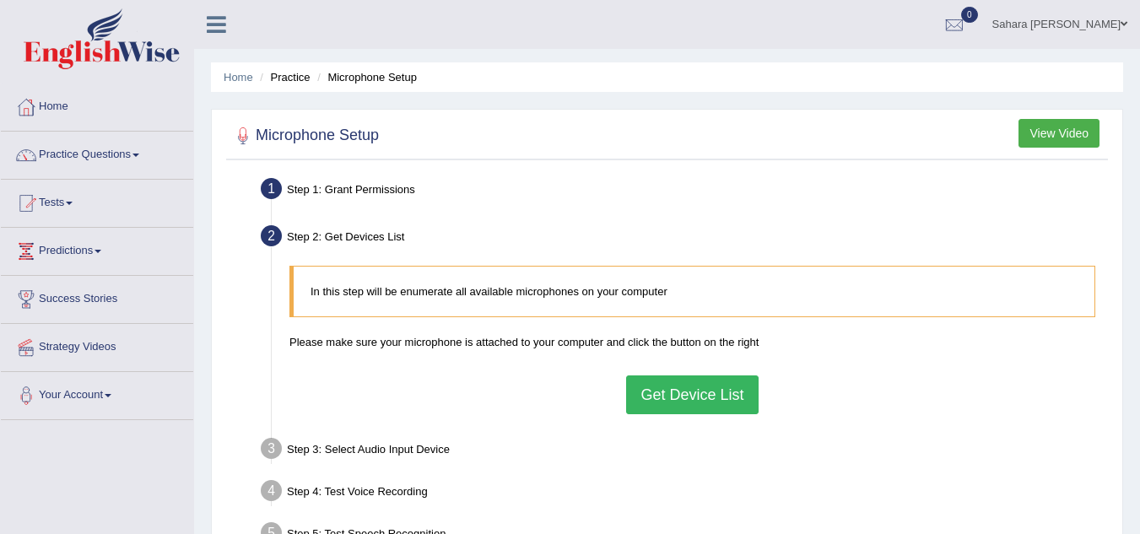
click at [684, 384] on button "Get Device List" at bounding box center [692, 395] width 132 height 39
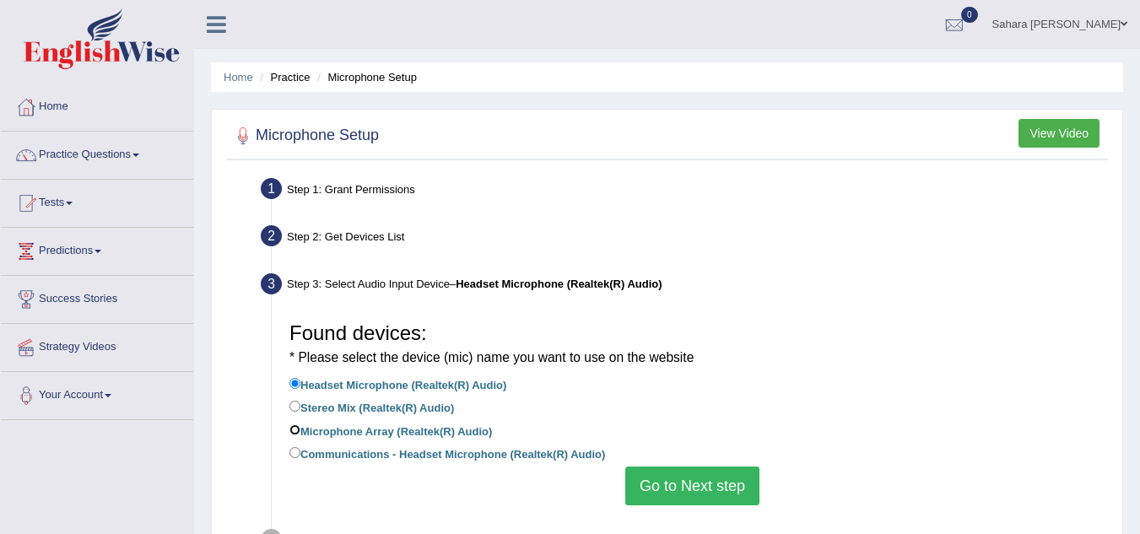
click at [296, 430] on input "Microphone Array (Realtek(R) Audio)" at bounding box center [294, 429] width 11 height 11
radio input "true"
click at [295, 441] on li "Microphone Array (Realtek(R) Audio)" at bounding box center [692, 432] width 806 height 23
click at [295, 452] on input "Communications - Headset Microphone (Realtek(R) Audio)" at bounding box center [294, 452] width 11 height 11
radio input "true"
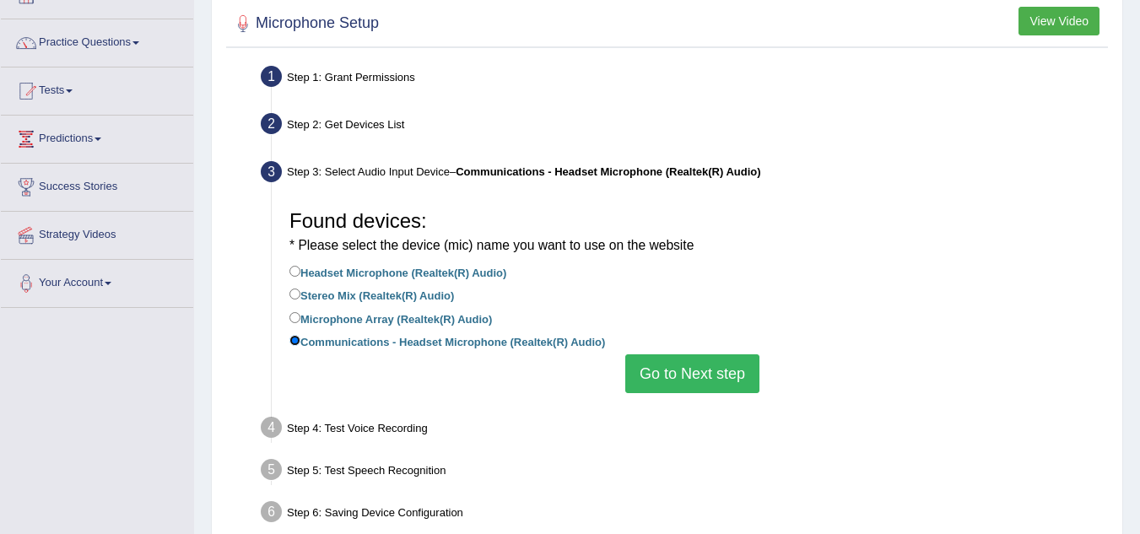
scroll to position [146, 0]
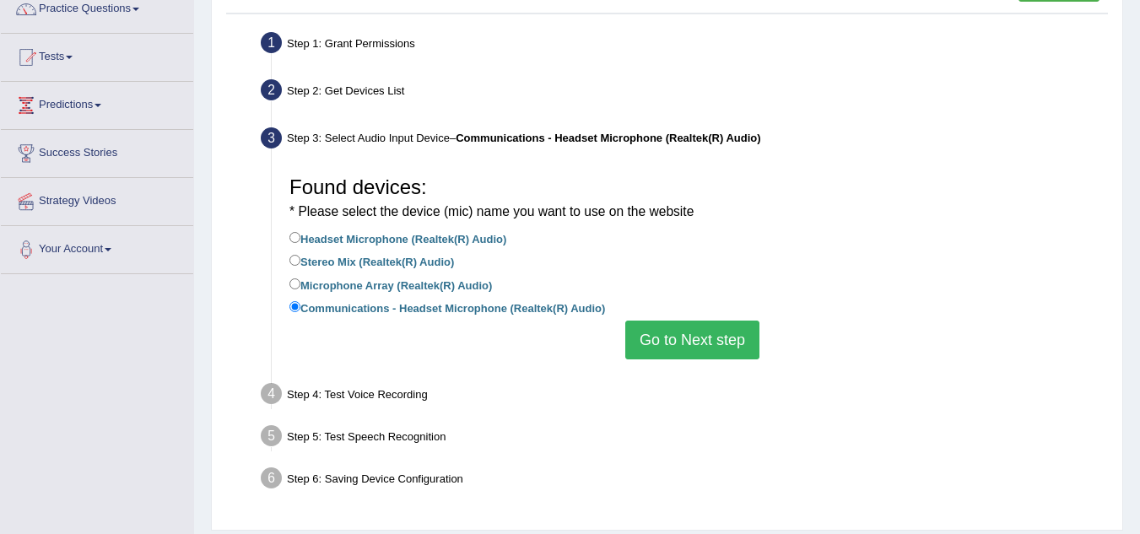
click at [714, 343] on button "Go to Next step" at bounding box center [692, 340] width 134 height 39
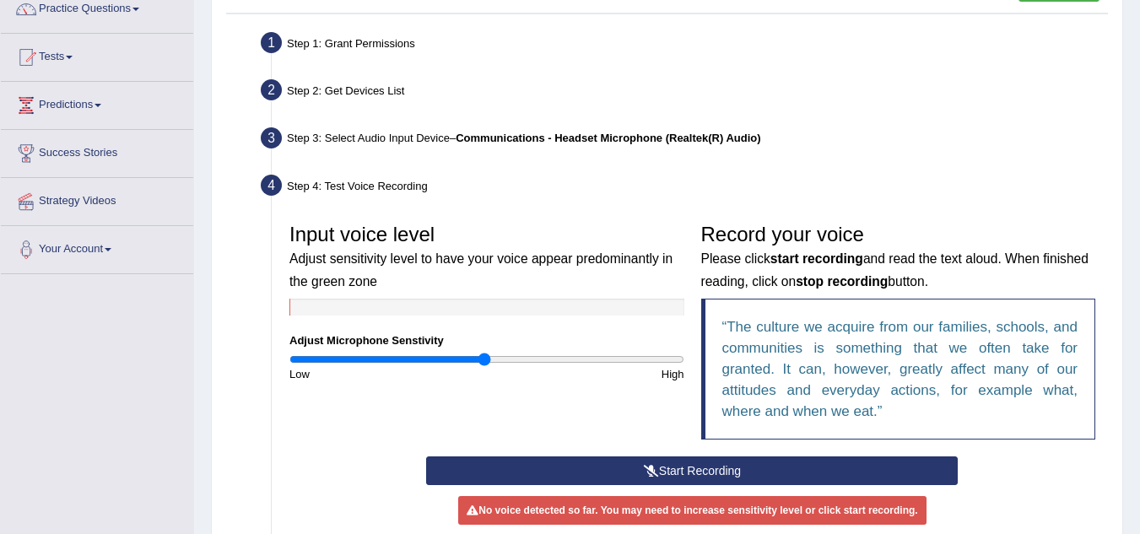
click at [711, 472] on button "Start Recording" at bounding box center [692, 471] width 532 height 29
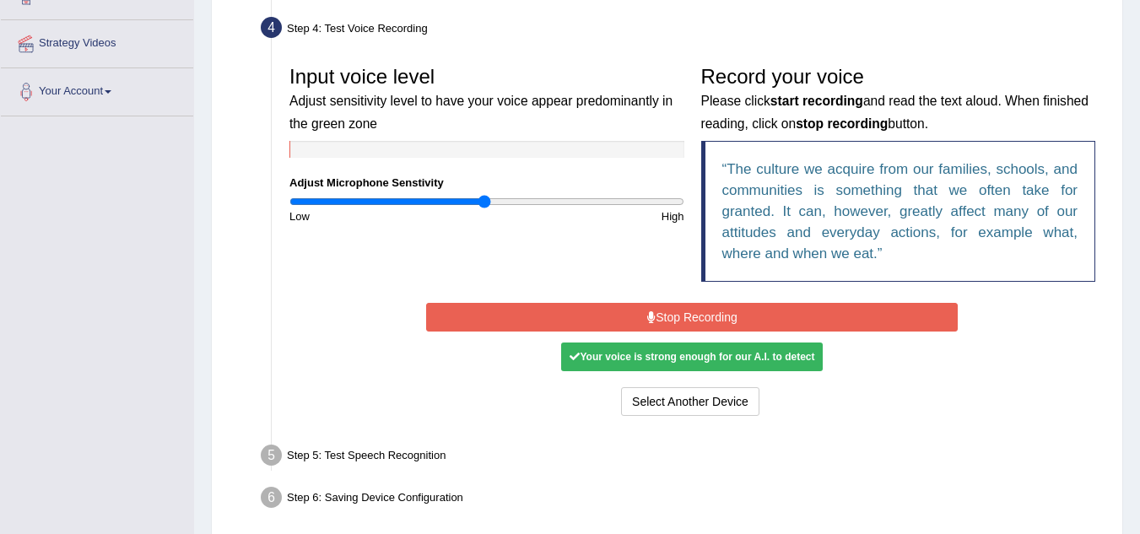
scroll to position [326, 0]
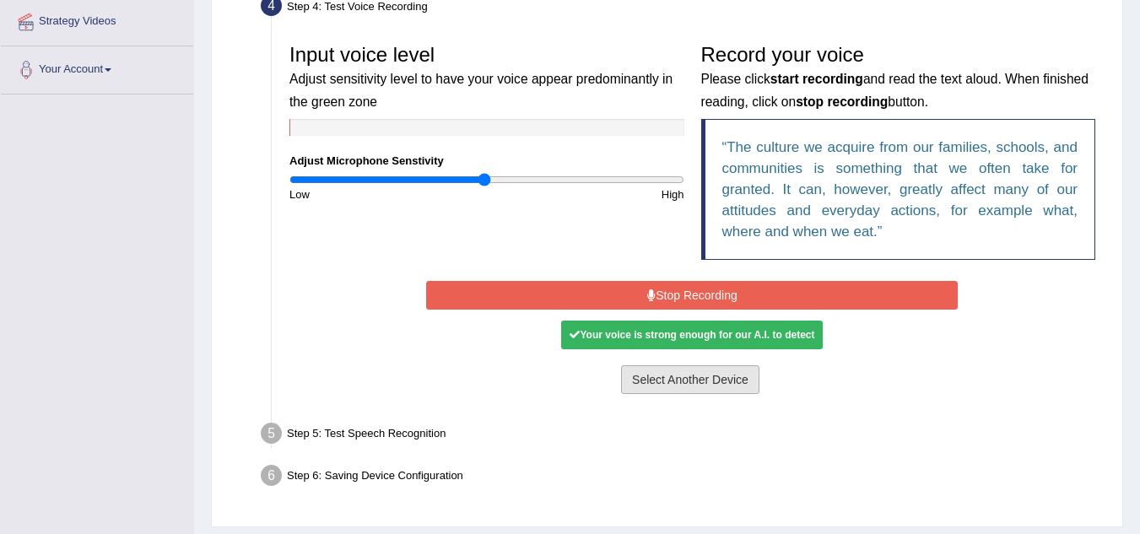
click at [704, 388] on button "Select Another Device" at bounding box center [690, 379] width 138 height 29
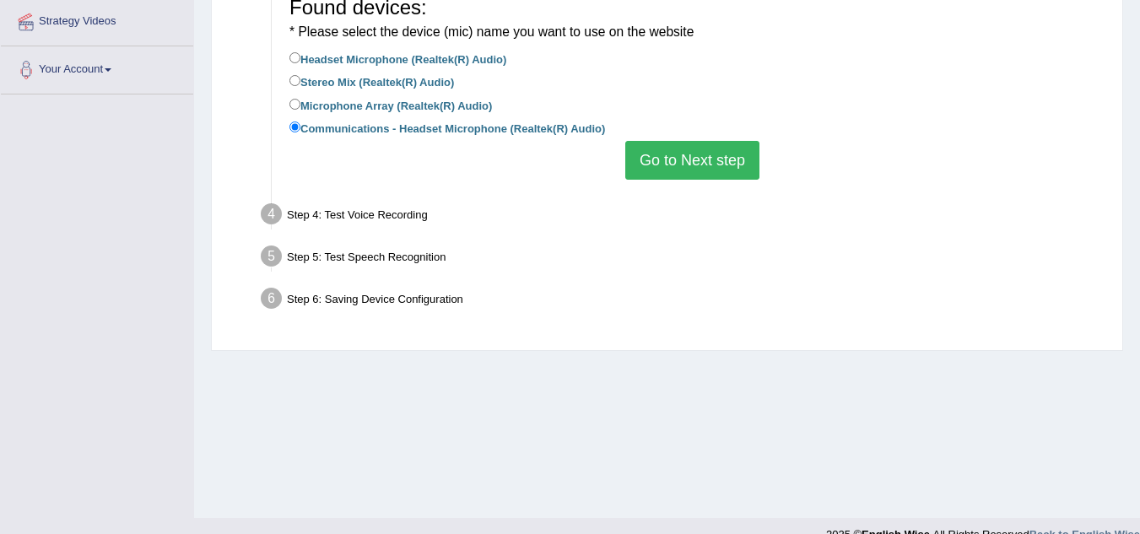
click at [290, 51] on label "Headset Microphone (Realtek(R) Audio)" at bounding box center [397, 58] width 217 height 19
click at [290, 52] on input "Headset Microphone (Realtek(R) Audio)" at bounding box center [294, 57] width 11 height 11
radio input "true"
click at [290, 84] on input "Stereo Mix (Realtek(R) Audio)" at bounding box center [294, 80] width 11 height 11
radio input "true"
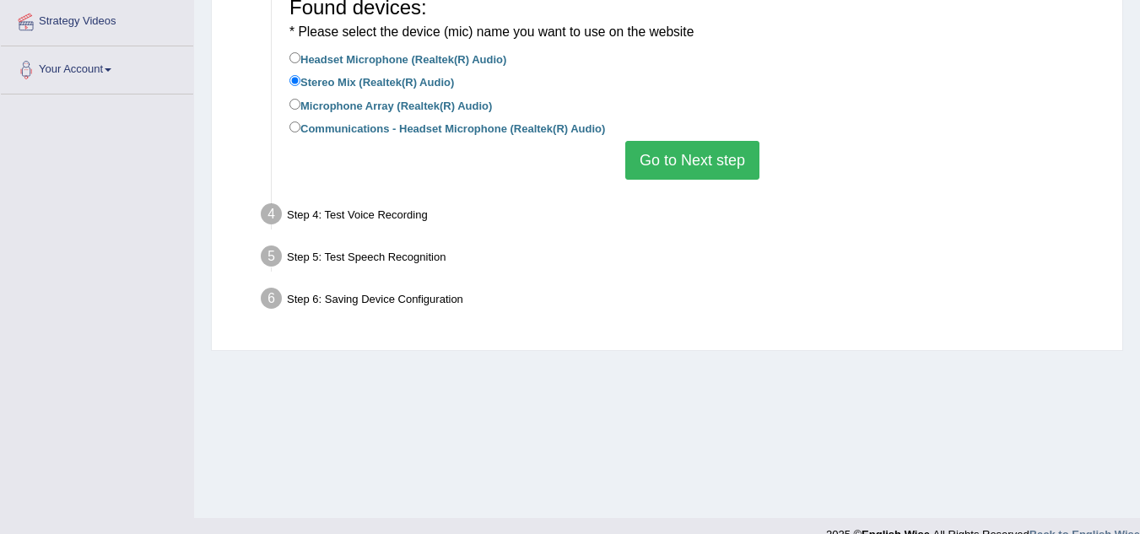
click at [290, 96] on label "Microphone Array (Realtek(R) Audio)" at bounding box center [390, 104] width 203 height 19
click at [290, 99] on input "Microphone Array (Realtek(R) Audio)" at bounding box center [294, 104] width 11 height 11
radio input "true"
click at [295, 120] on label "Communications - Headset Microphone (Realtek(R) Audio)" at bounding box center [447, 127] width 316 height 19
click at [295, 122] on input "Communications - Headset Microphone (Realtek(R) Audio)" at bounding box center [294, 127] width 11 height 11
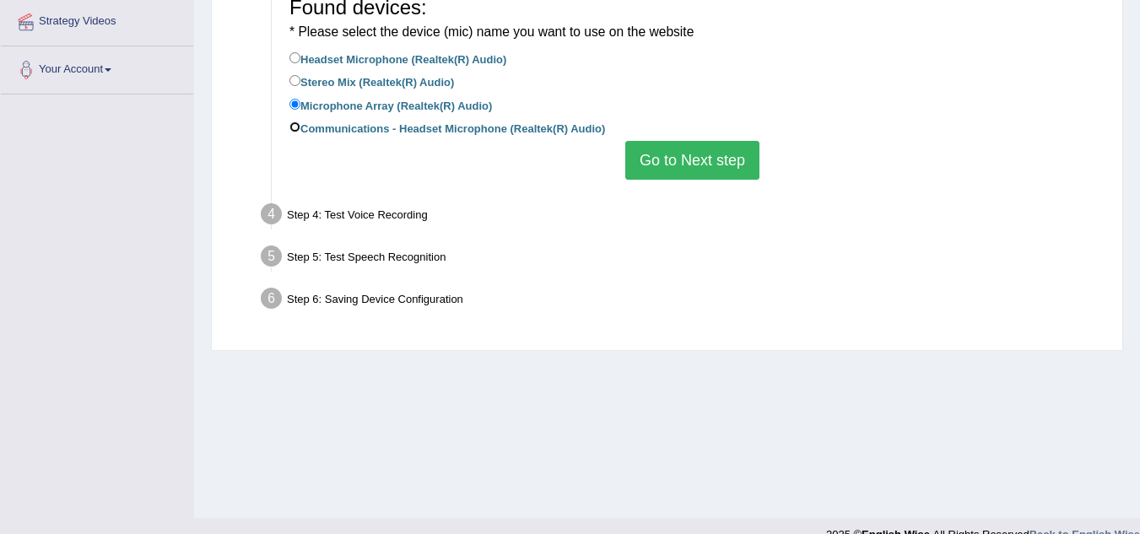
radio input "true"
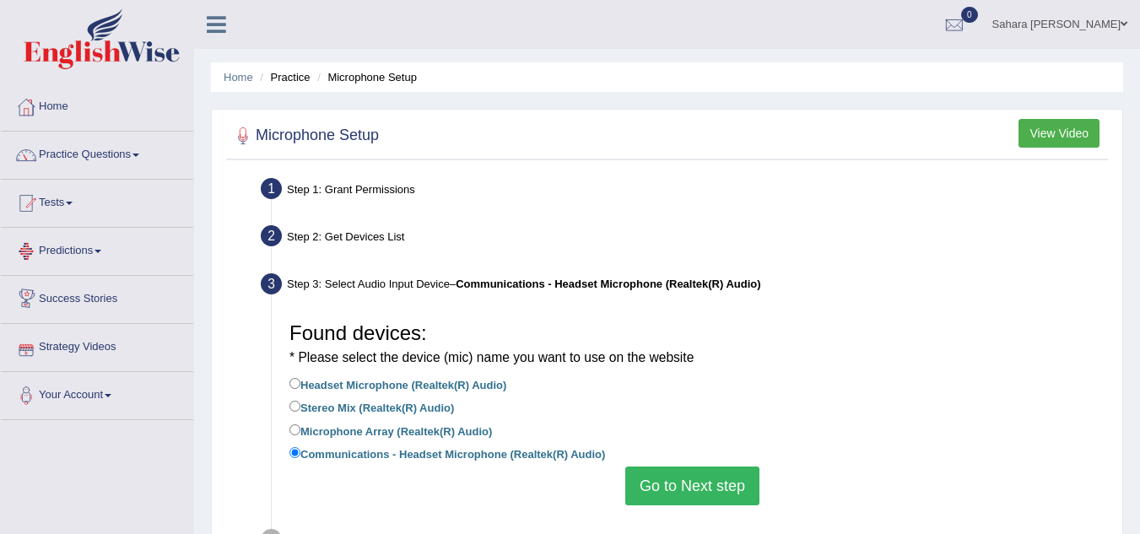
click at [77, 232] on link "Predictions" at bounding box center [97, 249] width 192 height 42
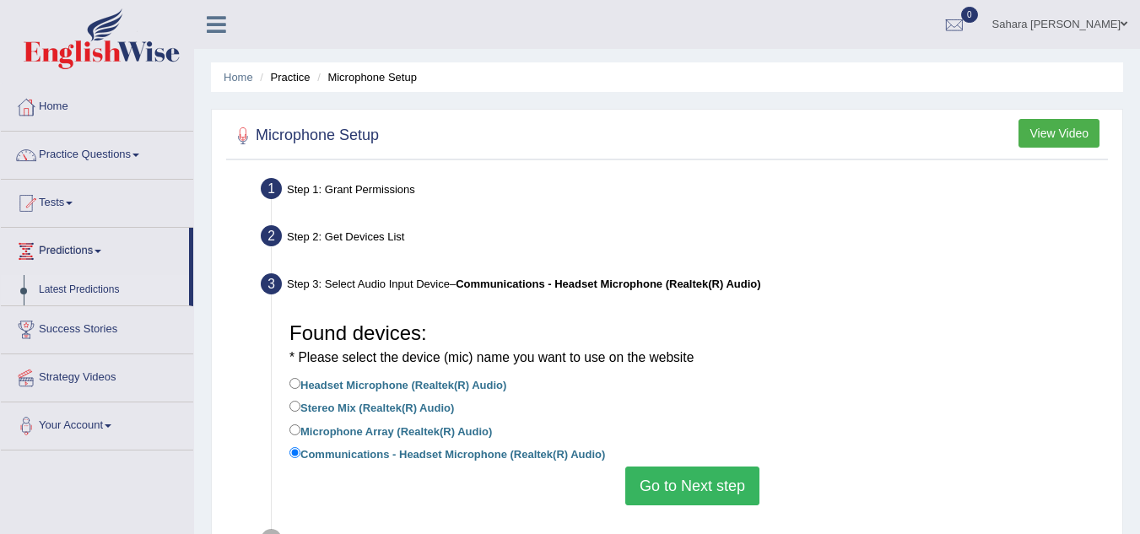
click at [78, 286] on link "Latest Predictions" at bounding box center [110, 290] width 158 height 30
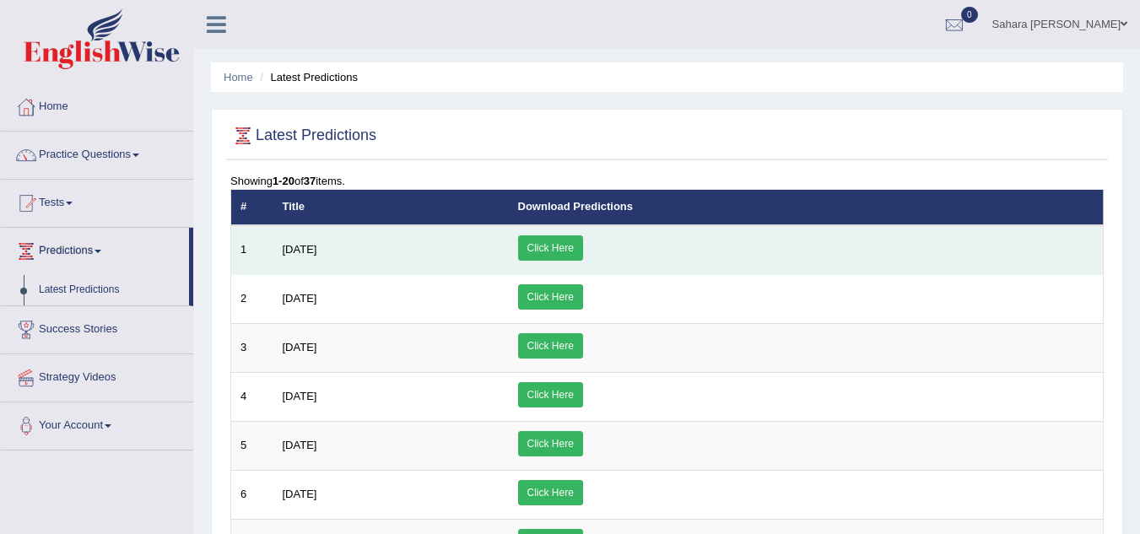
click at [583, 242] on link "Click Here" at bounding box center [550, 247] width 65 height 25
